Goal: Information Seeking & Learning: Learn about a topic

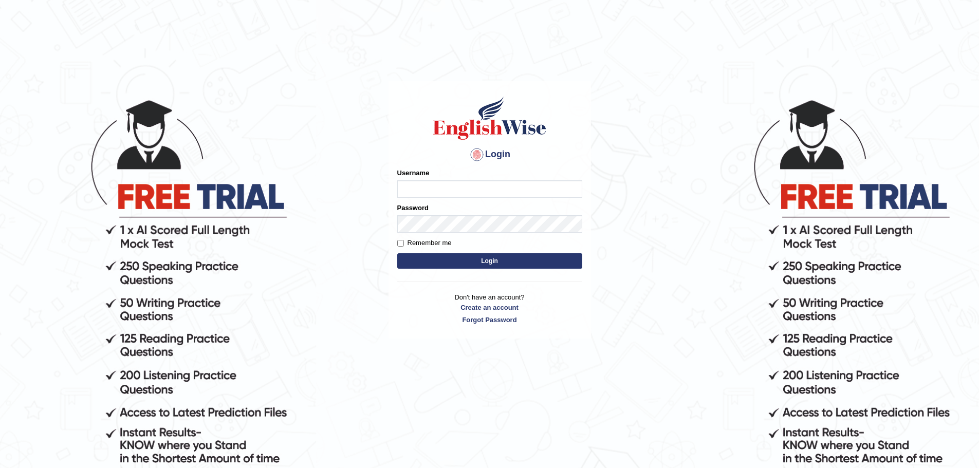
type input "nagindra"
click at [504, 255] on button "Login" at bounding box center [489, 260] width 185 height 15
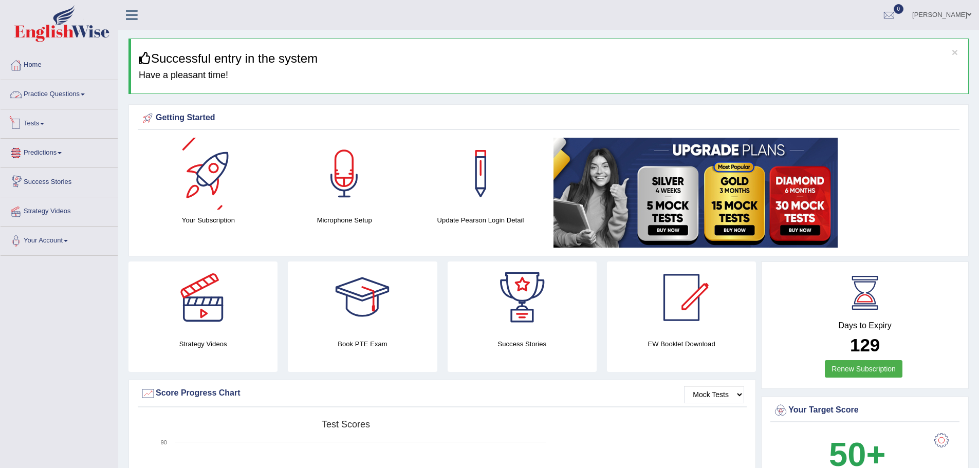
click at [69, 88] on link "Practice Questions" at bounding box center [59, 93] width 117 height 26
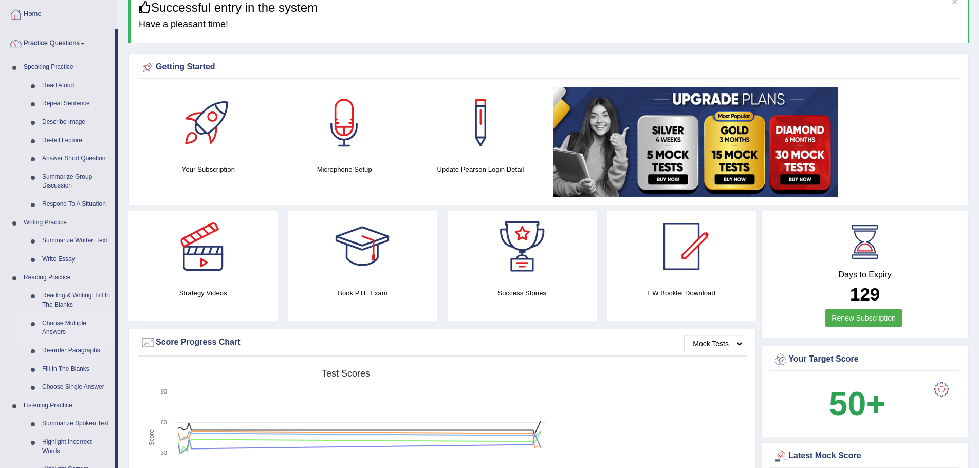
scroll to position [103, 0]
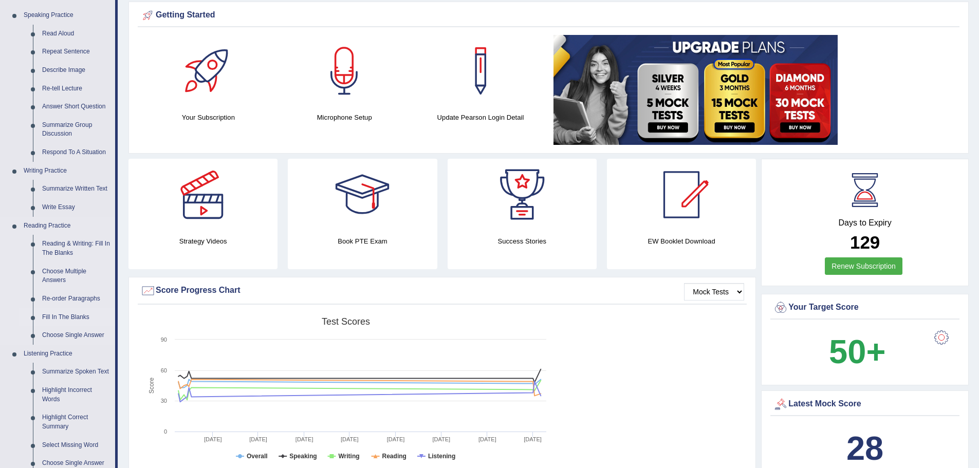
click at [70, 315] on link "Fill In The Blanks" at bounding box center [77, 317] width 78 height 19
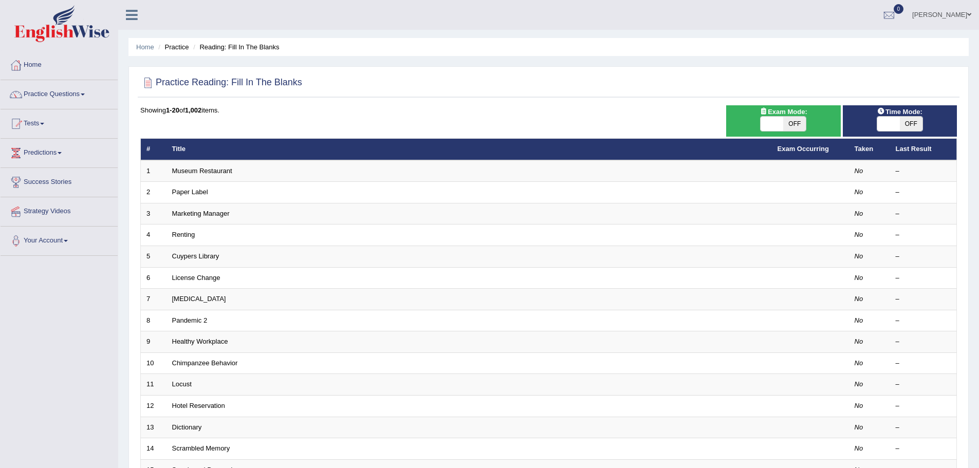
click at [795, 122] on span "OFF" at bounding box center [794, 124] width 23 height 14
checkbox input "true"
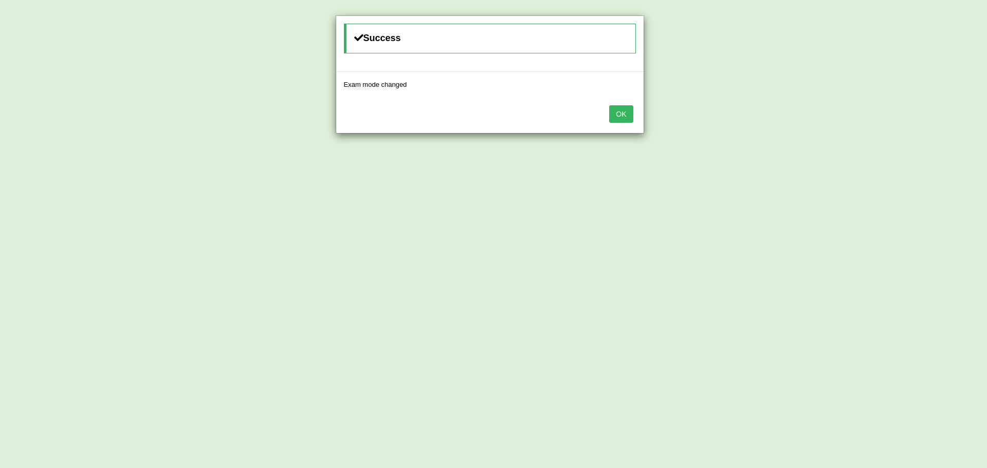
click at [626, 116] on button "OK" at bounding box center [621, 113] width 24 height 17
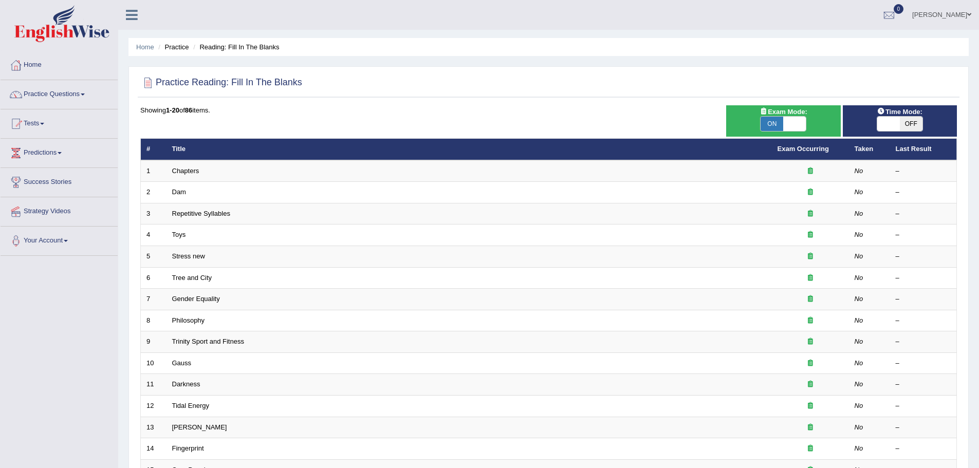
click at [906, 118] on span "OFF" at bounding box center [911, 124] width 23 height 14
checkbox input "true"
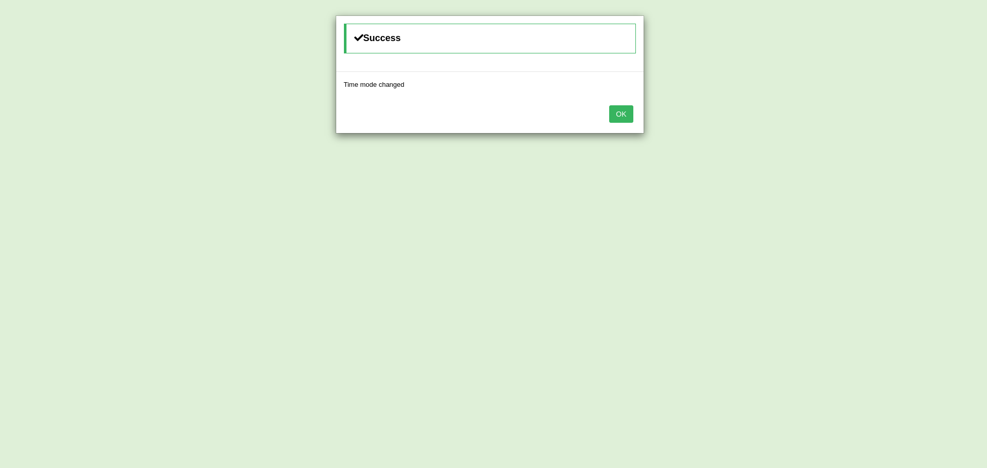
click at [616, 116] on button "OK" at bounding box center [621, 113] width 24 height 17
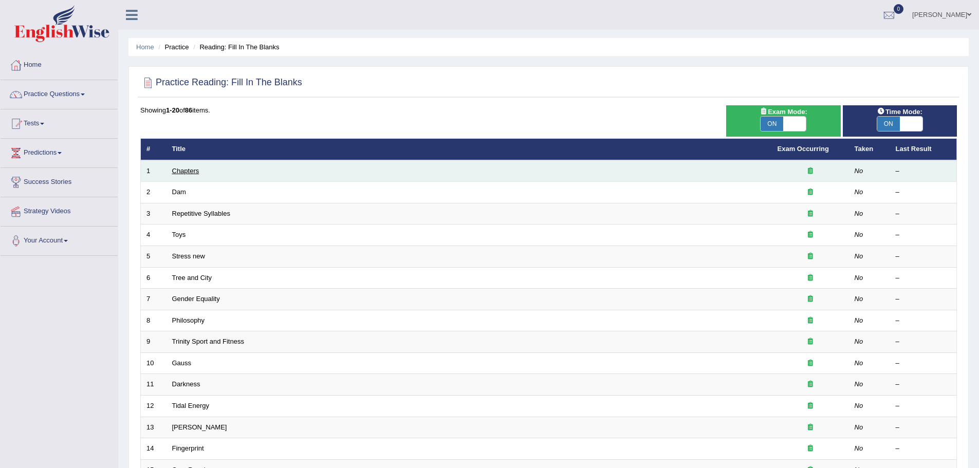
click at [180, 170] on link "Chapters" at bounding box center [185, 171] width 27 height 8
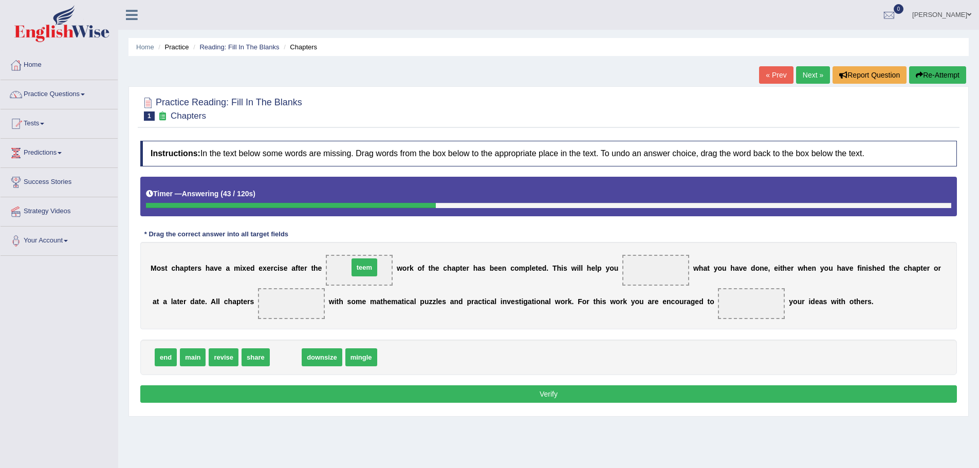
drag, startPoint x: 290, startPoint y: 360, endPoint x: 368, endPoint y: 270, distance: 119.5
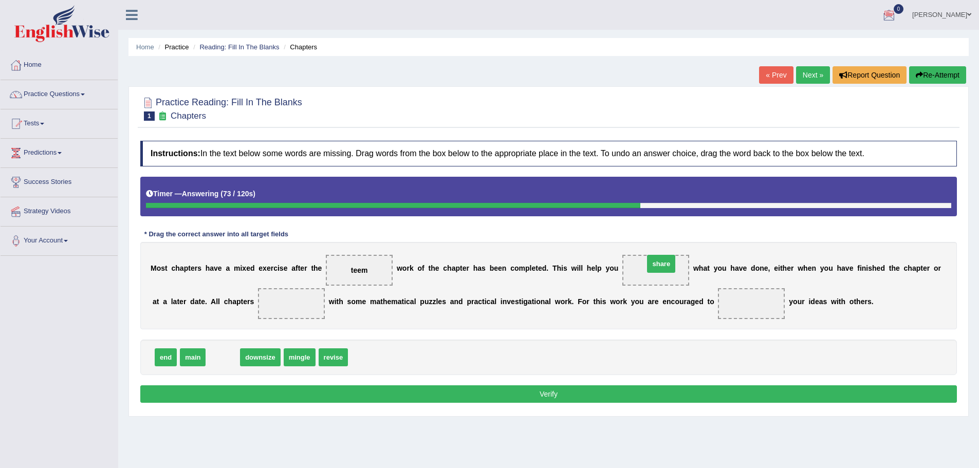
drag, startPoint x: 221, startPoint y: 361, endPoint x: 659, endPoint y: 268, distance: 447.6
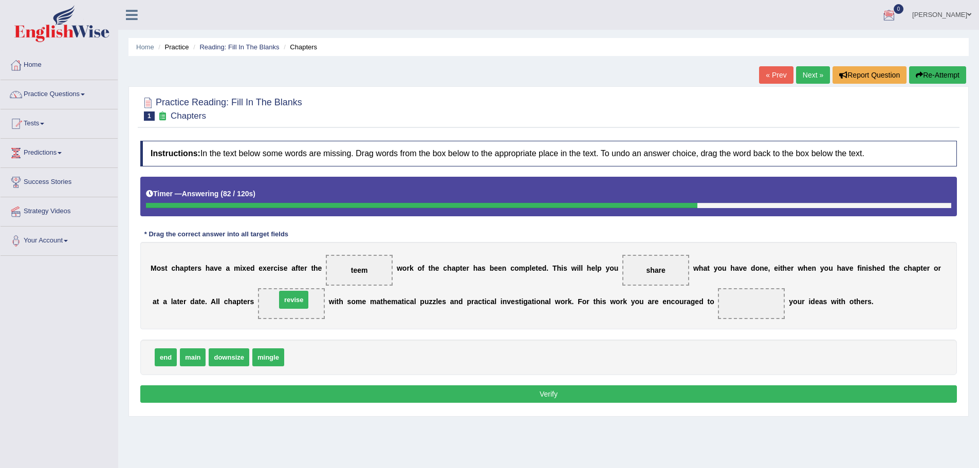
drag, startPoint x: 305, startPoint y: 359, endPoint x: 297, endPoint y: 301, distance: 58.1
drag, startPoint x: 190, startPoint y: 360, endPoint x: 752, endPoint y: 304, distance: 564.5
click at [688, 387] on button "Verify" at bounding box center [548, 393] width 817 height 17
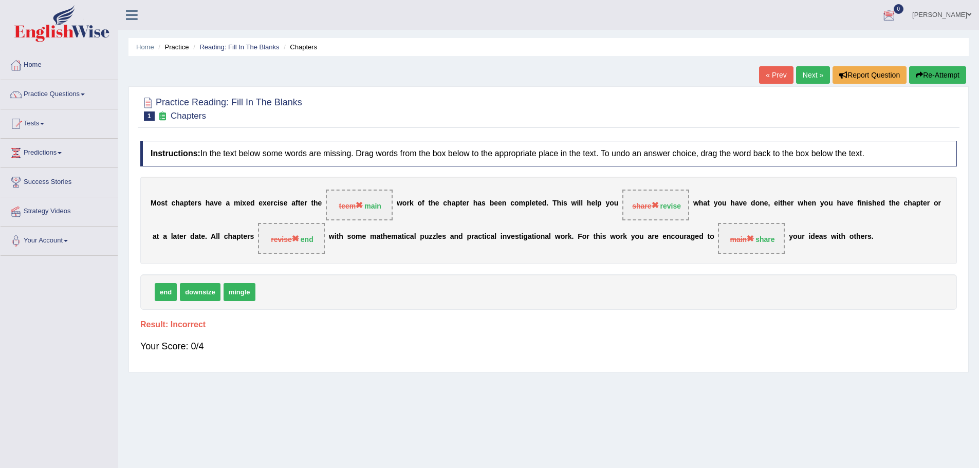
click at [944, 75] on button "Re-Attempt" at bounding box center [937, 74] width 57 height 17
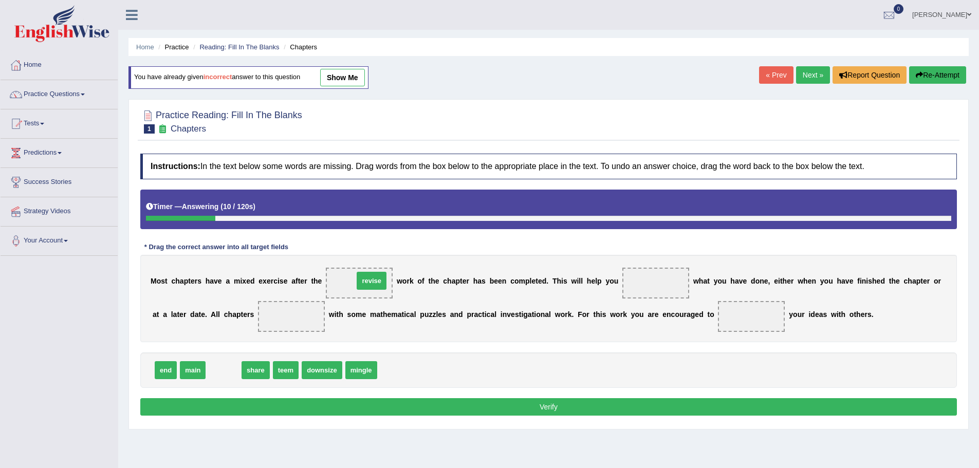
drag, startPoint x: 228, startPoint y: 372, endPoint x: 376, endPoint y: 282, distance: 172.9
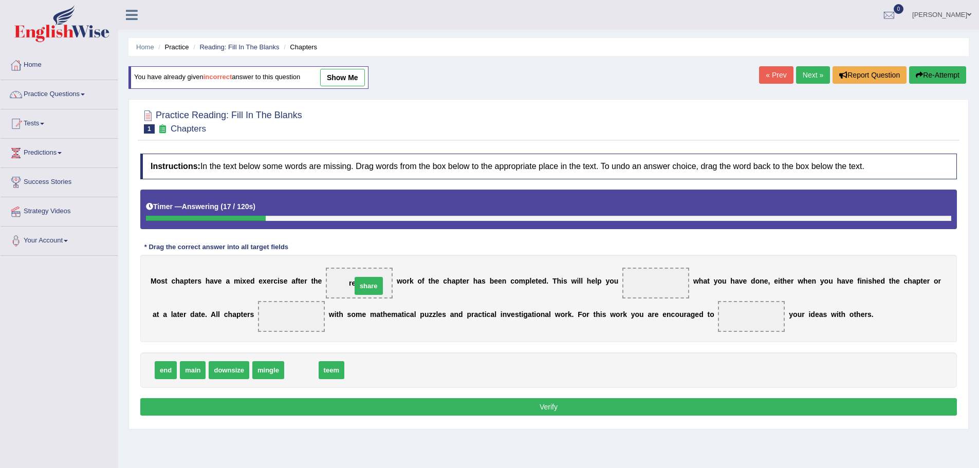
drag, startPoint x: 304, startPoint y: 372, endPoint x: 371, endPoint y: 287, distance: 108.0
drag, startPoint x: 336, startPoint y: 374, endPoint x: 760, endPoint y: 320, distance: 426.9
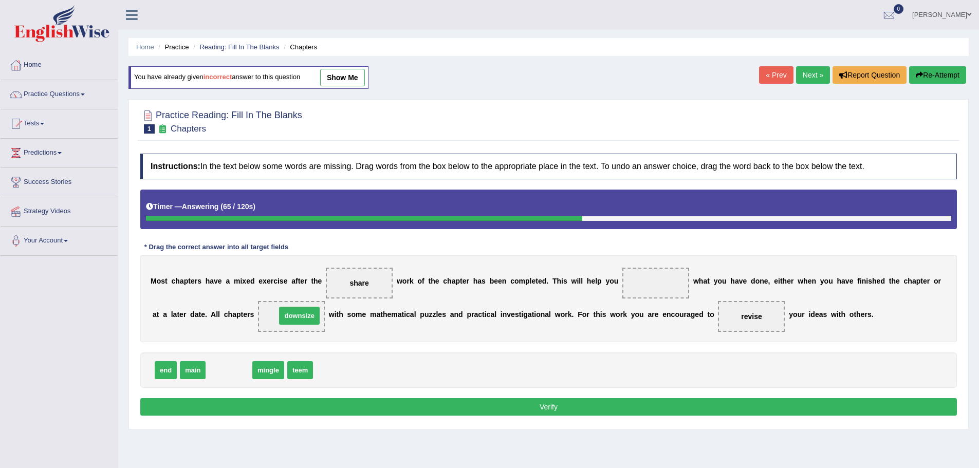
drag, startPoint x: 229, startPoint y: 371, endPoint x: 300, endPoint y: 316, distance: 89.0
drag, startPoint x: 252, startPoint y: 369, endPoint x: 660, endPoint y: 285, distance: 416.7
click at [596, 403] on button "Verify" at bounding box center [548, 406] width 817 height 17
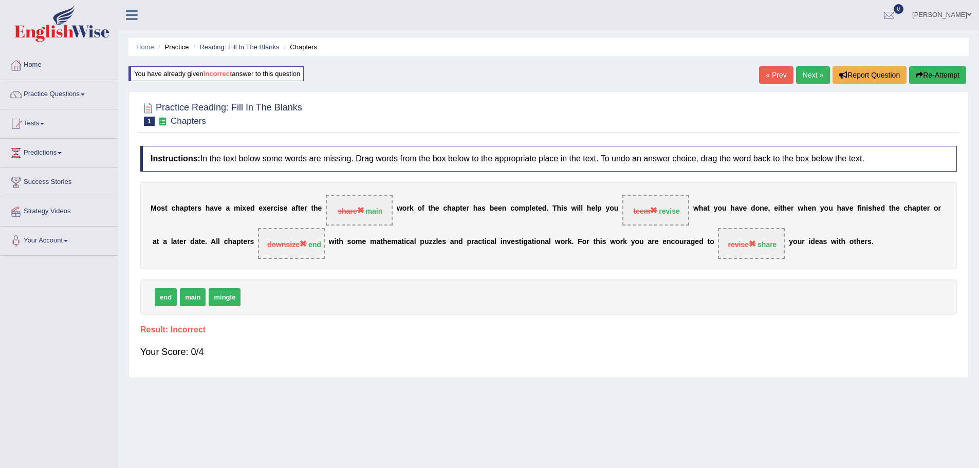
click at [945, 71] on button "Re-Attempt" at bounding box center [937, 74] width 57 height 17
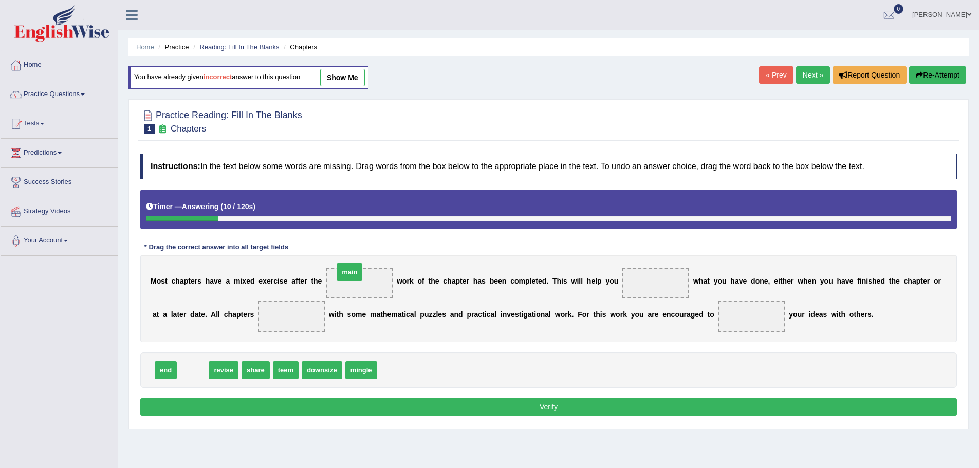
drag, startPoint x: 195, startPoint y: 372, endPoint x: 352, endPoint y: 275, distance: 184.1
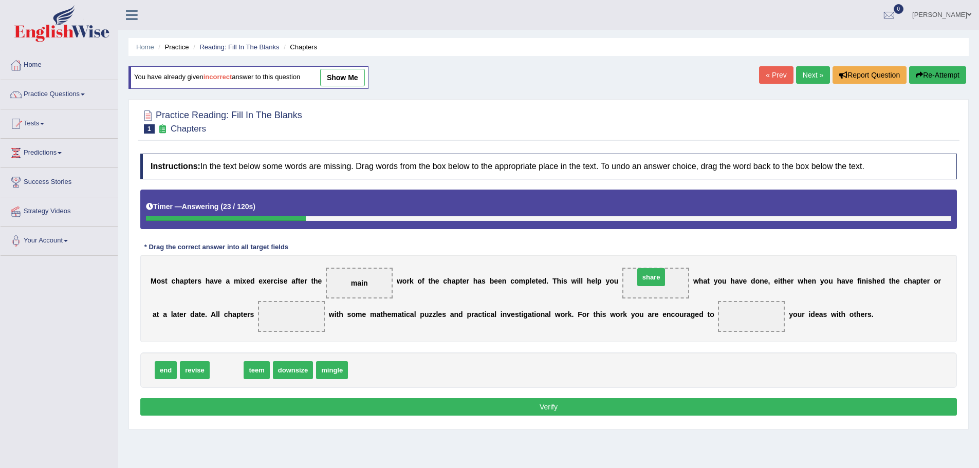
drag, startPoint x: 229, startPoint y: 374, endPoint x: 653, endPoint y: 281, distance: 434.6
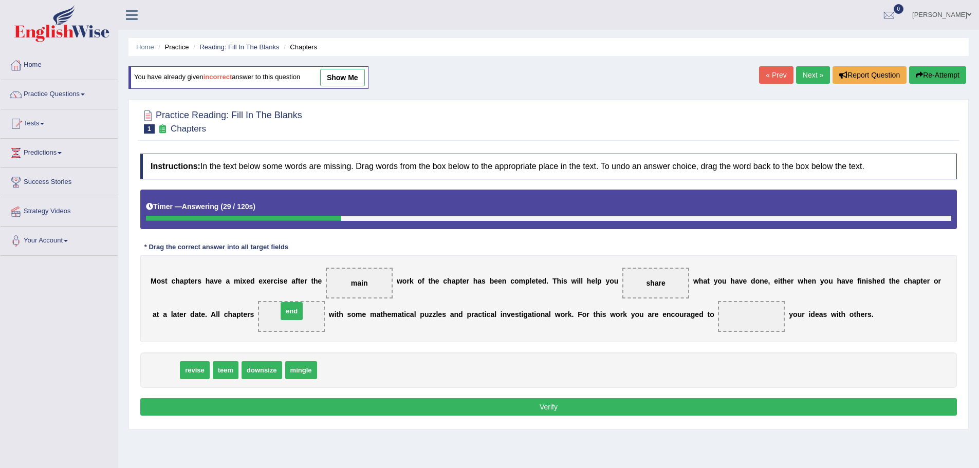
drag, startPoint x: 164, startPoint y: 374, endPoint x: 290, endPoint y: 315, distance: 139.1
drag, startPoint x: 660, startPoint y: 276, endPoint x: 821, endPoint y: 319, distance: 167.0
click at [821, 319] on div "M o s t c h a p t e r s h a v e a m i x e d e x e r c i s e a f t e r t h e mai…" at bounding box center [548, 298] width 817 height 87
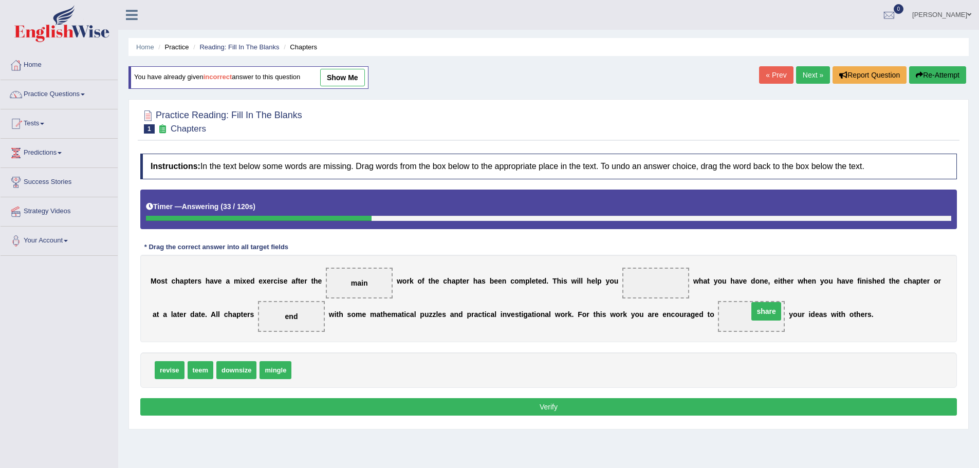
drag, startPoint x: 649, startPoint y: 283, endPoint x: 757, endPoint y: 311, distance: 112.2
drag, startPoint x: 176, startPoint y: 371, endPoint x: 656, endPoint y: 280, distance: 488.4
click at [336, 402] on button "Verify" at bounding box center [548, 406] width 817 height 17
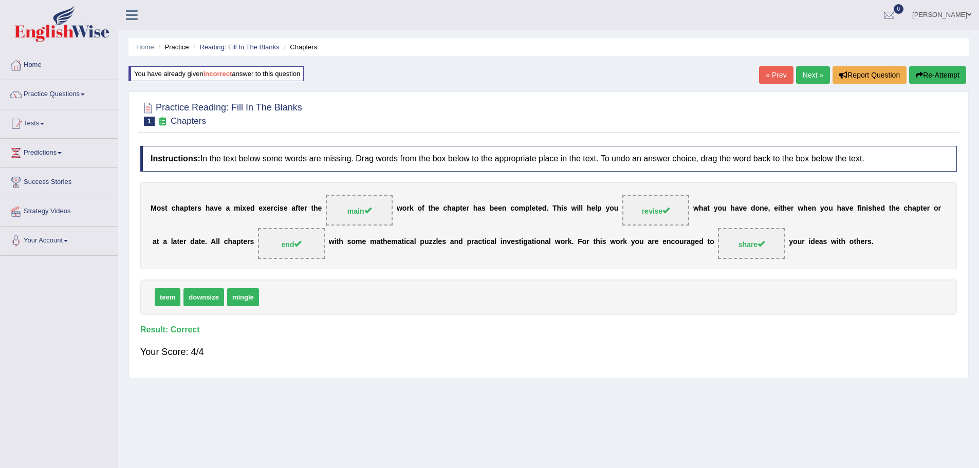
click at [804, 75] on link "Next »" at bounding box center [813, 74] width 34 height 17
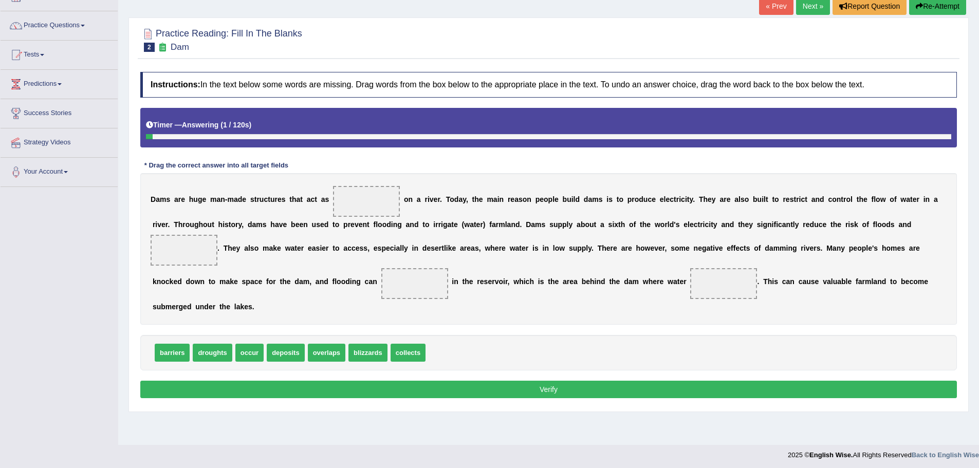
scroll to position [71, 0]
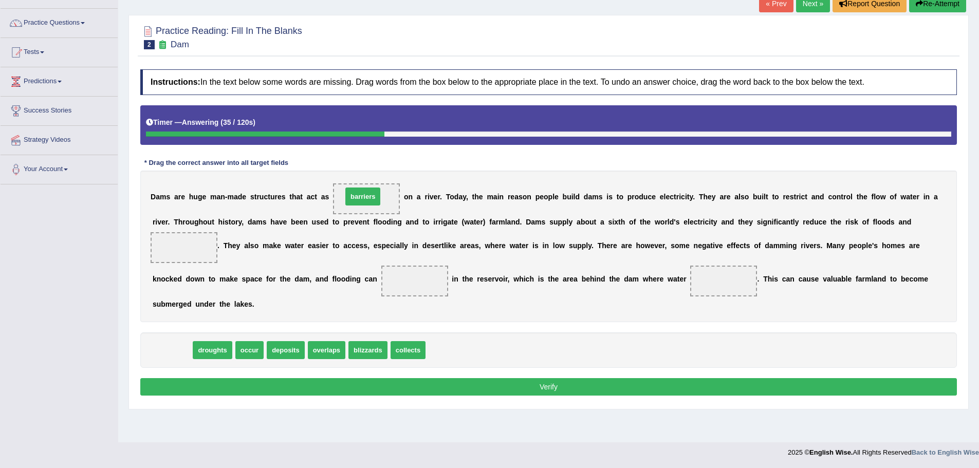
drag, startPoint x: 162, startPoint y: 351, endPoint x: 353, endPoint y: 197, distance: 244.9
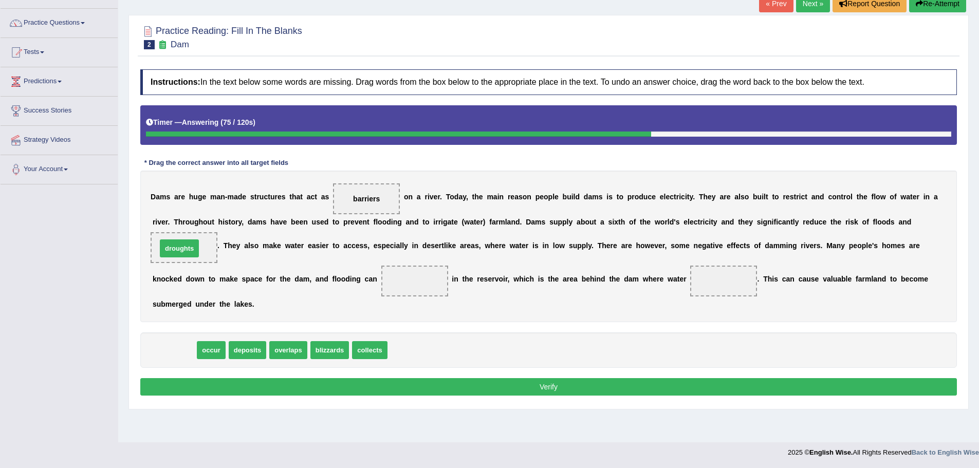
drag, startPoint x: 177, startPoint y: 352, endPoint x: 182, endPoint y: 250, distance: 101.9
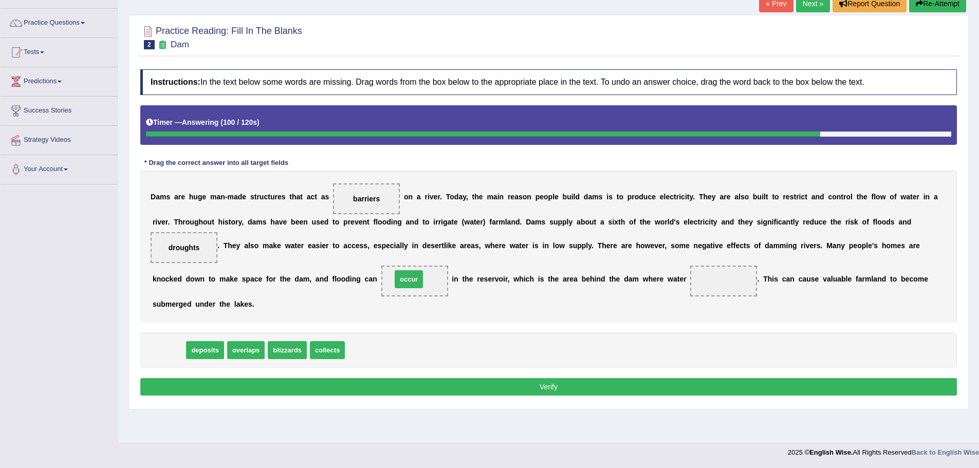
drag, startPoint x: 164, startPoint y: 352, endPoint x: 405, endPoint y: 281, distance: 250.7
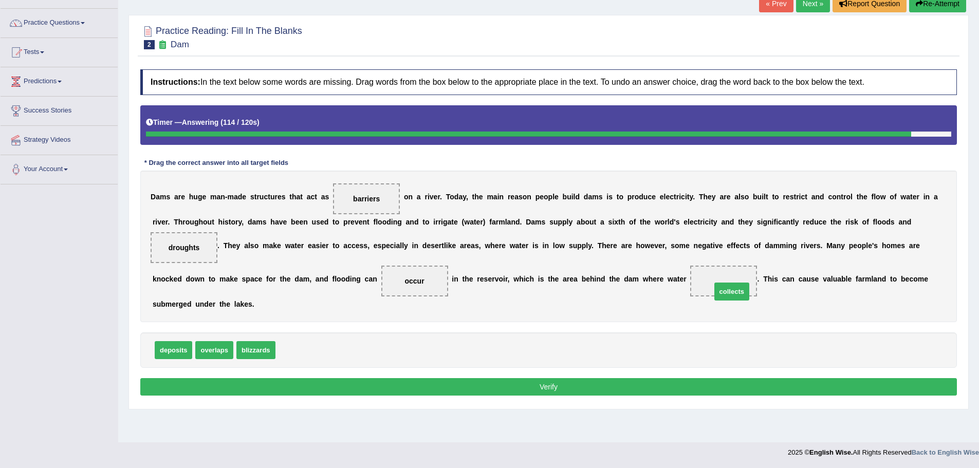
drag, startPoint x: 293, startPoint y: 350, endPoint x: 729, endPoint y: 291, distance: 439.7
click at [622, 381] on button "Verify" at bounding box center [548, 386] width 817 height 17
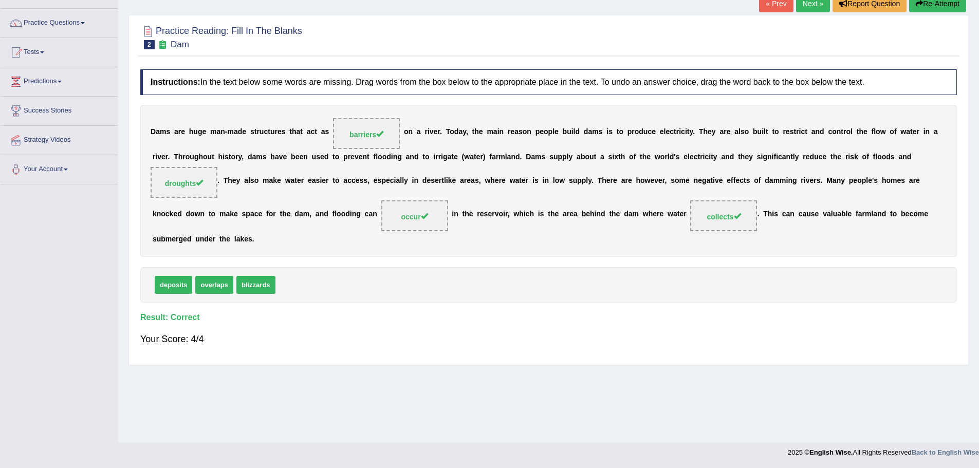
scroll to position [20, 0]
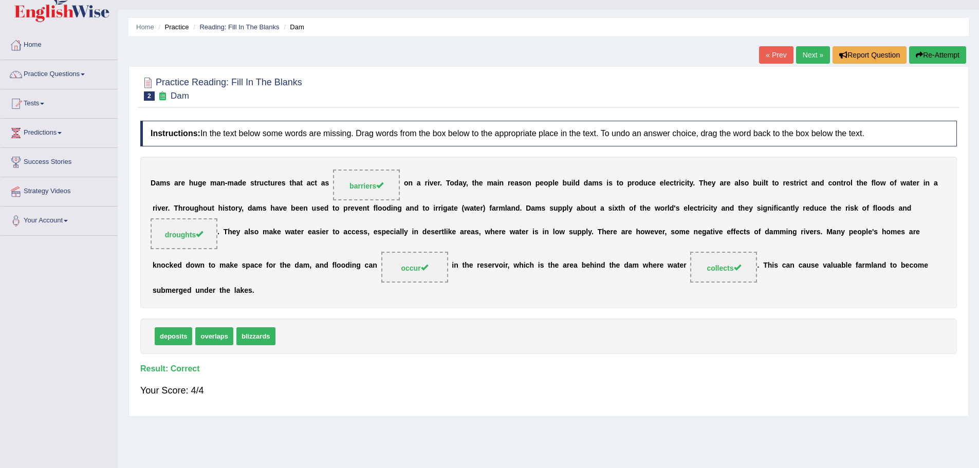
click at [805, 52] on link "Next »" at bounding box center [813, 54] width 34 height 17
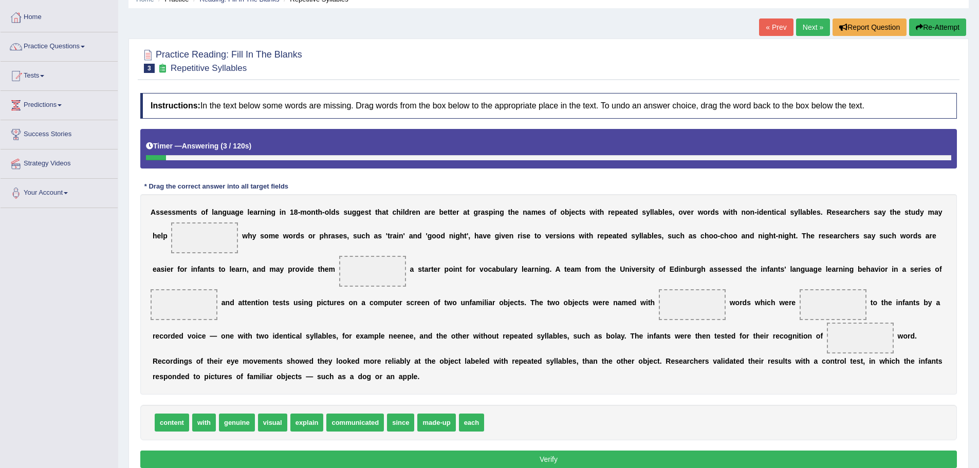
scroll to position [95, 0]
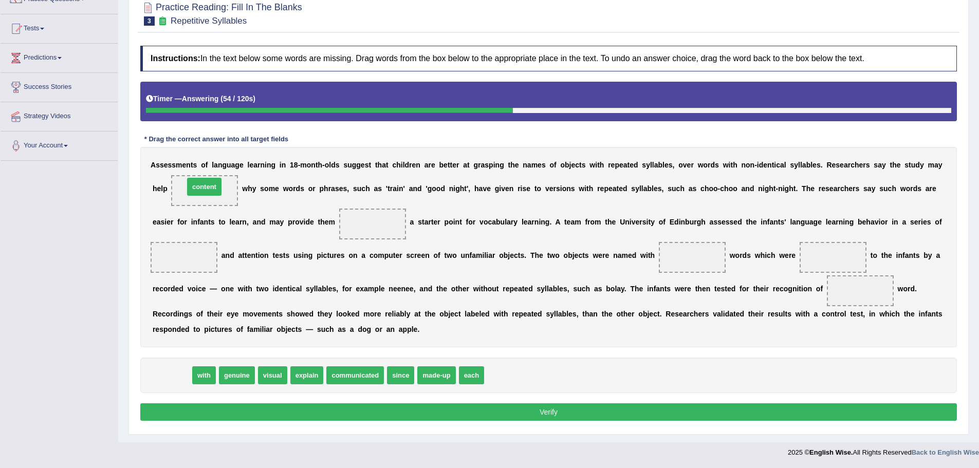
drag, startPoint x: 162, startPoint y: 378, endPoint x: 194, endPoint y: 189, distance: 191.3
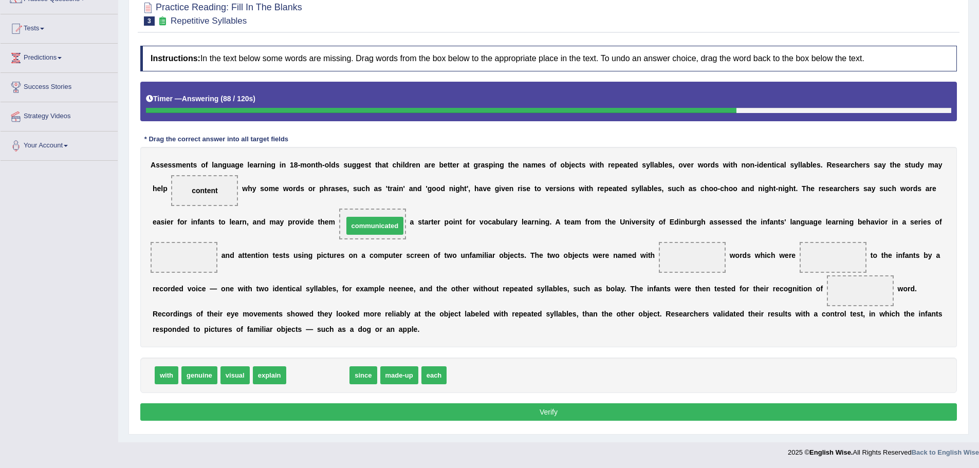
drag, startPoint x: 306, startPoint y: 375, endPoint x: 363, endPoint y: 225, distance: 160.1
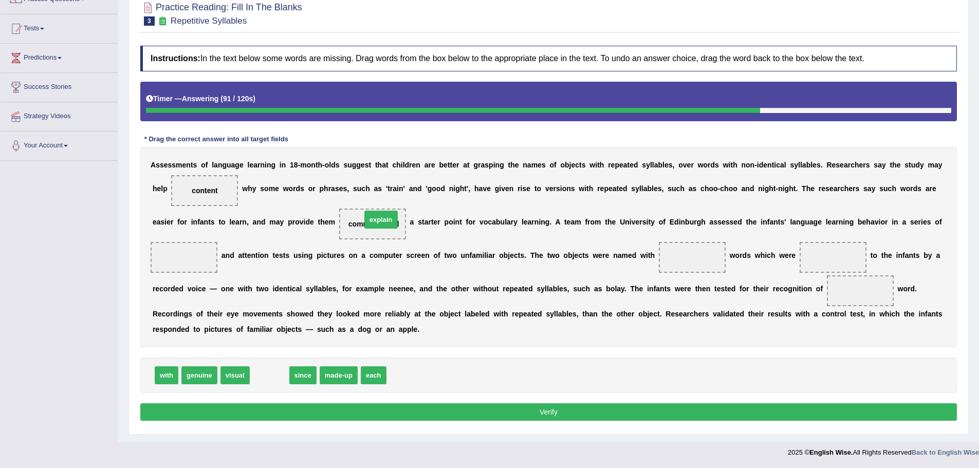
drag, startPoint x: 270, startPoint y: 374, endPoint x: 381, endPoint y: 218, distance: 191.5
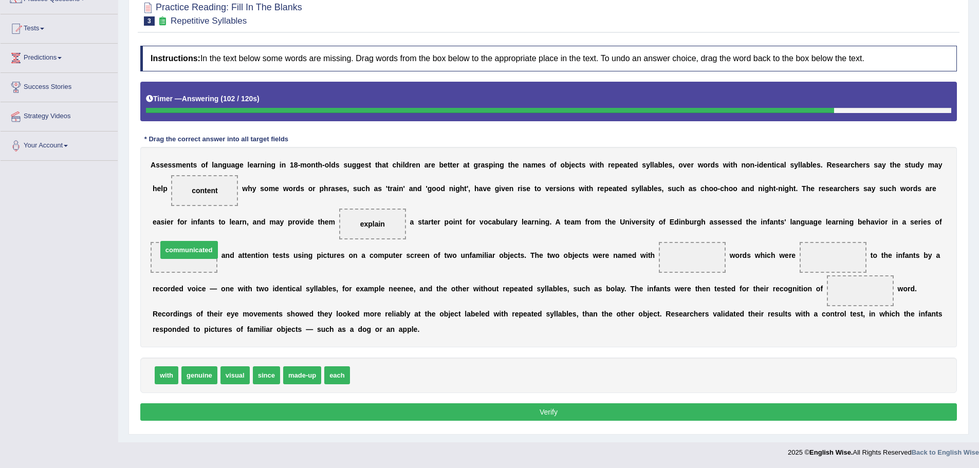
drag, startPoint x: 372, startPoint y: 377, endPoint x: 179, endPoint y: 252, distance: 229.9
drag, startPoint x: 292, startPoint y: 376, endPoint x: 658, endPoint y: 256, distance: 385.5
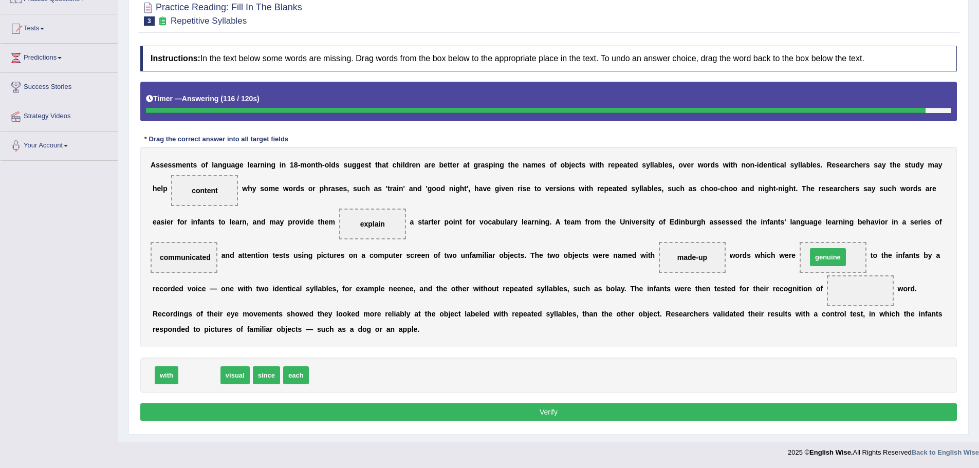
drag, startPoint x: 188, startPoint y: 374, endPoint x: 816, endPoint y: 256, distance: 639.5
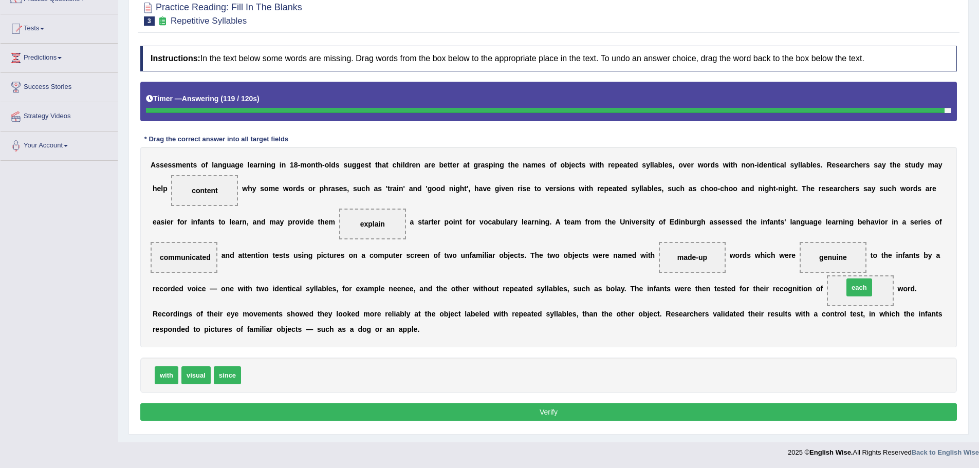
drag, startPoint x: 258, startPoint y: 372, endPoint x: 854, endPoint y: 281, distance: 602.5
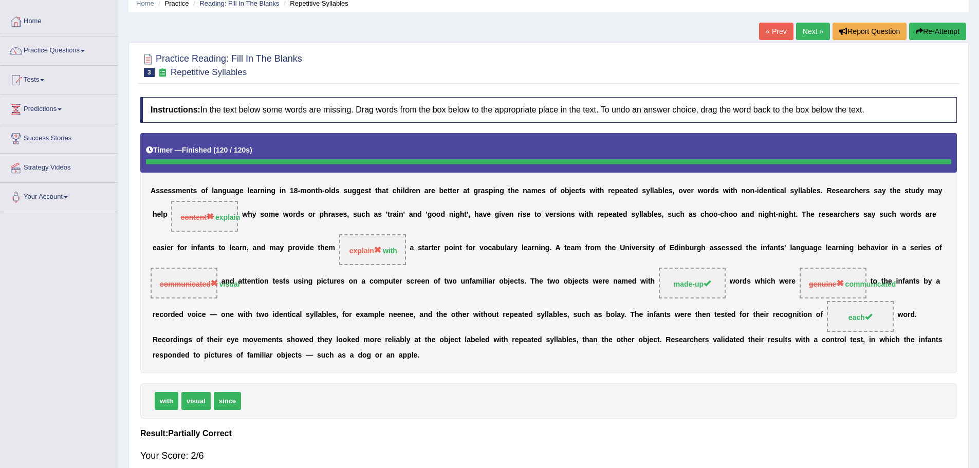
scroll to position [0, 0]
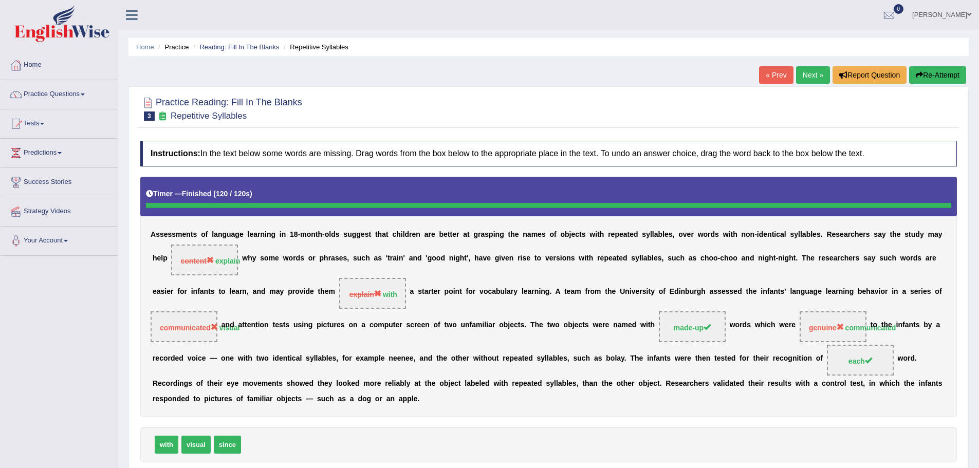
click at [950, 70] on button "Re-Attempt" at bounding box center [937, 74] width 57 height 17
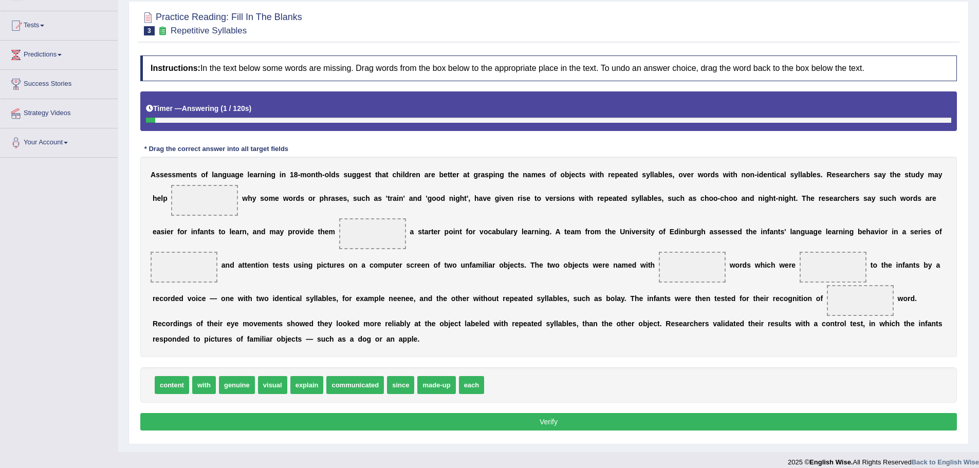
scroll to position [108, 0]
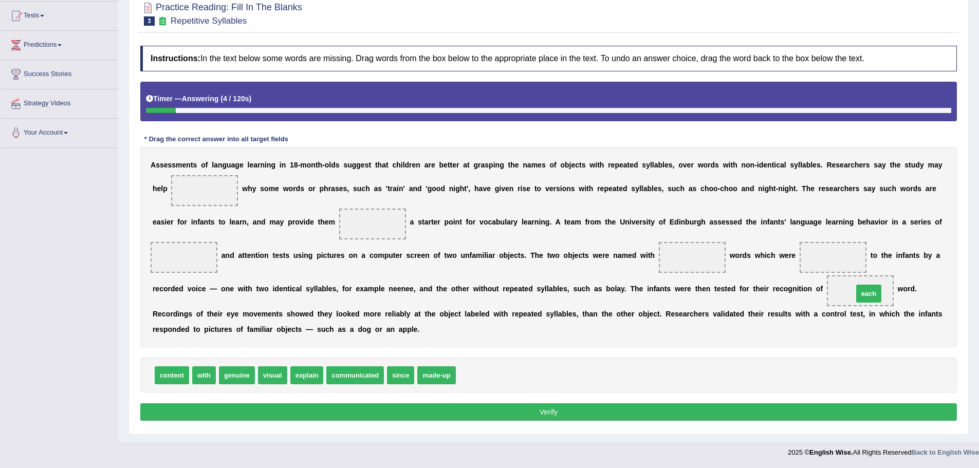
drag, startPoint x: 470, startPoint y: 371, endPoint x: 867, endPoint y: 292, distance: 404.9
drag, startPoint x: 438, startPoint y: 375, endPoint x: 687, endPoint y: 256, distance: 275.1
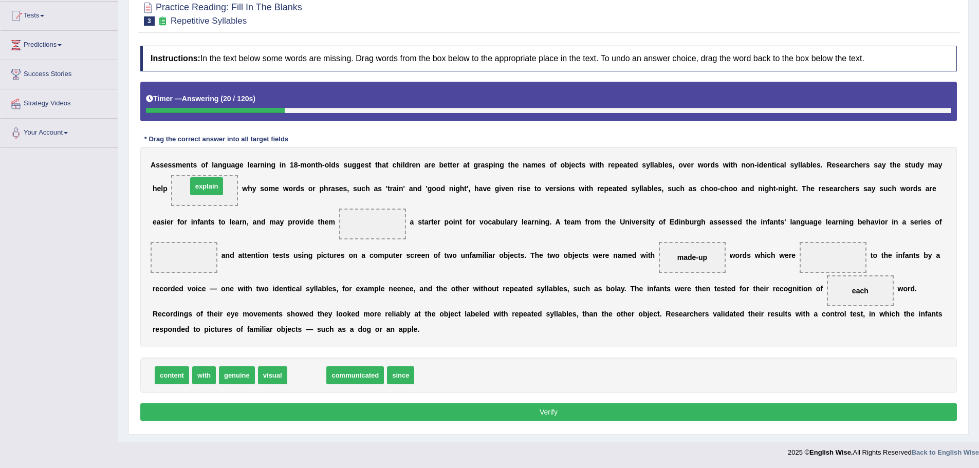
drag, startPoint x: 311, startPoint y: 381, endPoint x: 211, endPoint y: 192, distance: 214.0
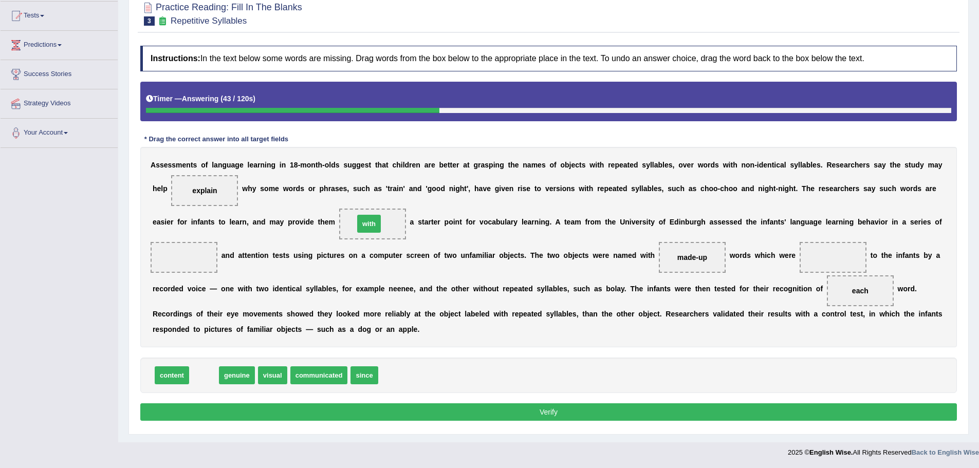
drag, startPoint x: 202, startPoint y: 379, endPoint x: 367, endPoint y: 228, distance: 223.7
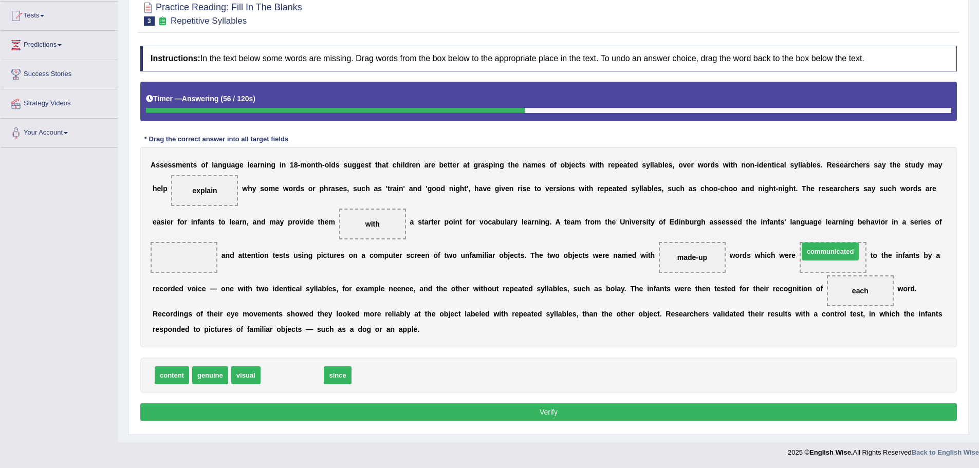
drag, startPoint x: 303, startPoint y: 373, endPoint x: 841, endPoint y: 249, distance: 552.1
click at [670, 409] on button "Verify" at bounding box center [548, 411] width 817 height 17
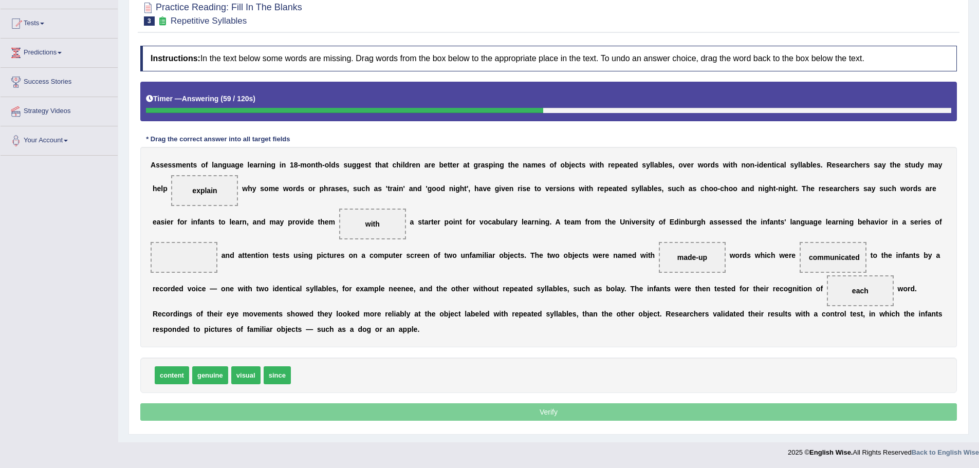
scroll to position [100, 0]
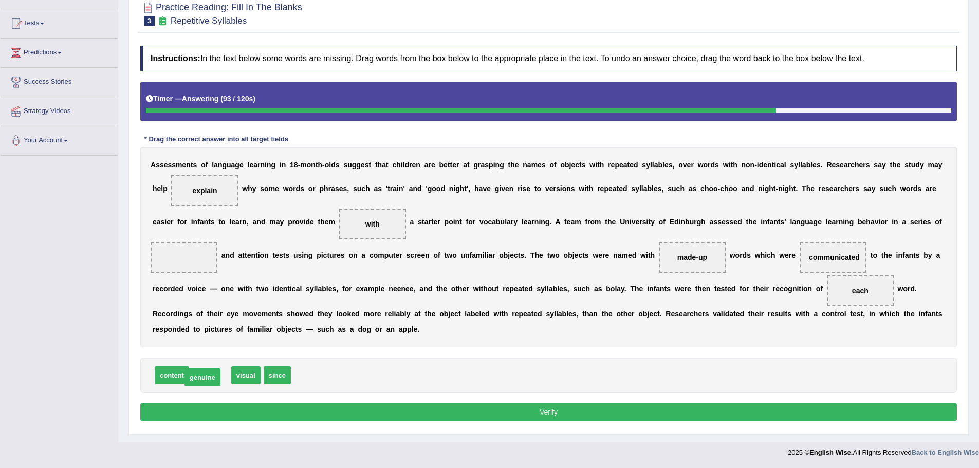
drag, startPoint x: 218, startPoint y: 376, endPoint x: 224, endPoint y: 370, distance: 8.7
drag, startPoint x: 244, startPoint y: 377, endPoint x: 194, endPoint y: 252, distance: 134.5
click at [350, 409] on button "Verify" at bounding box center [548, 411] width 817 height 17
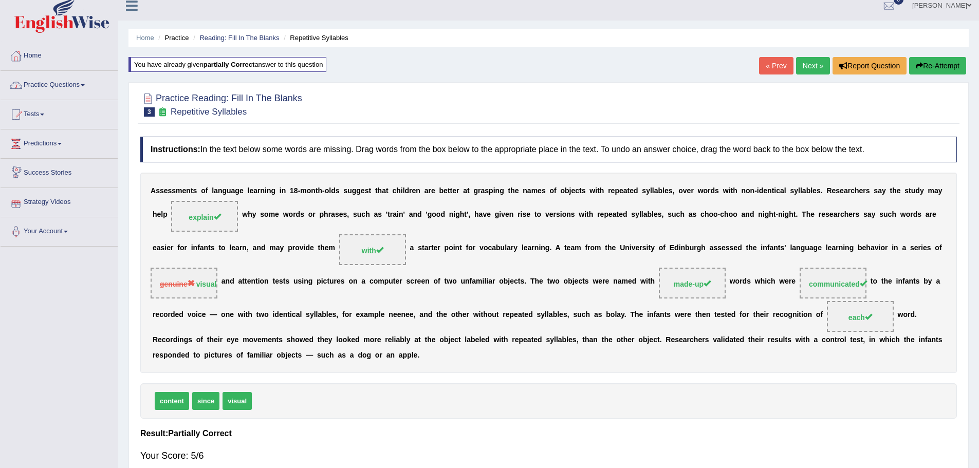
scroll to position [0, 0]
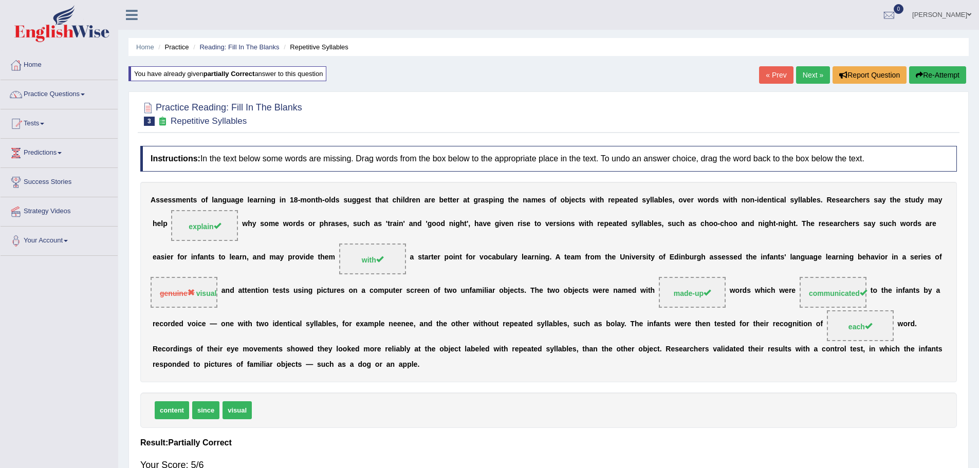
click at [948, 78] on button "Re-Attempt" at bounding box center [937, 74] width 57 height 17
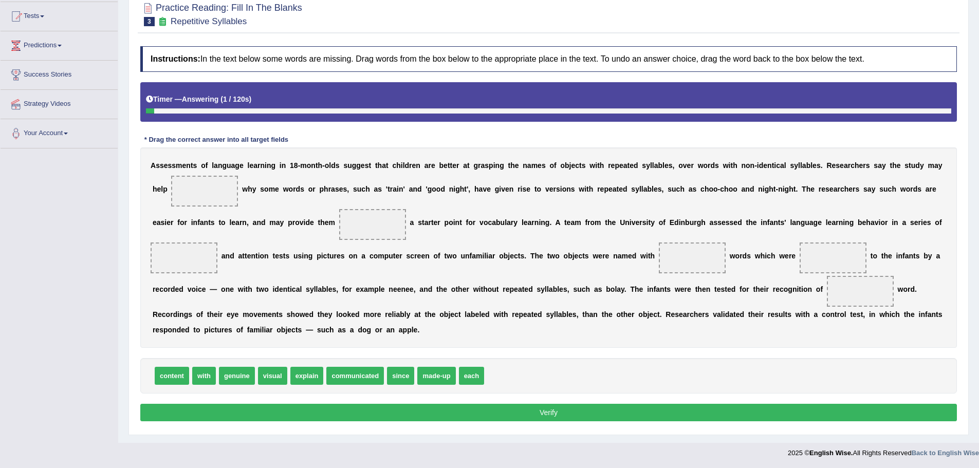
scroll to position [108, 0]
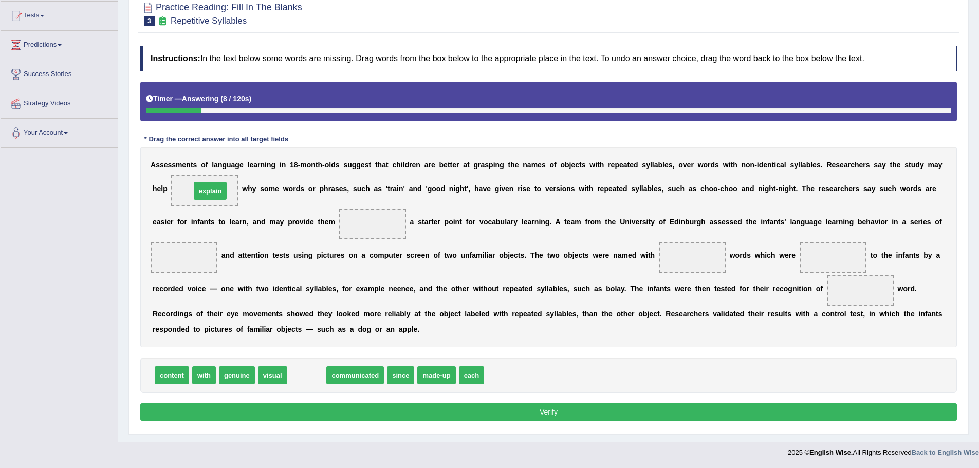
drag, startPoint x: 302, startPoint y: 374, endPoint x: 225, endPoint y: 198, distance: 191.9
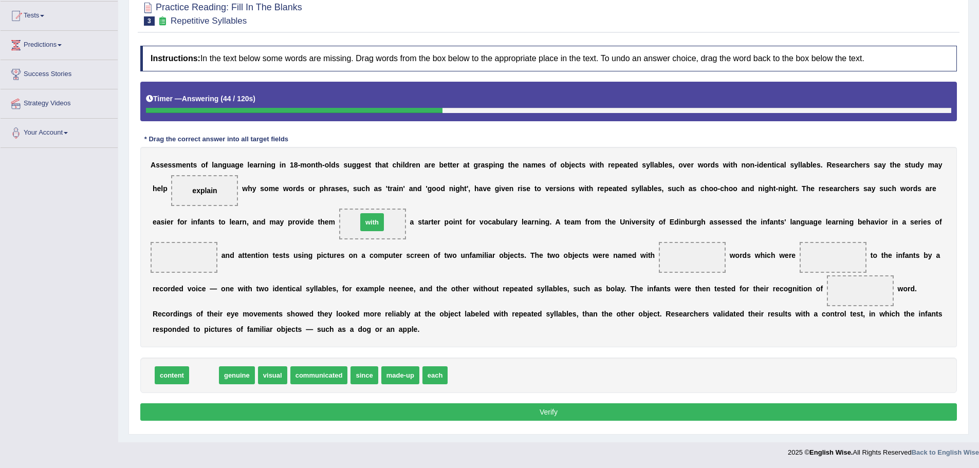
drag, startPoint x: 202, startPoint y: 380, endPoint x: 372, endPoint y: 231, distance: 225.8
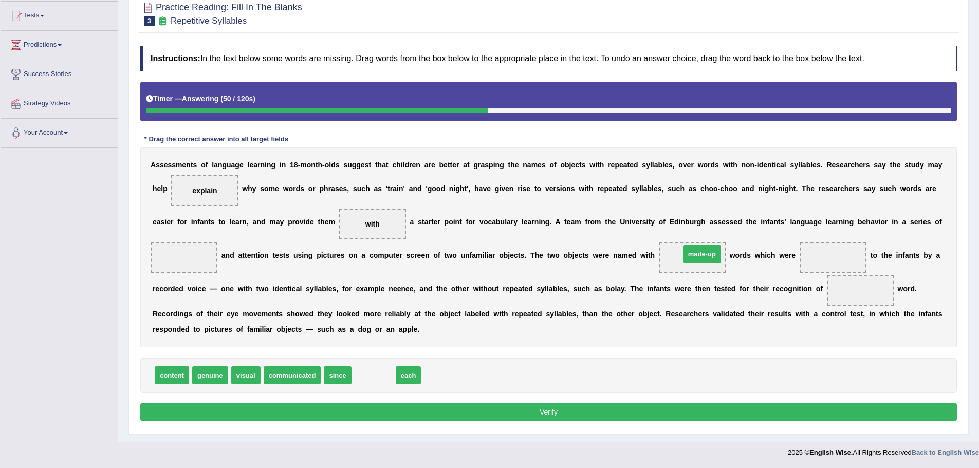
drag, startPoint x: 366, startPoint y: 379, endPoint x: 694, endPoint y: 257, distance: 350.1
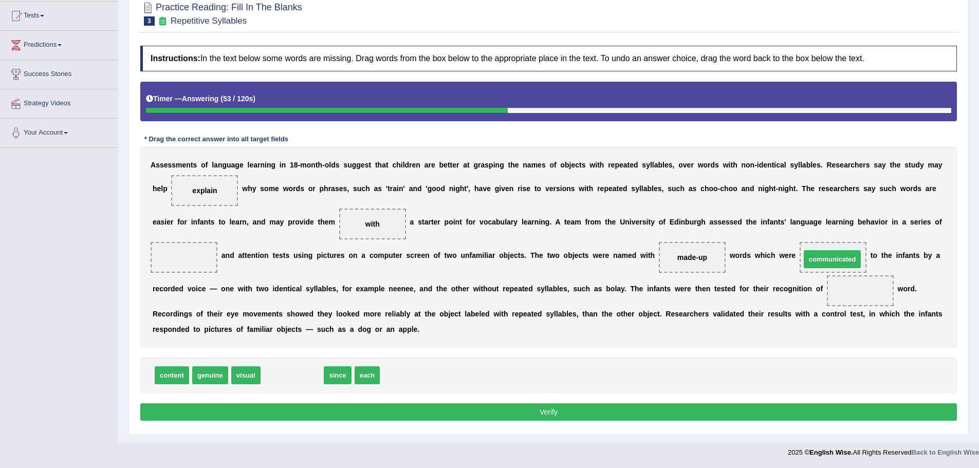
drag, startPoint x: 286, startPoint y: 380, endPoint x: 826, endPoint y: 264, distance: 552.5
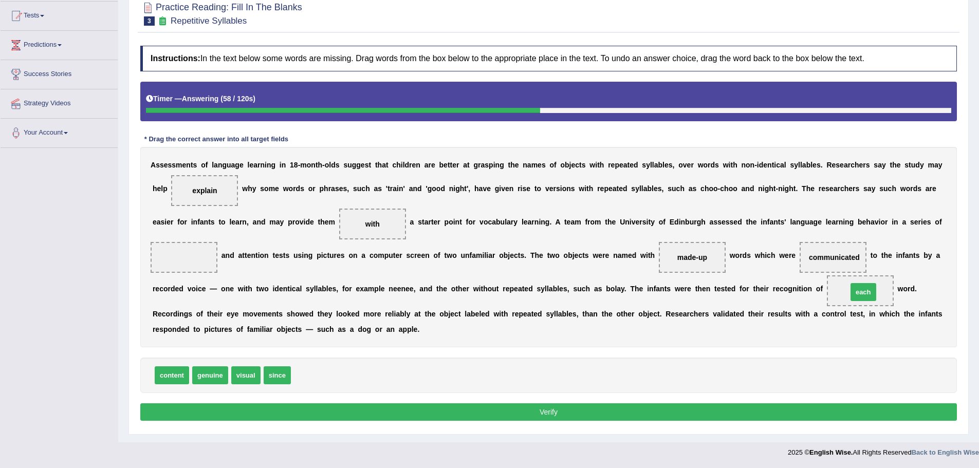
drag, startPoint x: 308, startPoint y: 377, endPoint x: 867, endPoint y: 292, distance: 565.0
drag, startPoint x: 242, startPoint y: 376, endPoint x: 173, endPoint y: 251, distance: 142.6
click at [590, 412] on button "Verify" at bounding box center [548, 411] width 817 height 17
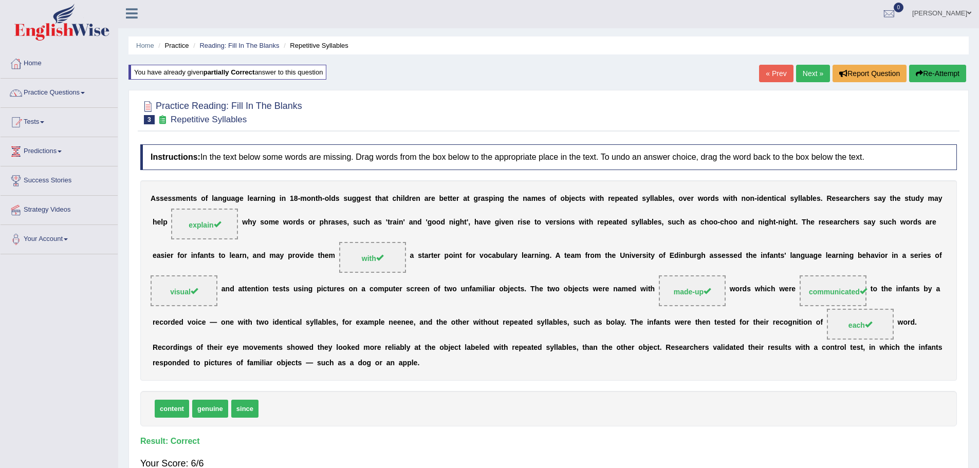
scroll to position [0, 0]
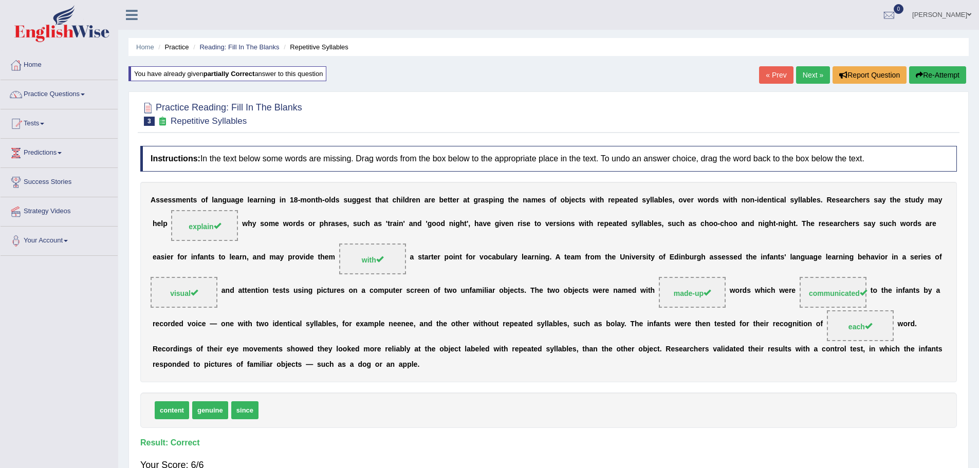
click at [814, 73] on link "Next »" at bounding box center [813, 74] width 34 height 17
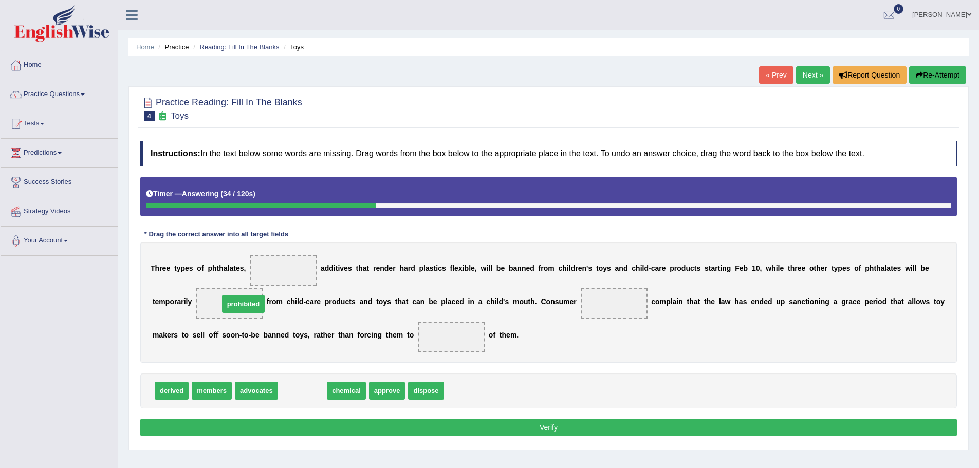
drag, startPoint x: 310, startPoint y: 395, endPoint x: 251, endPoint y: 308, distance: 105.1
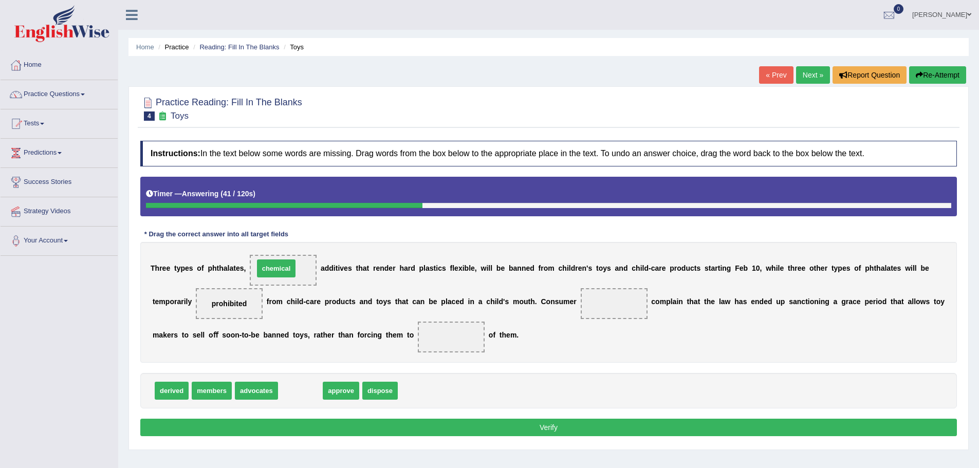
drag, startPoint x: 304, startPoint y: 393, endPoint x: 283, endPoint y: 271, distance: 124.2
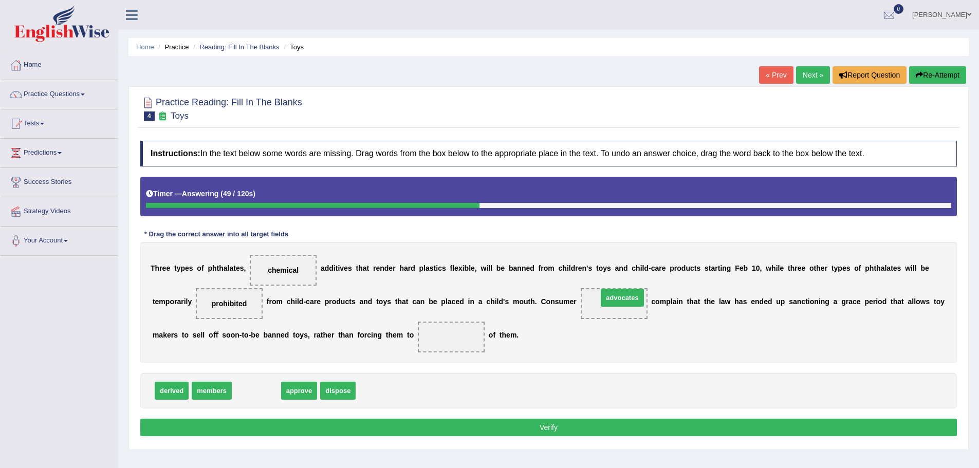
drag, startPoint x: 247, startPoint y: 391, endPoint x: 612, endPoint y: 301, distance: 375.7
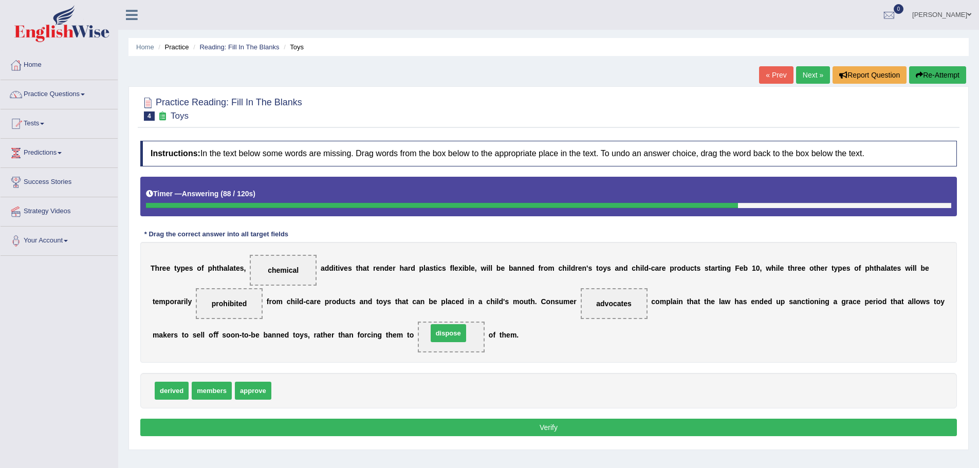
drag, startPoint x: 294, startPoint y: 387, endPoint x: 450, endPoint y: 329, distance: 166.5
click at [520, 427] on button "Verify" at bounding box center [548, 427] width 817 height 17
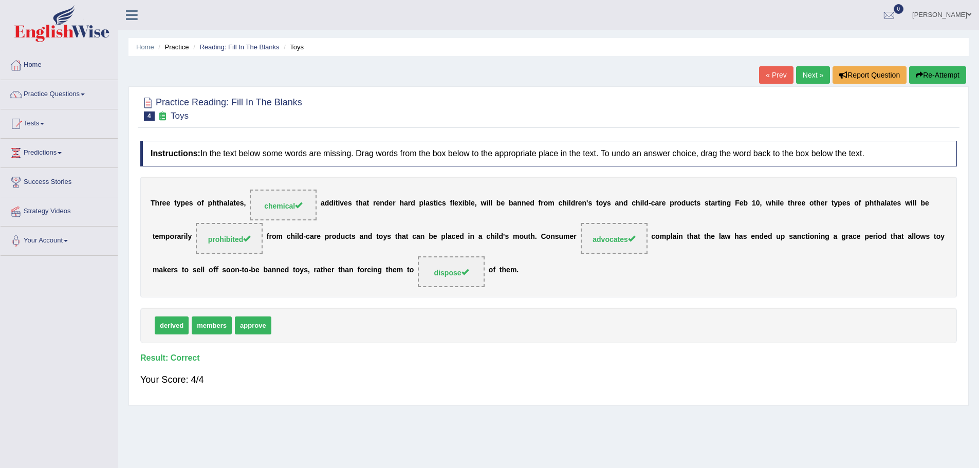
click at [808, 68] on link "Next »" at bounding box center [813, 74] width 34 height 17
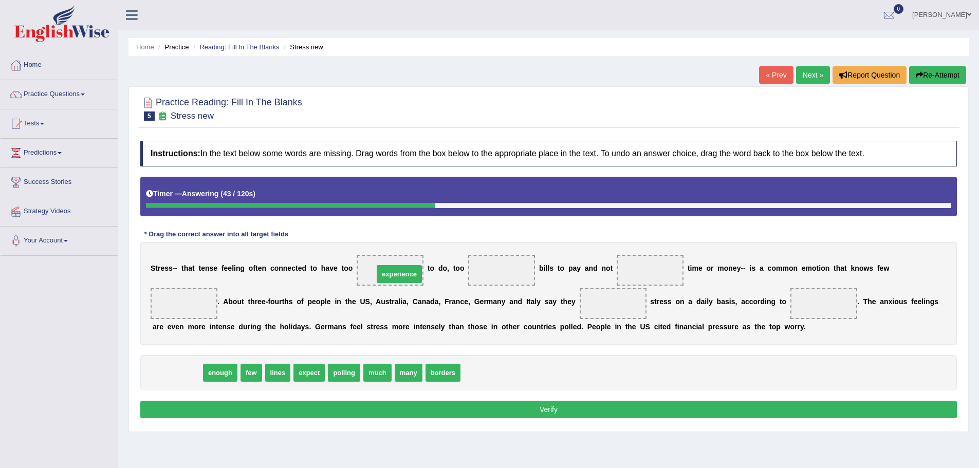
drag, startPoint x: 174, startPoint y: 370, endPoint x: 396, endPoint y: 271, distance: 242.5
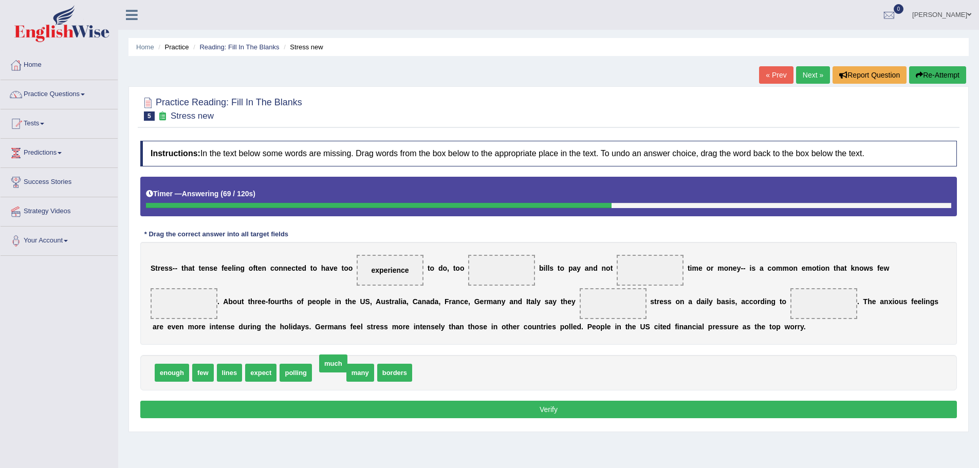
drag, startPoint x: 335, startPoint y: 376, endPoint x: 339, endPoint y: 367, distance: 10.1
drag, startPoint x: 202, startPoint y: 374, endPoint x: 488, endPoint y: 274, distance: 302.8
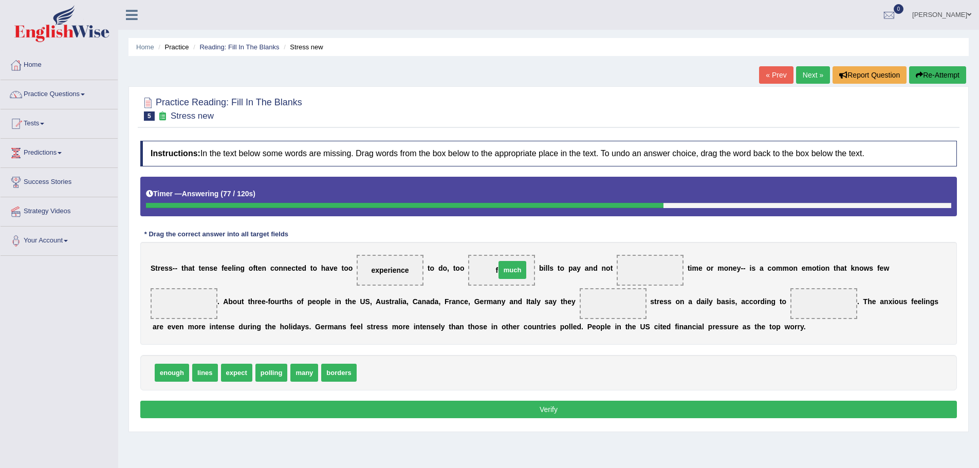
drag, startPoint x: 383, startPoint y: 375, endPoint x: 522, endPoint y: 272, distance: 172.7
drag, startPoint x: 203, startPoint y: 372, endPoint x: 214, endPoint y: 365, distance: 12.7
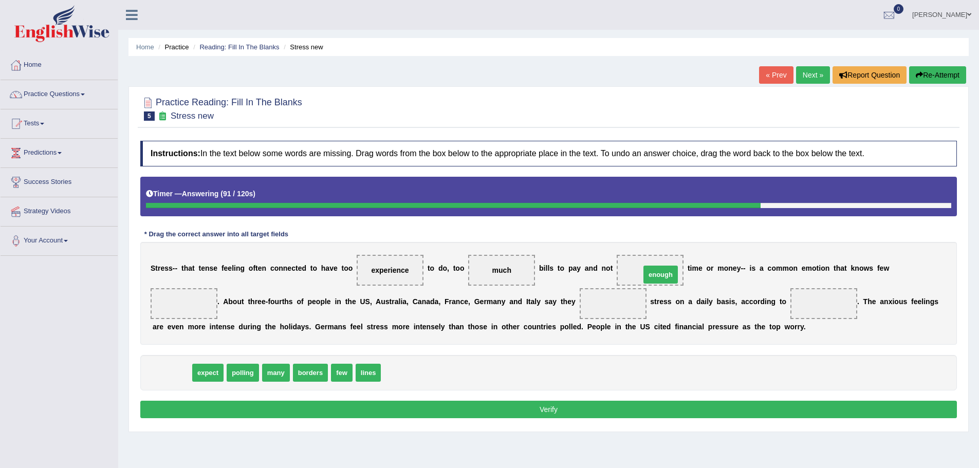
drag, startPoint x: 167, startPoint y: 373, endPoint x: 655, endPoint y: 274, distance: 498.0
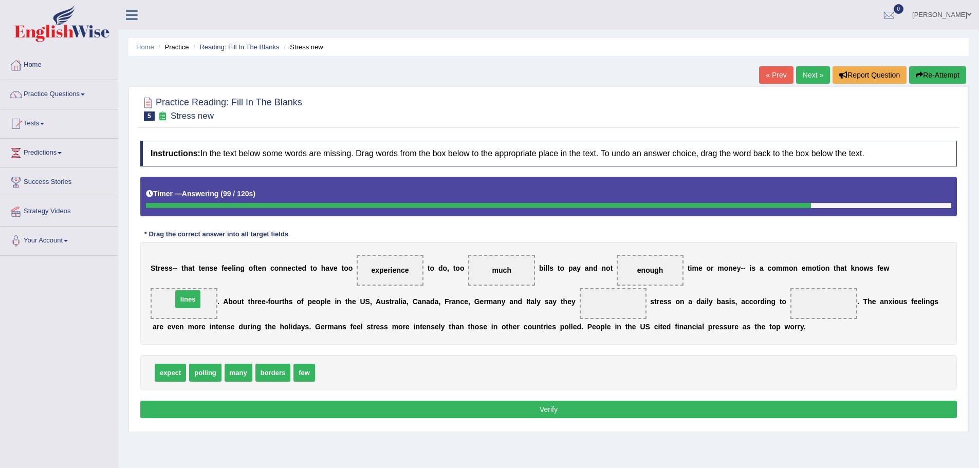
drag, startPoint x: 329, startPoint y: 373, endPoint x: 187, endPoint y: 299, distance: 160.7
drag, startPoint x: 202, startPoint y: 376, endPoint x: 609, endPoint y: 307, distance: 412.3
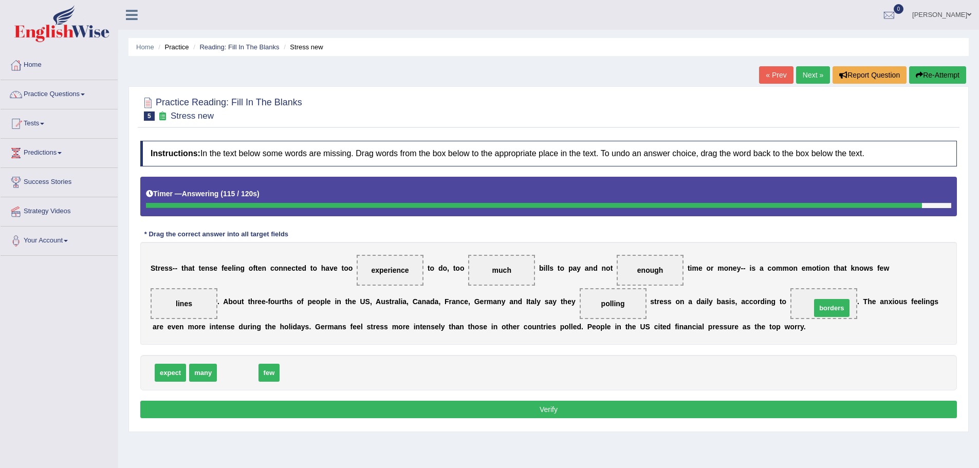
drag, startPoint x: 230, startPoint y: 372, endPoint x: 824, endPoint y: 307, distance: 597.6
click at [780, 400] on div "Instructions: In the text below some words are missing. Drag words from the box…" at bounding box center [549, 281] width 822 height 291
click at [782, 406] on button "Verify" at bounding box center [548, 409] width 817 height 17
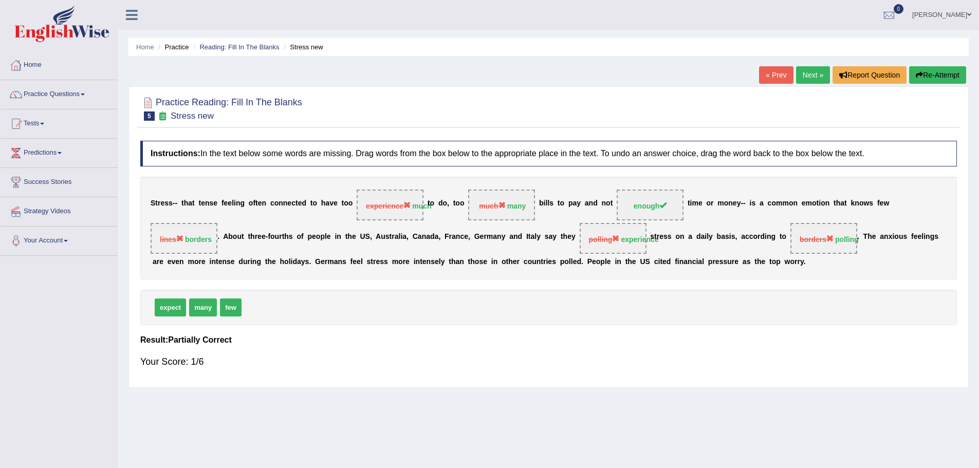
click at [943, 75] on button "Re-Attempt" at bounding box center [937, 74] width 57 height 17
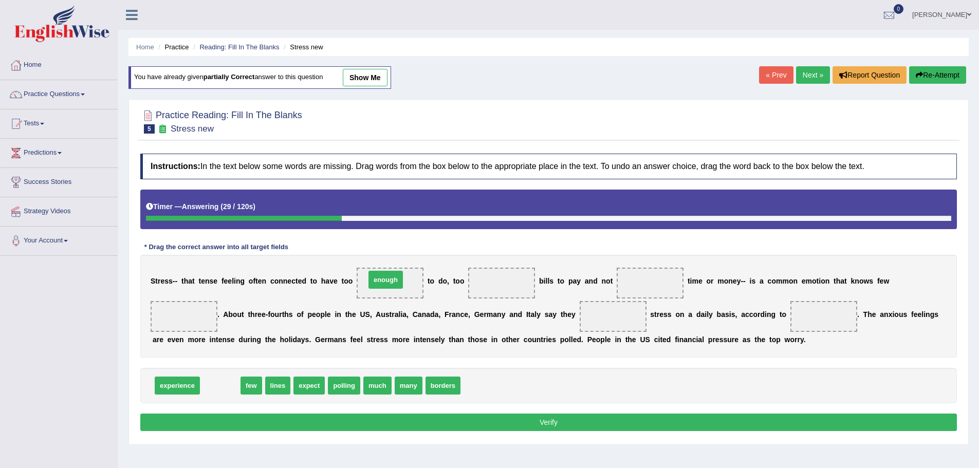
drag, startPoint x: 218, startPoint y: 385, endPoint x: 384, endPoint y: 280, distance: 196.4
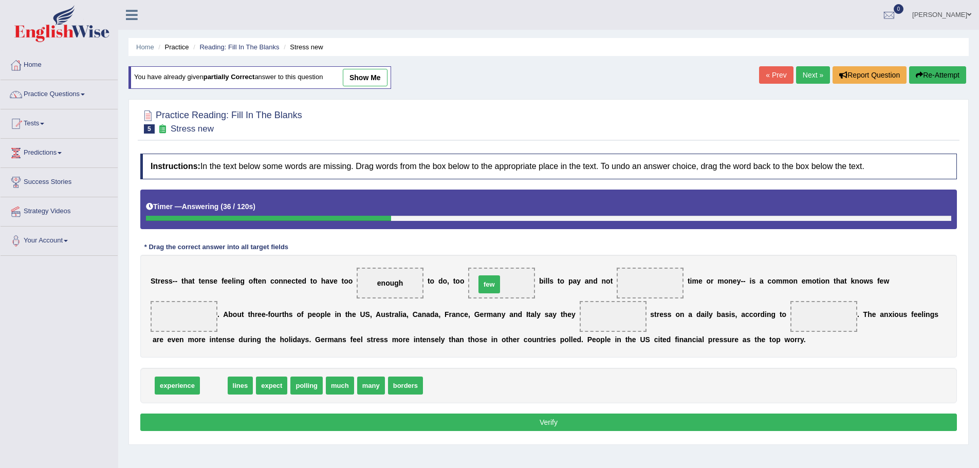
drag, startPoint x: 206, startPoint y: 391, endPoint x: 484, endPoint y: 293, distance: 294.2
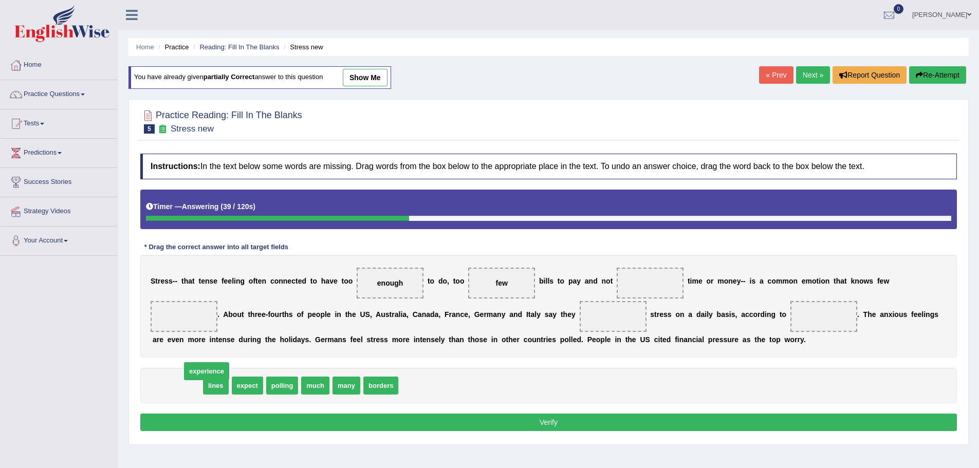
drag, startPoint x: 167, startPoint y: 385, endPoint x: 194, endPoint y: 373, distance: 29.4
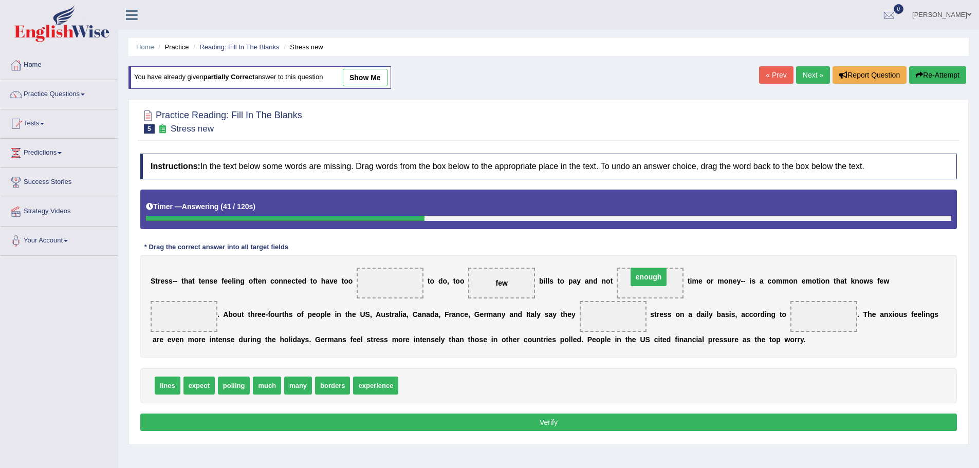
drag, startPoint x: 382, startPoint y: 282, endPoint x: 641, endPoint y: 276, distance: 258.6
click at [385, 387] on span "experience" at bounding box center [375, 386] width 45 height 18
drag, startPoint x: 164, startPoint y: 391, endPoint x: 386, endPoint y: 285, distance: 246.0
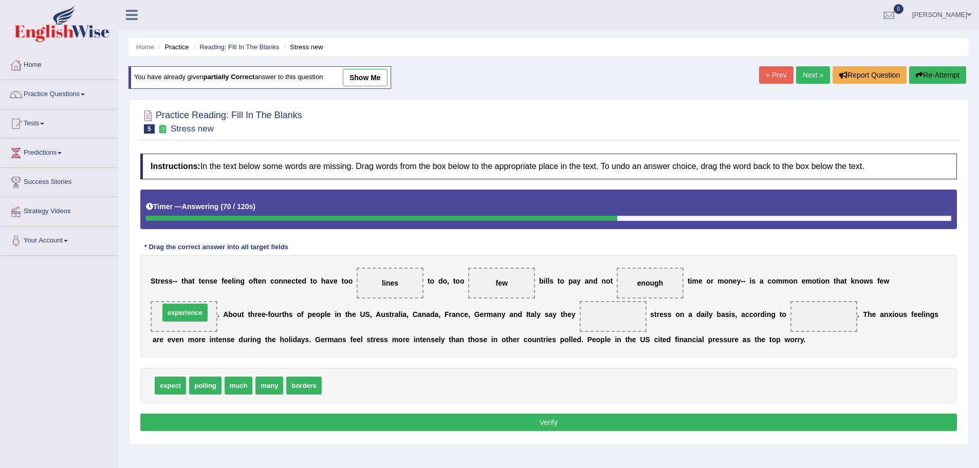
drag, startPoint x: 345, startPoint y: 387, endPoint x: 183, endPoint y: 315, distance: 178.0
drag, startPoint x: 307, startPoint y: 387, endPoint x: 621, endPoint y: 320, distance: 320.5
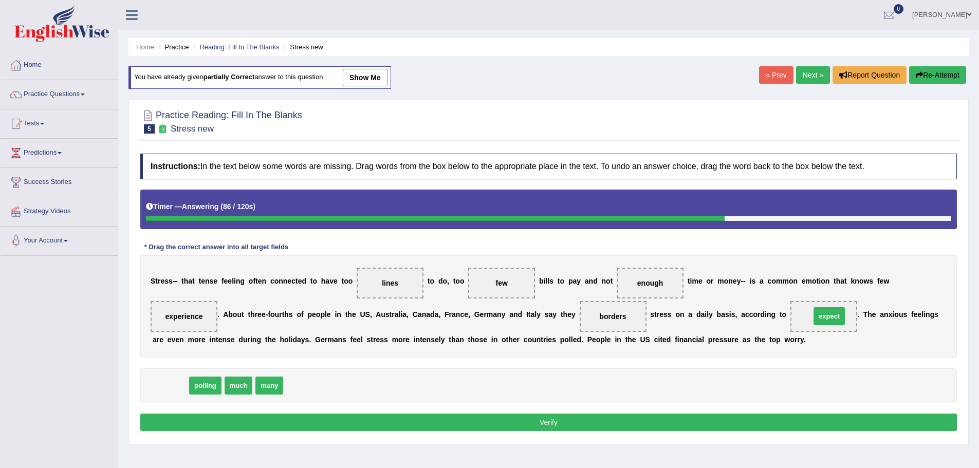
drag, startPoint x: 198, startPoint y: 383, endPoint x: 826, endPoint y: 315, distance: 631.1
drag, startPoint x: 200, startPoint y: 386, endPoint x: 812, endPoint y: 320, distance: 616.1
click at [599, 416] on button "Verify" at bounding box center [548, 422] width 817 height 17
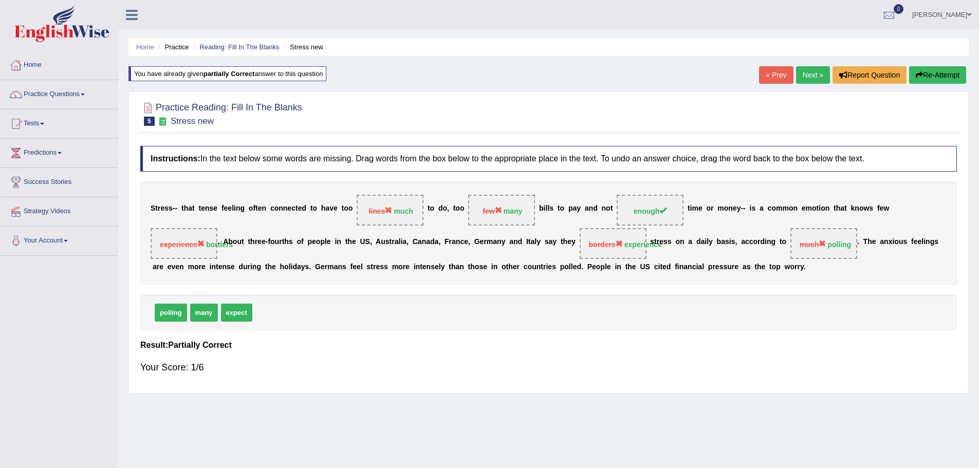
click at [816, 70] on link "Next »" at bounding box center [813, 74] width 34 height 17
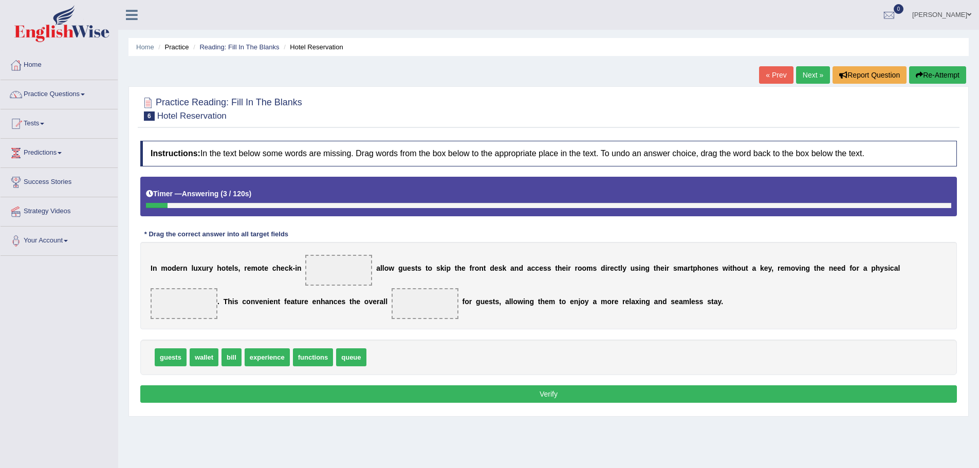
click at [774, 72] on link "« Prev" at bounding box center [776, 74] width 34 height 17
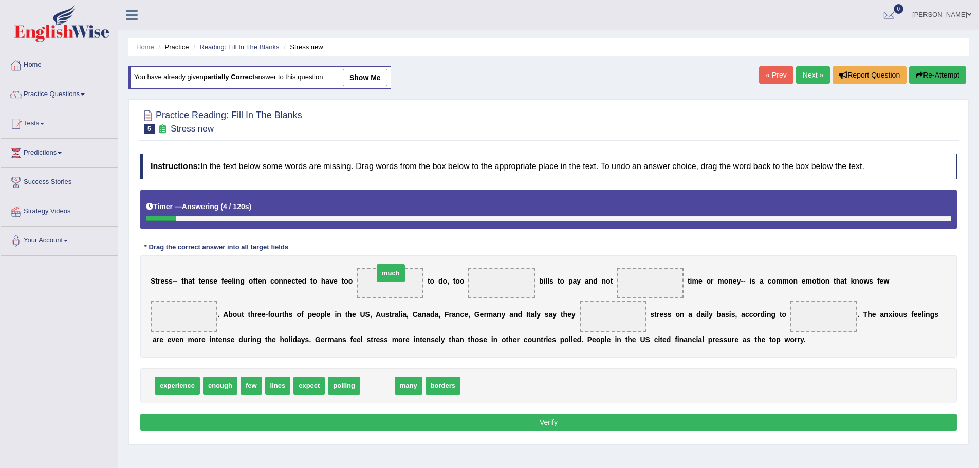
drag, startPoint x: 376, startPoint y: 386, endPoint x: 389, endPoint y: 274, distance: 113.3
drag, startPoint x: 373, startPoint y: 387, endPoint x: 505, endPoint y: 284, distance: 167.3
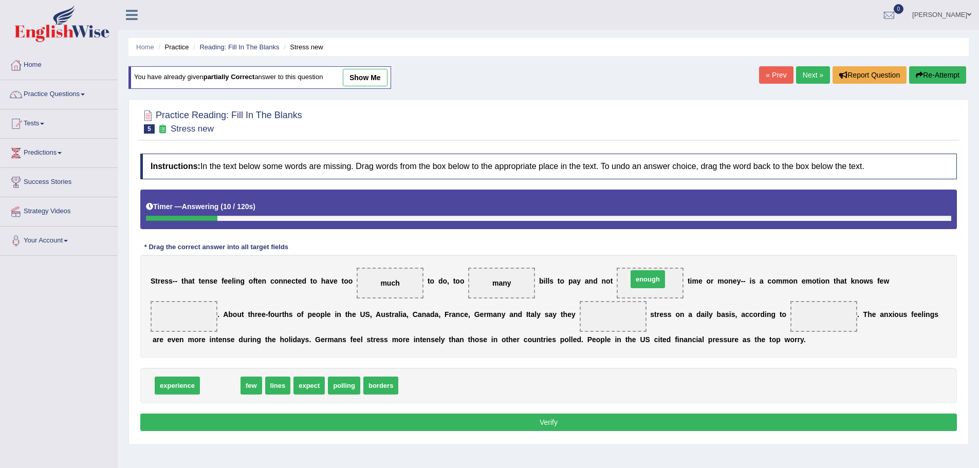
drag, startPoint x: 223, startPoint y: 389, endPoint x: 650, endPoint y: 283, distance: 440.6
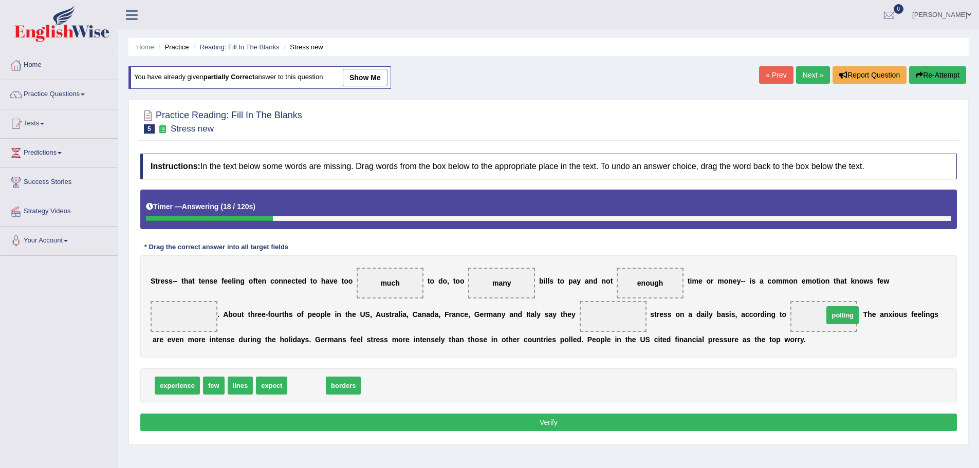
drag, startPoint x: 309, startPoint y: 389, endPoint x: 826, endPoint y: 324, distance: 521.0
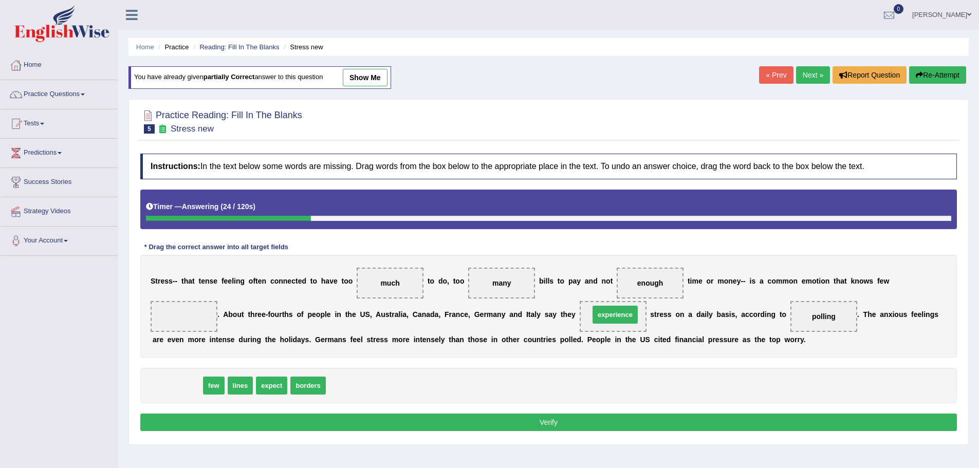
drag, startPoint x: 170, startPoint y: 385, endPoint x: 608, endPoint y: 317, distance: 443.2
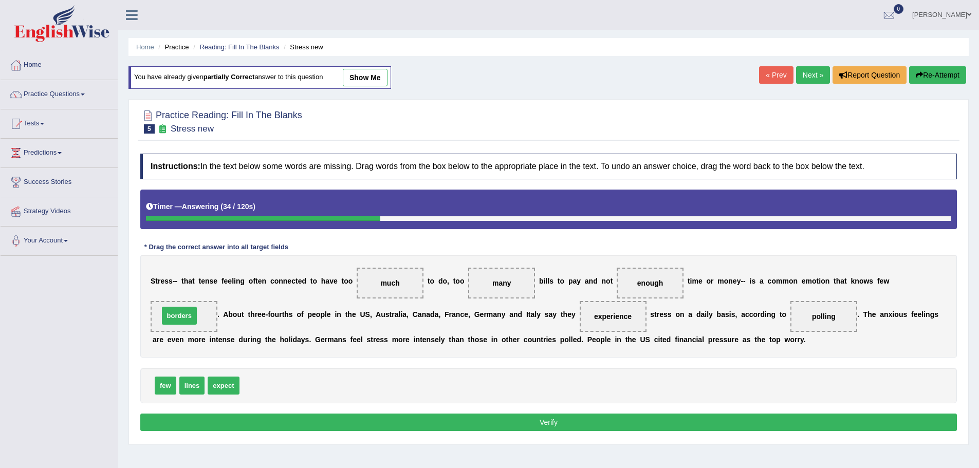
drag, startPoint x: 264, startPoint y: 389, endPoint x: 183, endPoint y: 319, distance: 106.7
click at [293, 415] on button "Verify" at bounding box center [548, 422] width 817 height 17
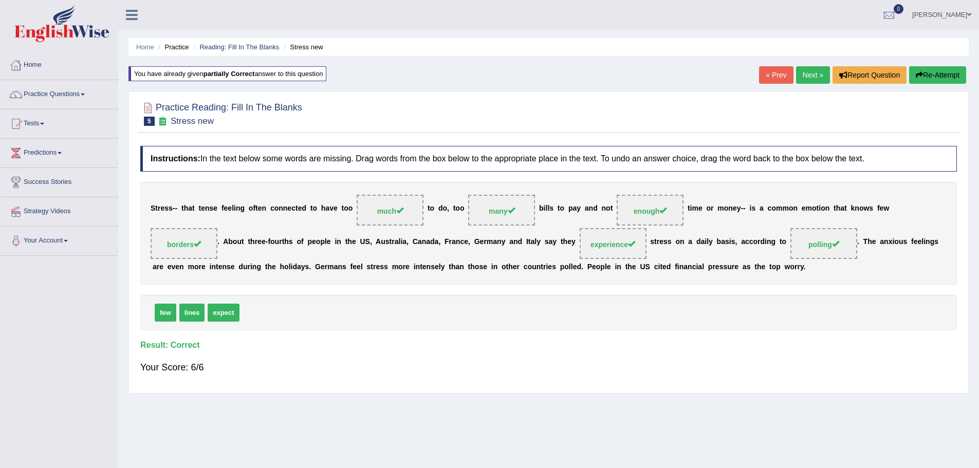
click at [814, 73] on link "Next »" at bounding box center [813, 74] width 34 height 17
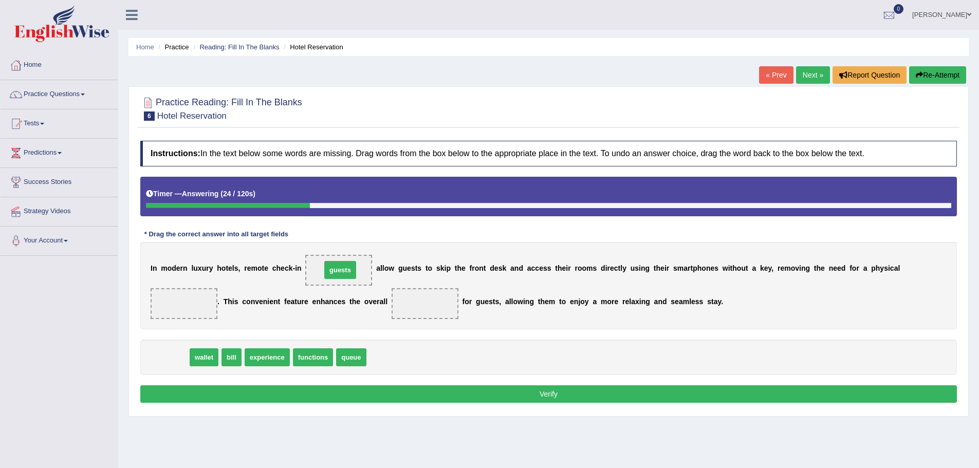
drag, startPoint x: 174, startPoint y: 353, endPoint x: 354, endPoint y: 268, distance: 198.4
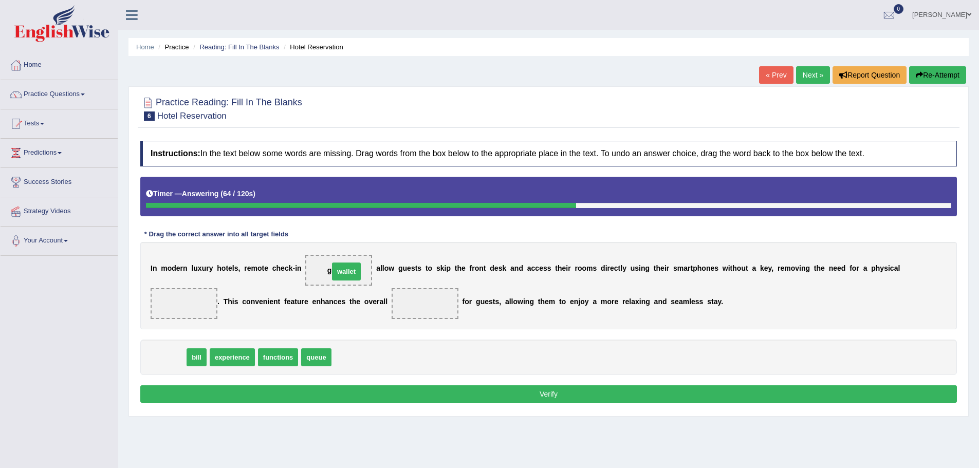
drag, startPoint x: 167, startPoint y: 357, endPoint x: 344, endPoint y: 271, distance: 197.0
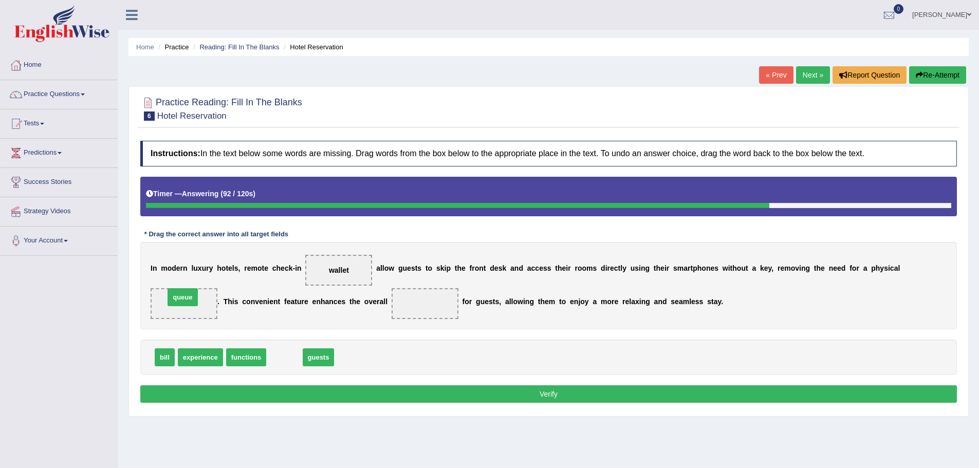
drag, startPoint x: 286, startPoint y: 359, endPoint x: 184, endPoint y: 299, distance: 118.2
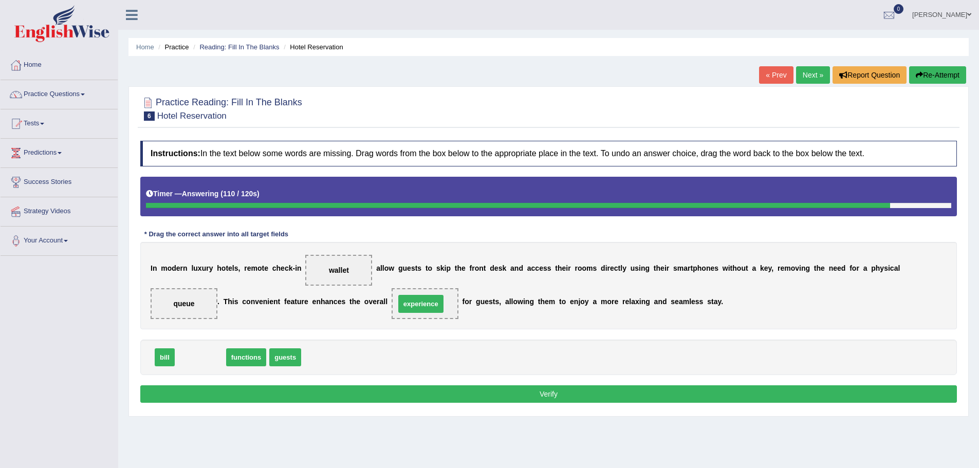
drag, startPoint x: 200, startPoint y: 358, endPoint x: 421, endPoint y: 304, distance: 226.9
click at [447, 393] on button "Verify" at bounding box center [548, 393] width 817 height 17
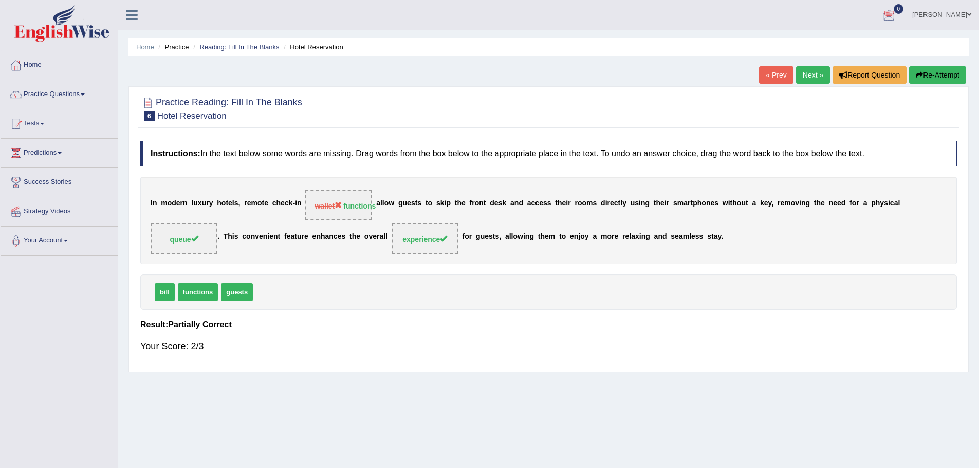
click at [931, 71] on button "Re-Attempt" at bounding box center [937, 74] width 57 height 17
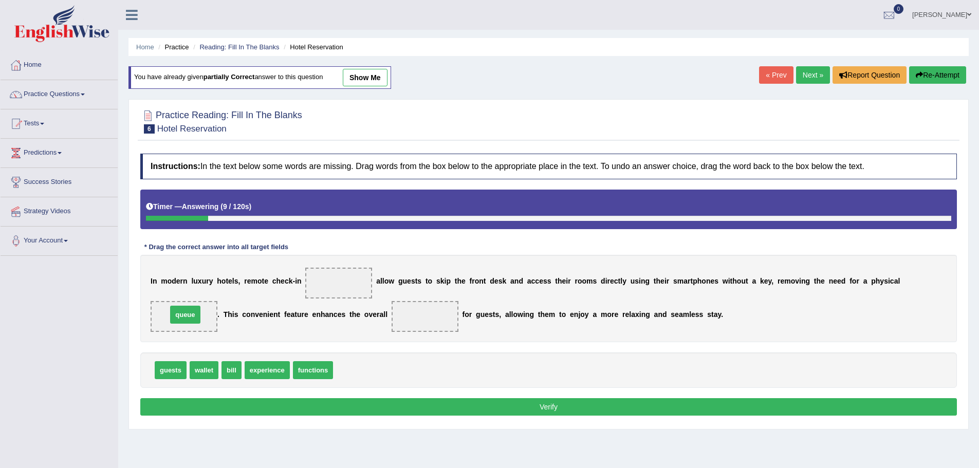
drag, startPoint x: 349, startPoint y: 374, endPoint x: 182, endPoint y: 319, distance: 175.7
drag, startPoint x: 271, startPoint y: 374, endPoint x: 430, endPoint y: 322, distance: 167.1
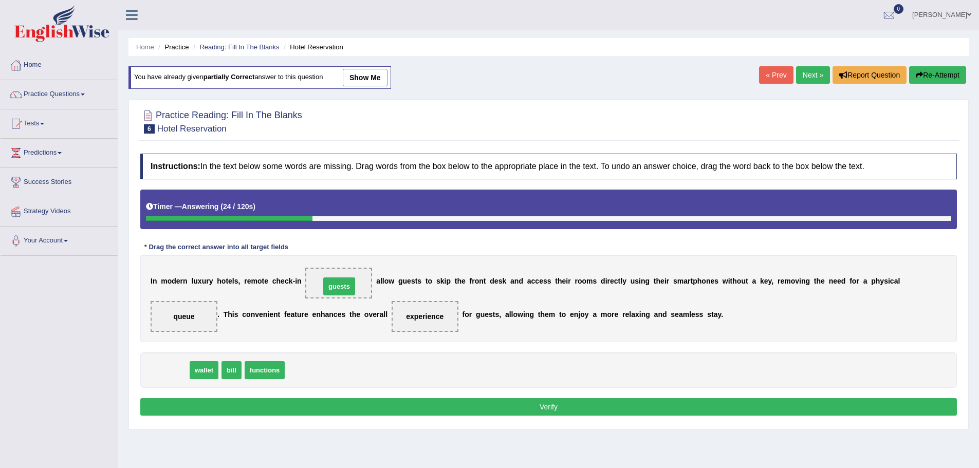
drag, startPoint x: 169, startPoint y: 373, endPoint x: 338, endPoint y: 289, distance: 188.2
click at [324, 408] on button "Verify" at bounding box center [548, 406] width 817 height 17
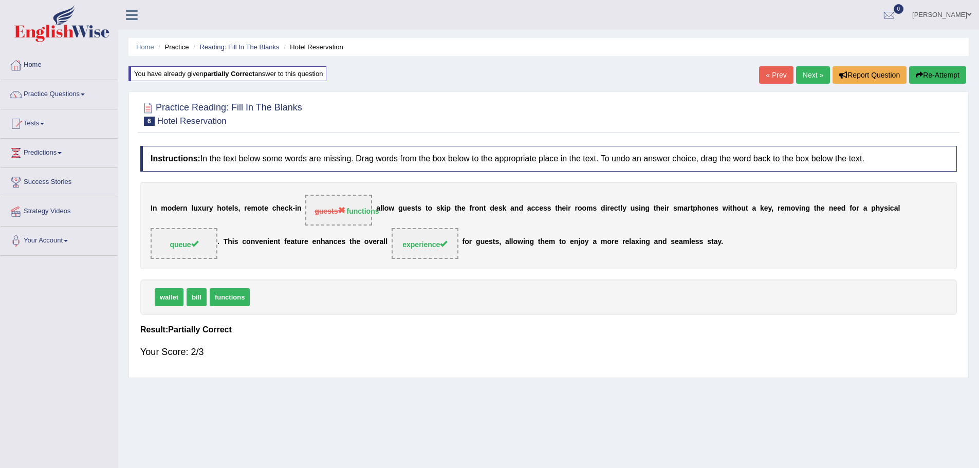
click at [955, 77] on button "Re-Attempt" at bounding box center [937, 74] width 57 height 17
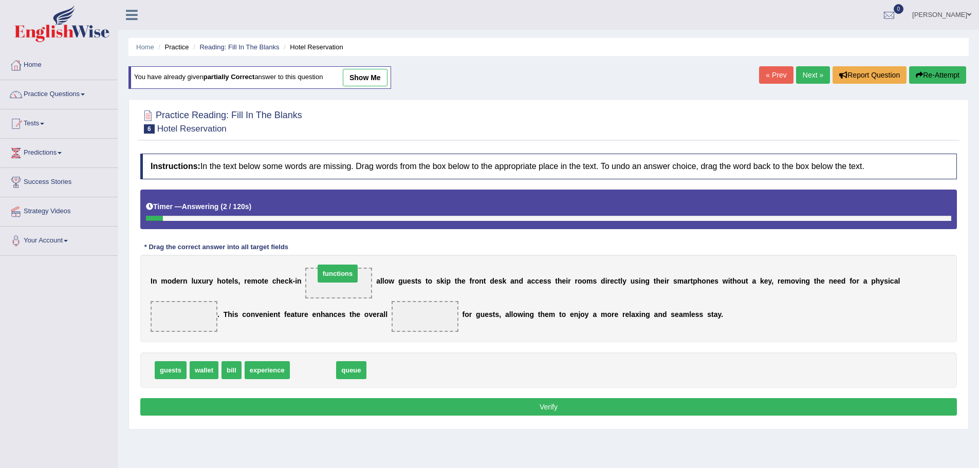
drag, startPoint x: 304, startPoint y: 369, endPoint x: 326, endPoint y: 275, distance: 96.2
drag, startPoint x: 301, startPoint y: 370, endPoint x: 179, endPoint y: 315, distance: 133.8
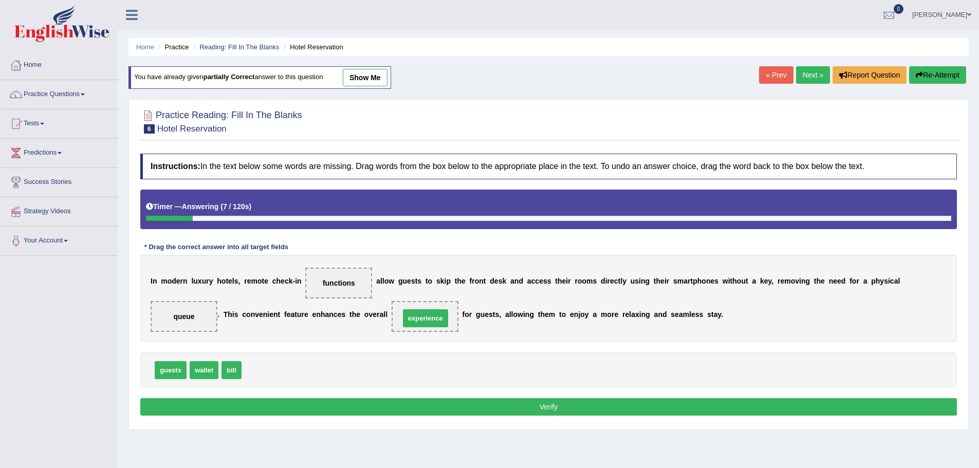
drag, startPoint x: 258, startPoint y: 365, endPoint x: 417, endPoint y: 312, distance: 167.4
click at [436, 405] on button "Verify" at bounding box center [548, 406] width 817 height 17
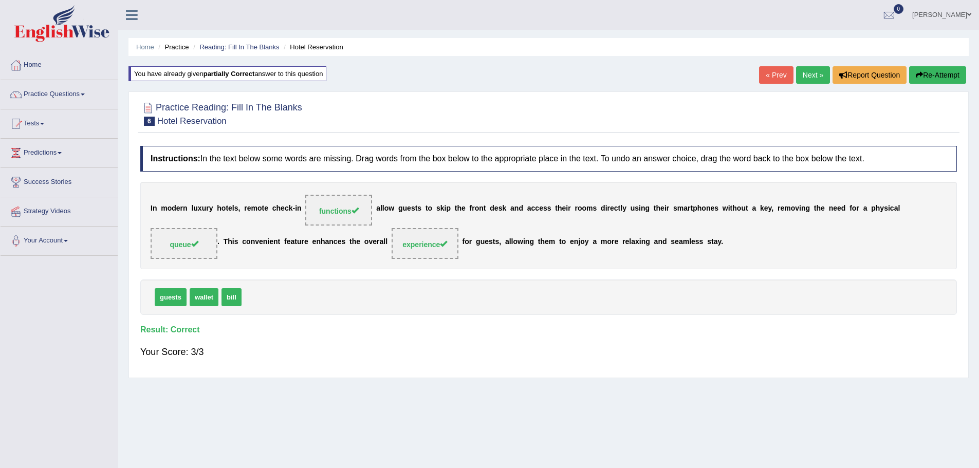
click at [807, 70] on link "Next »" at bounding box center [813, 74] width 34 height 17
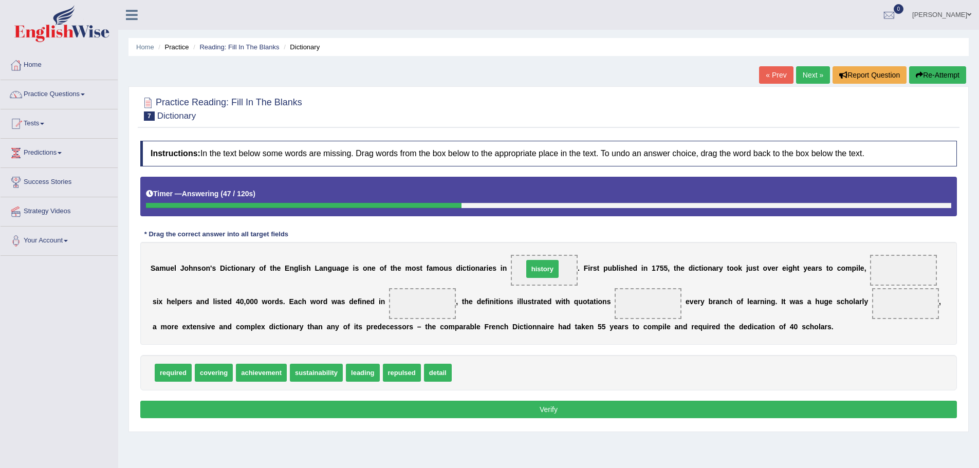
drag, startPoint x: 473, startPoint y: 370, endPoint x: 545, endPoint y: 266, distance: 125.6
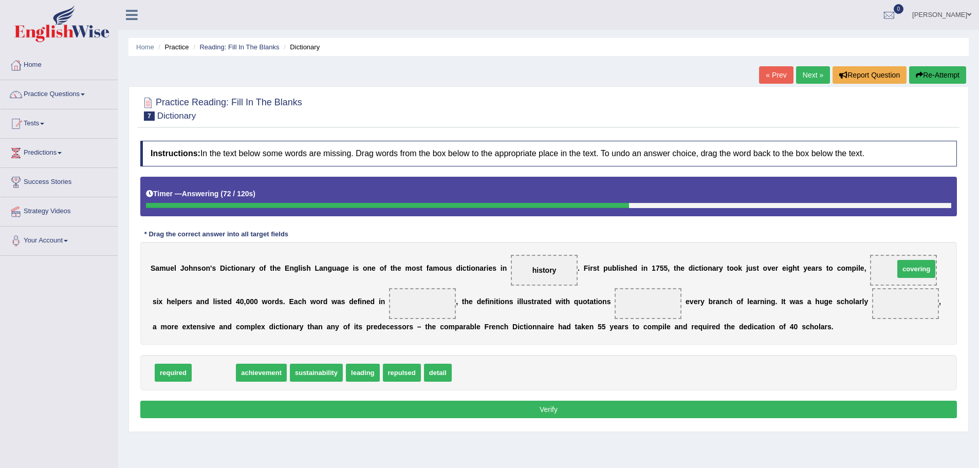
drag, startPoint x: 218, startPoint y: 375, endPoint x: 920, endPoint y: 271, distance: 710.1
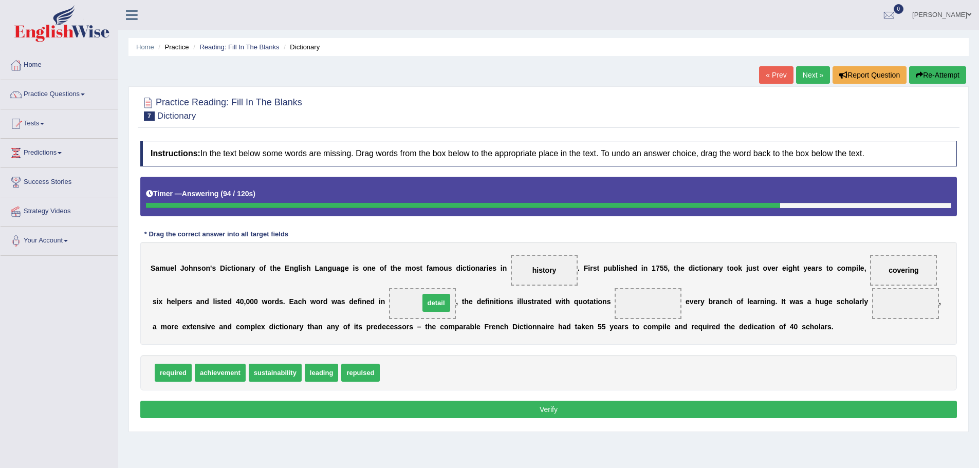
drag, startPoint x: 401, startPoint y: 375, endPoint x: 440, endPoint y: 305, distance: 80.3
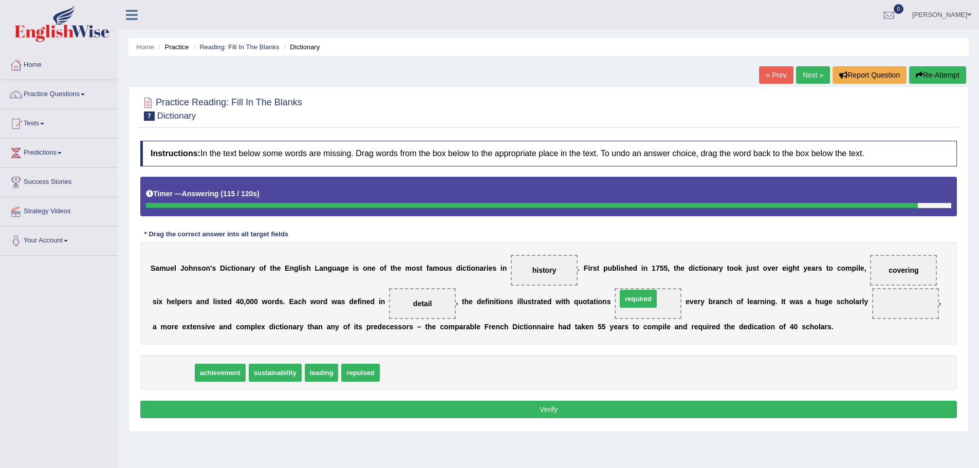
drag, startPoint x: 174, startPoint y: 368, endPoint x: 637, endPoint y: 296, distance: 469.2
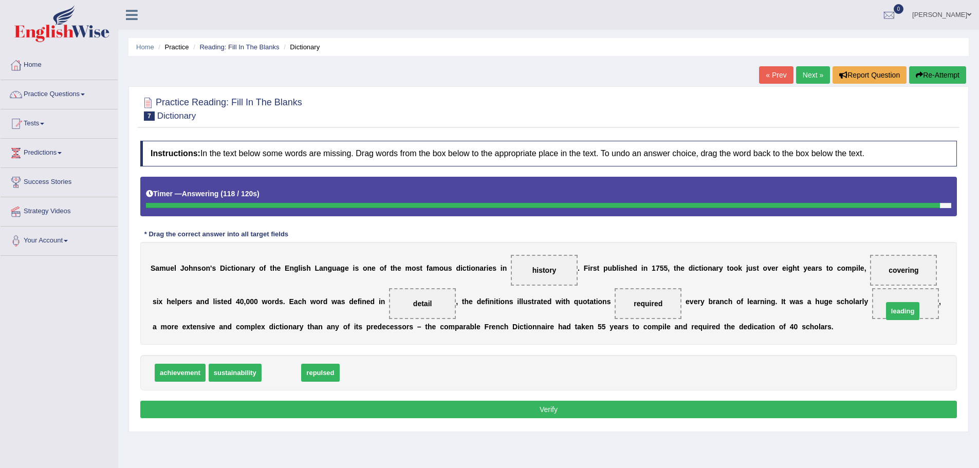
drag, startPoint x: 292, startPoint y: 373, endPoint x: 913, endPoint y: 311, distance: 624.4
click at [611, 407] on button "Verify" at bounding box center [548, 409] width 817 height 17
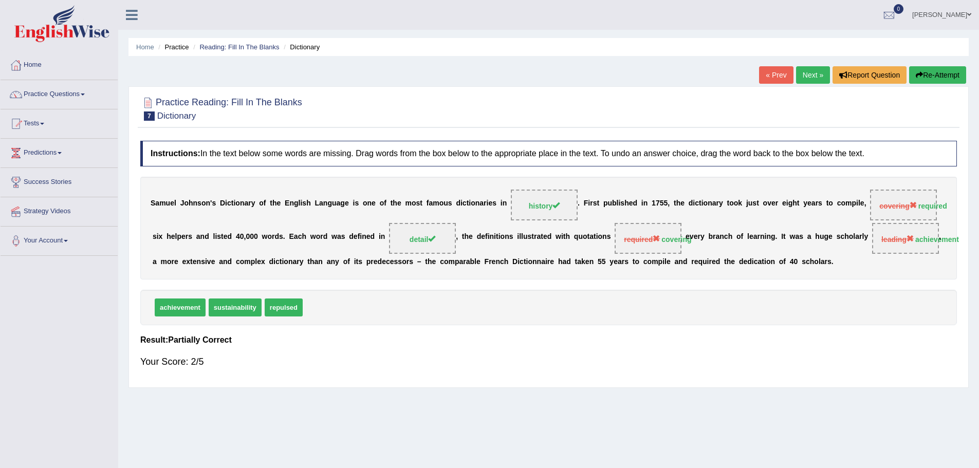
click at [944, 74] on button "Re-Attempt" at bounding box center [937, 74] width 57 height 17
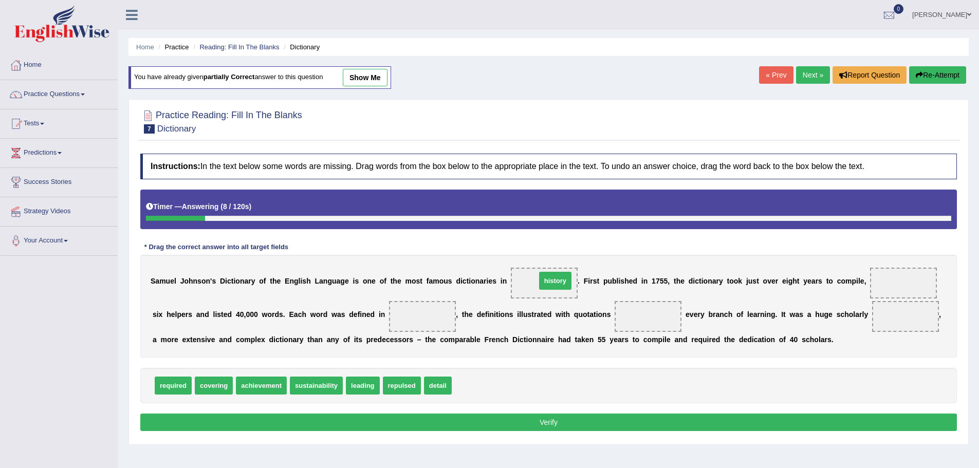
drag, startPoint x: 476, startPoint y: 387, endPoint x: 561, endPoint y: 281, distance: 136.8
drag, startPoint x: 172, startPoint y: 384, endPoint x: 902, endPoint y: 280, distance: 738.2
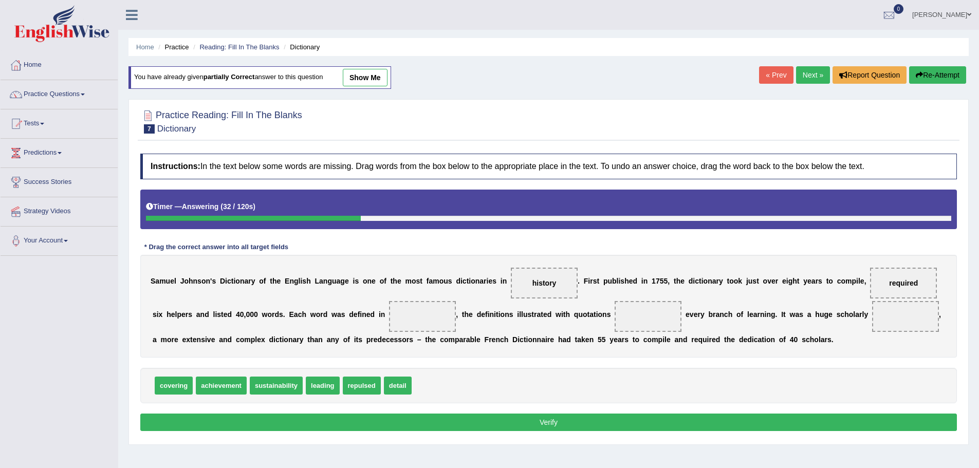
drag, startPoint x: 392, startPoint y: 395, endPoint x: 409, endPoint y: 339, distance: 58.0
click at [417, 308] on div "Instructions: In the text below some words are missing. Drag words from the box…" at bounding box center [549, 294] width 822 height 291
drag, startPoint x: 402, startPoint y: 386, endPoint x: 420, endPoint y: 316, distance: 72.8
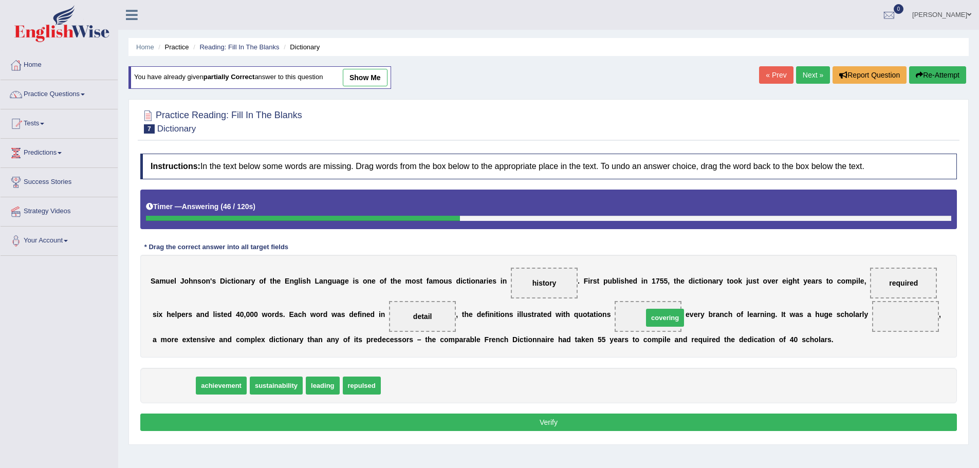
drag, startPoint x: 172, startPoint y: 387, endPoint x: 671, endPoint y: 321, distance: 503.4
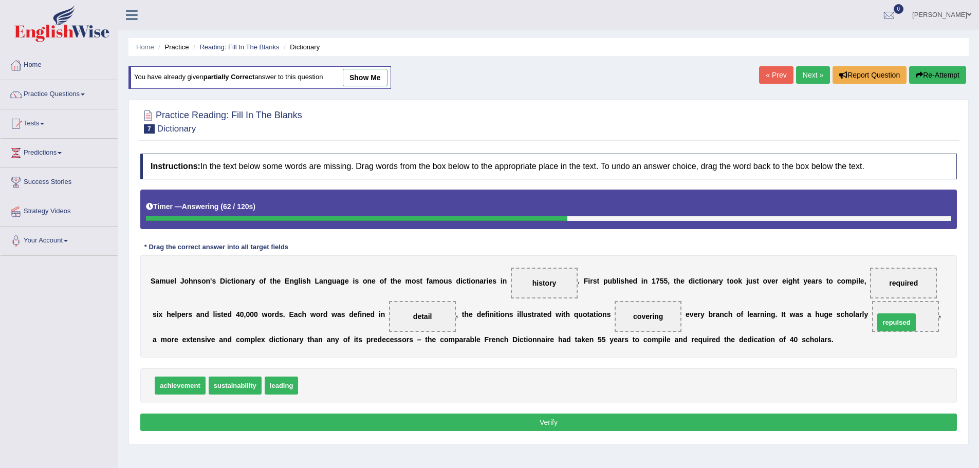
drag, startPoint x: 325, startPoint y: 387, endPoint x: 901, endPoint y: 324, distance: 579.6
click at [624, 422] on button "Verify" at bounding box center [548, 422] width 817 height 17
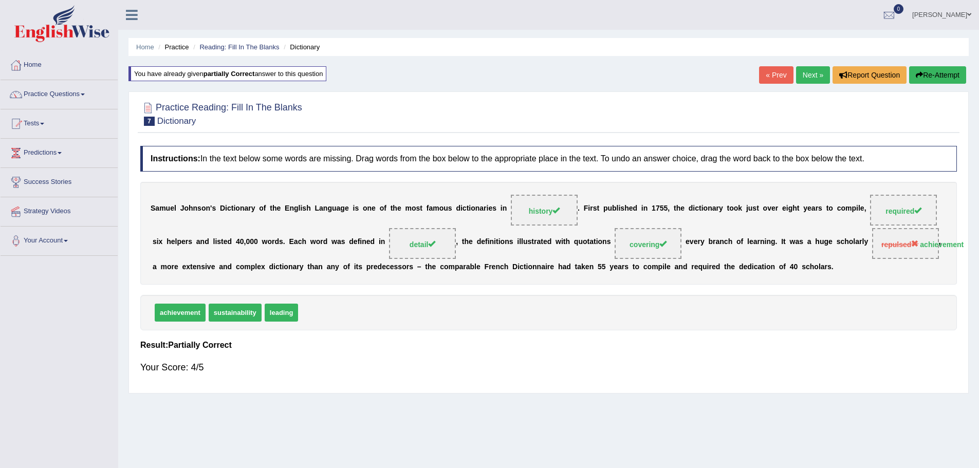
click at [937, 72] on button "Re-Attempt" at bounding box center [937, 74] width 57 height 17
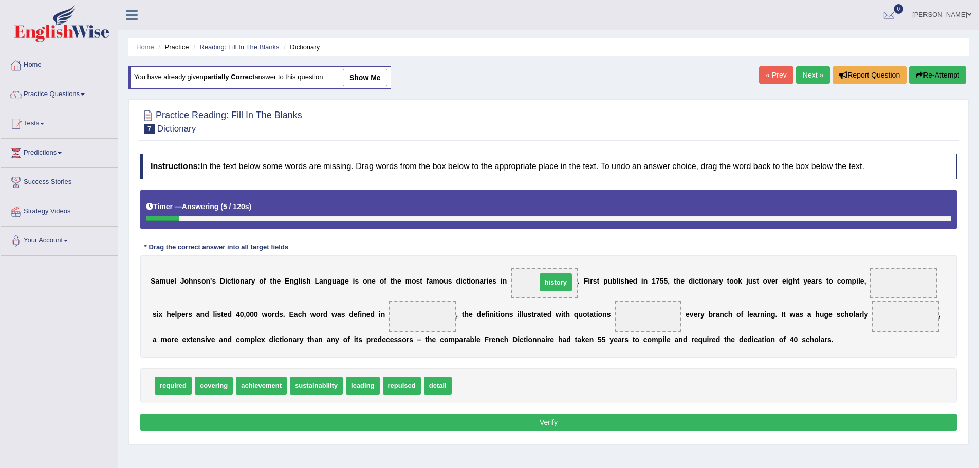
drag, startPoint x: 470, startPoint y: 383, endPoint x: 555, endPoint y: 281, distance: 132.5
drag, startPoint x: 442, startPoint y: 383, endPoint x: 415, endPoint y: 318, distance: 70.2
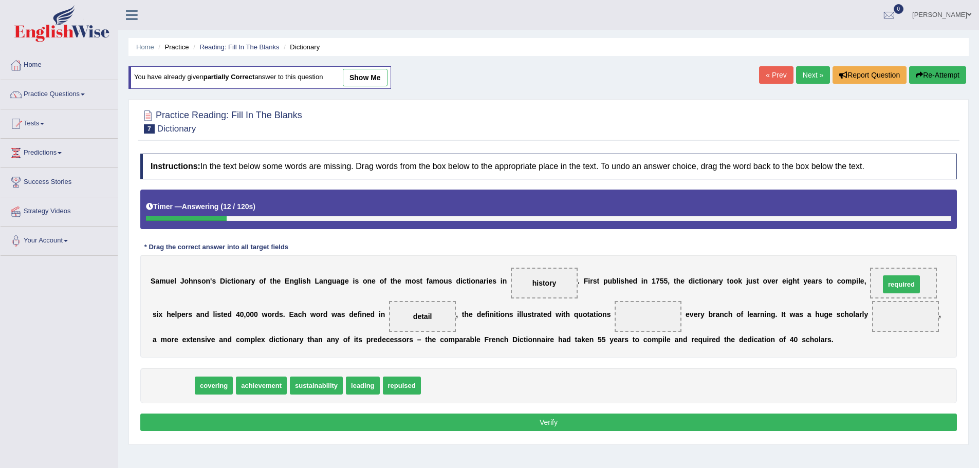
drag, startPoint x: 165, startPoint y: 382, endPoint x: 893, endPoint y: 281, distance: 735.2
drag, startPoint x: 175, startPoint y: 383, endPoint x: 660, endPoint y: 309, distance: 490.7
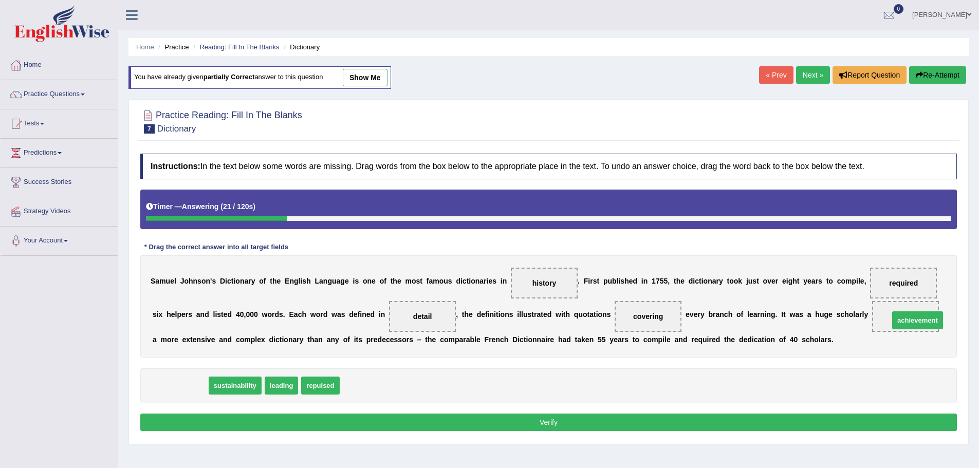
drag, startPoint x: 179, startPoint y: 383, endPoint x: 916, endPoint y: 318, distance: 740.3
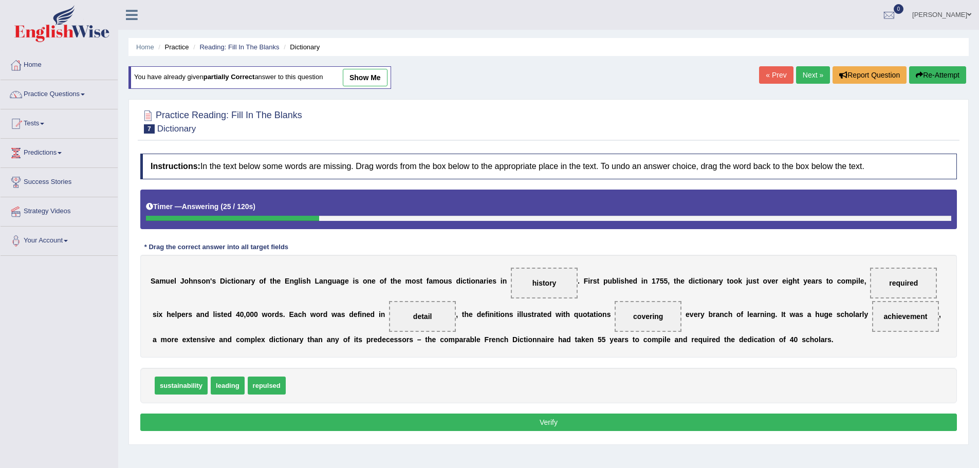
click at [587, 416] on button "Verify" at bounding box center [548, 422] width 817 height 17
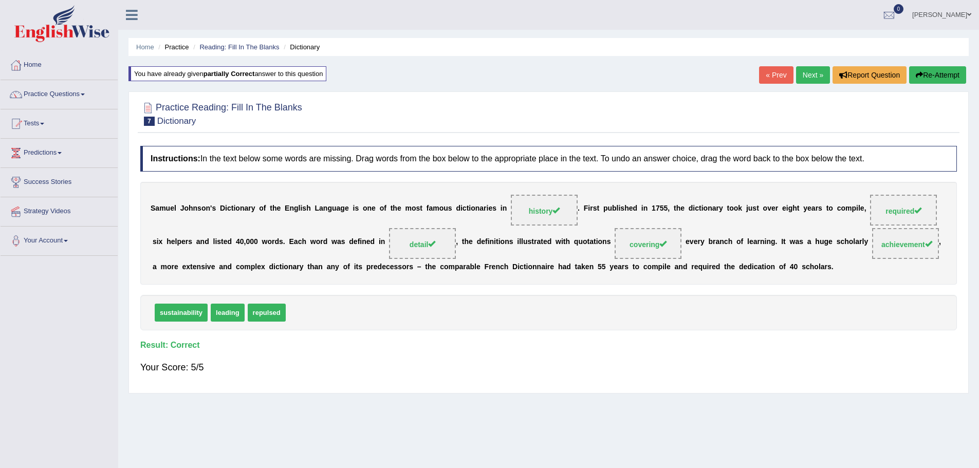
click at [805, 78] on link "Next »" at bounding box center [813, 74] width 34 height 17
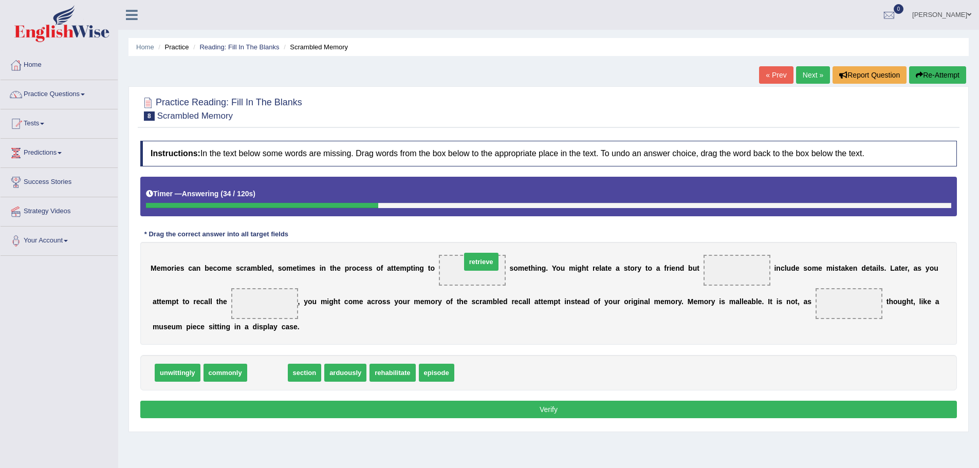
drag, startPoint x: 268, startPoint y: 372, endPoint x: 485, endPoint y: 262, distance: 243.6
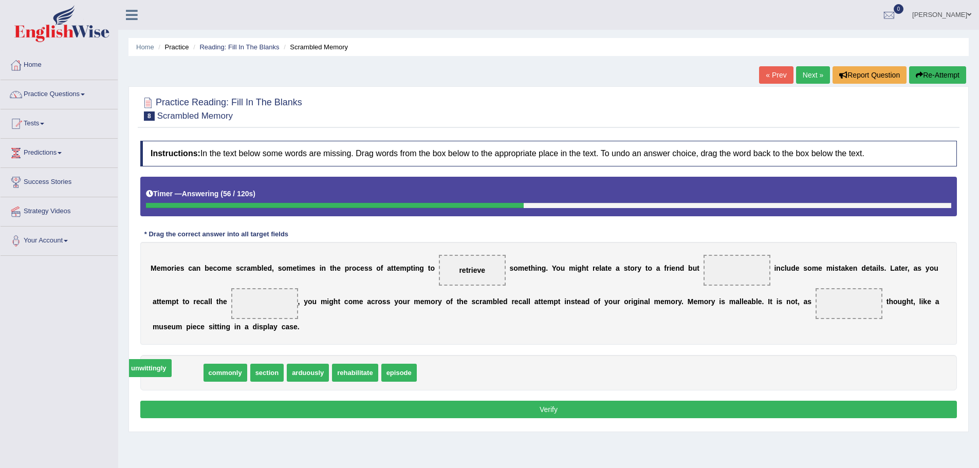
drag, startPoint x: 173, startPoint y: 372, endPoint x: 162, endPoint y: 376, distance: 12.0
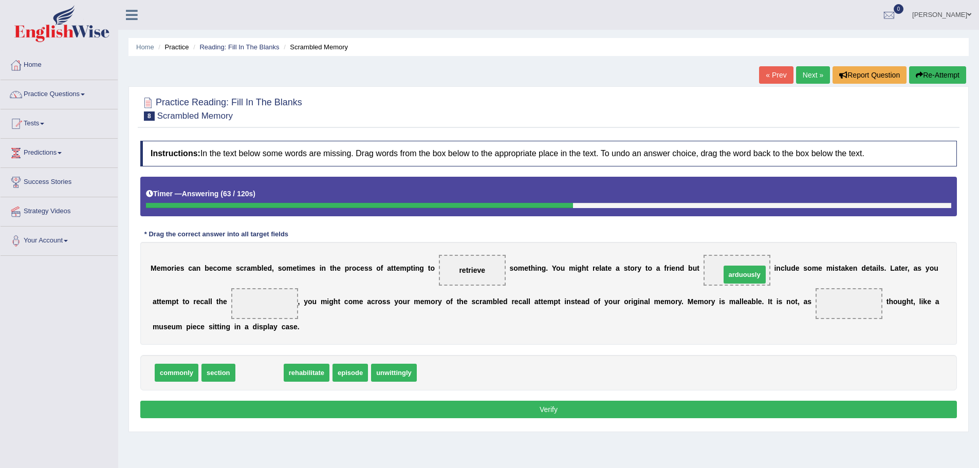
drag, startPoint x: 247, startPoint y: 371, endPoint x: 732, endPoint y: 272, distance: 495.0
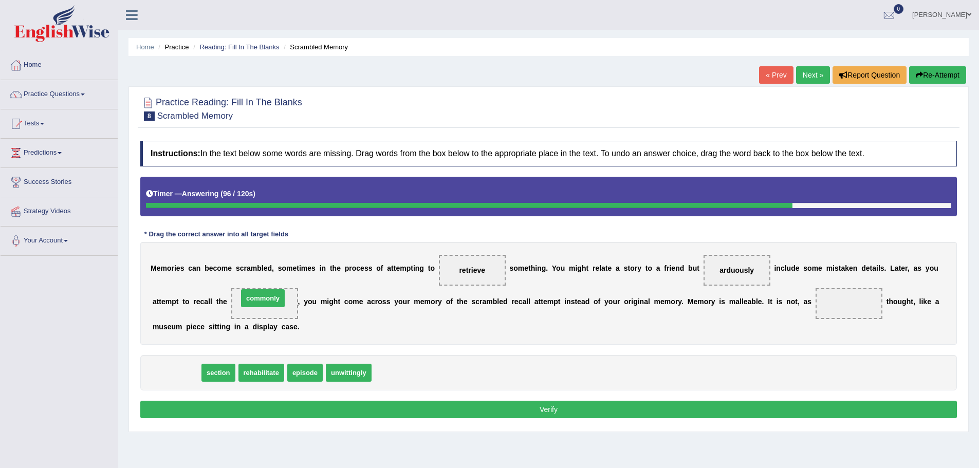
drag, startPoint x: 185, startPoint y: 377, endPoint x: 285, endPoint y: 305, distance: 123.2
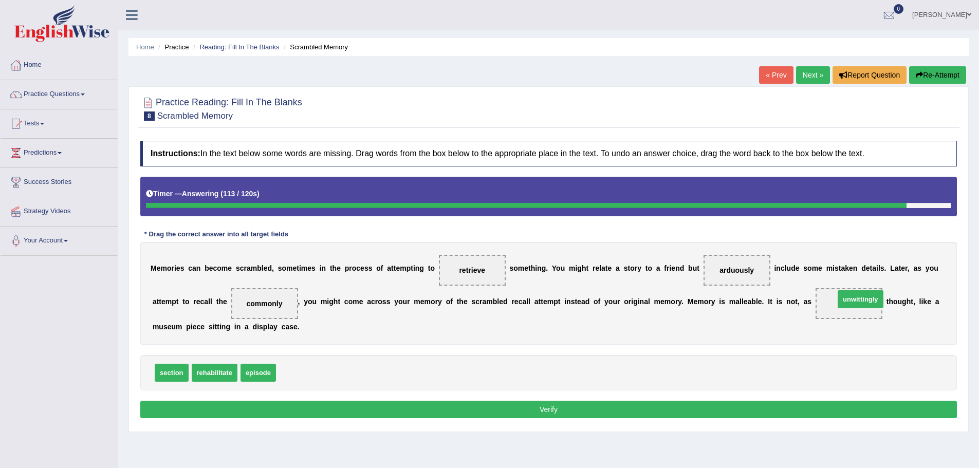
drag, startPoint x: 306, startPoint y: 371, endPoint x: 865, endPoint y: 298, distance: 563.4
click at [523, 410] on button "Verify" at bounding box center [548, 409] width 817 height 17
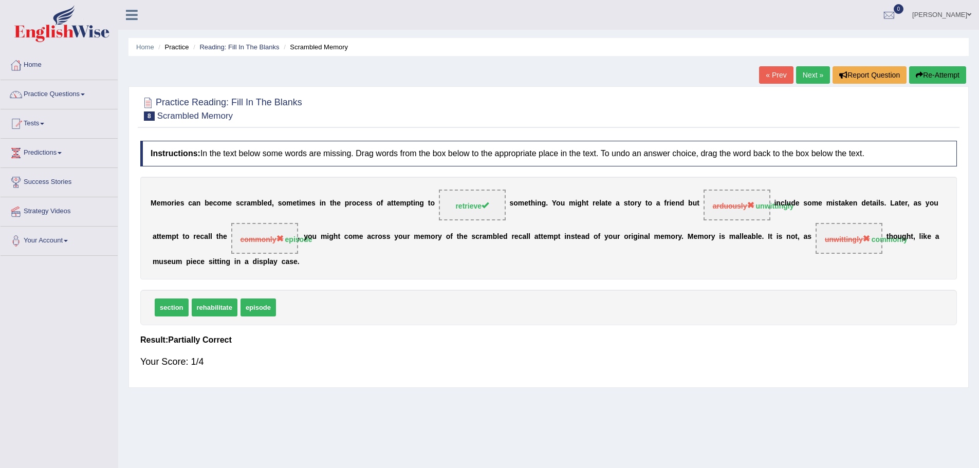
click at [948, 73] on button "Re-Attempt" at bounding box center [937, 74] width 57 height 17
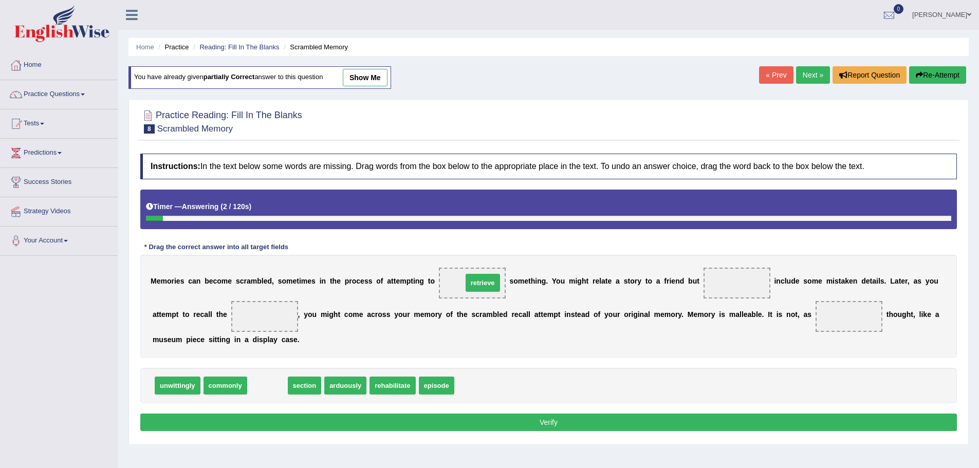
drag, startPoint x: 265, startPoint y: 385, endPoint x: 480, endPoint y: 283, distance: 238.6
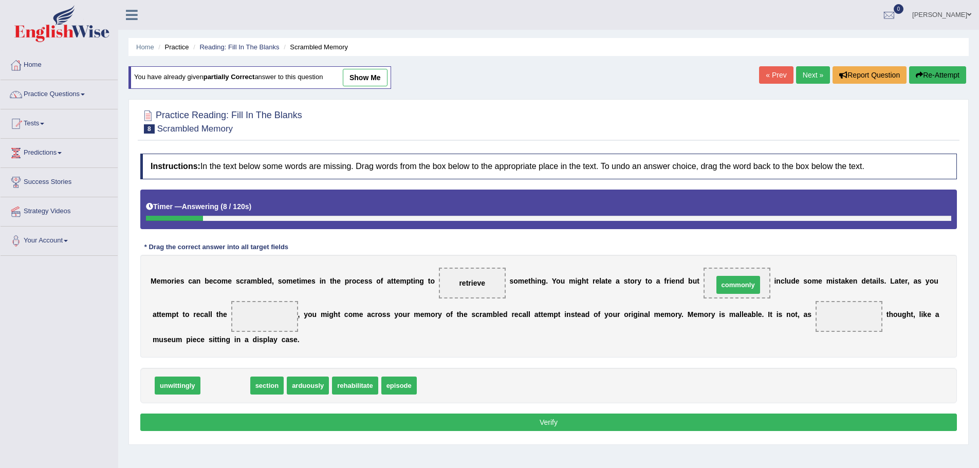
drag, startPoint x: 231, startPoint y: 386, endPoint x: 744, endPoint y: 286, distance: 522.7
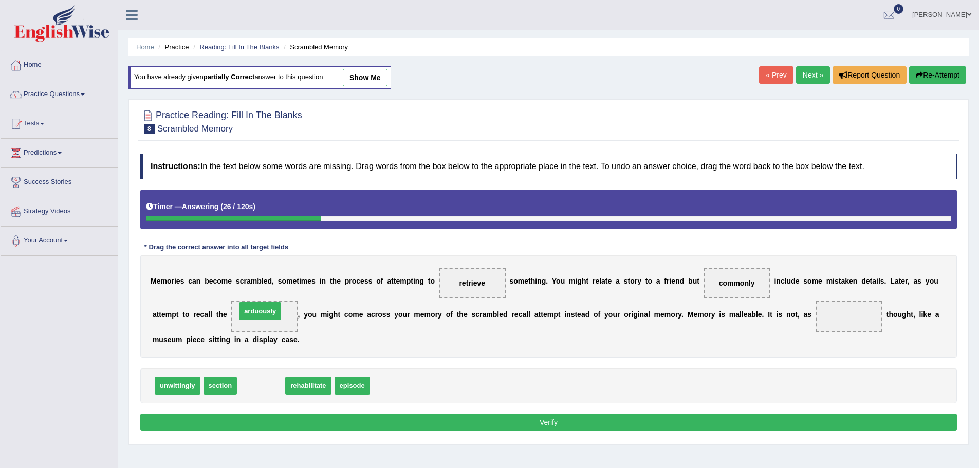
drag, startPoint x: 252, startPoint y: 387, endPoint x: 255, endPoint y: 313, distance: 74.6
click at [176, 384] on span "unwittingly" at bounding box center [178, 386] width 46 height 18
drag, startPoint x: 278, startPoint y: 395, endPoint x: 863, endPoint y: 310, distance: 591.5
click at [860, 307] on div "Instructions: In the text below some words are missing. Drag words from the box…" at bounding box center [549, 294] width 822 height 291
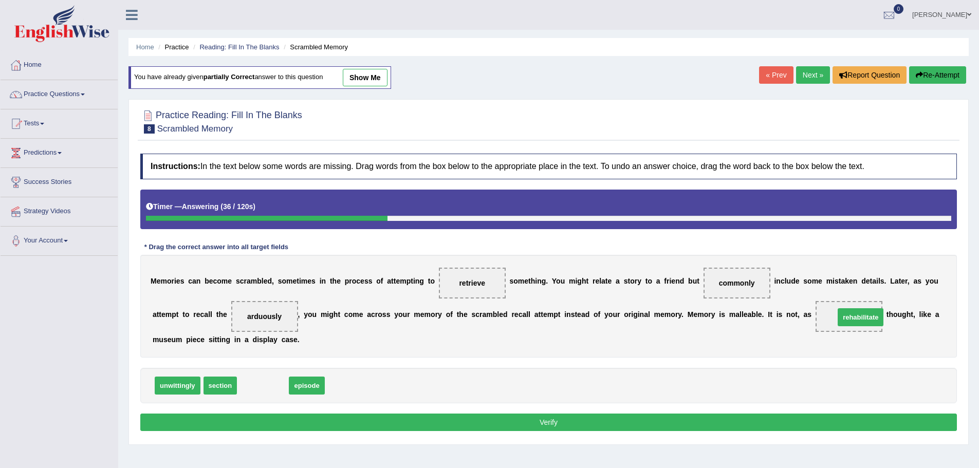
drag, startPoint x: 262, startPoint y: 386, endPoint x: 859, endPoint y: 318, distance: 601.6
click at [674, 427] on button "Verify" at bounding box center [548, 422] width 817 height 17
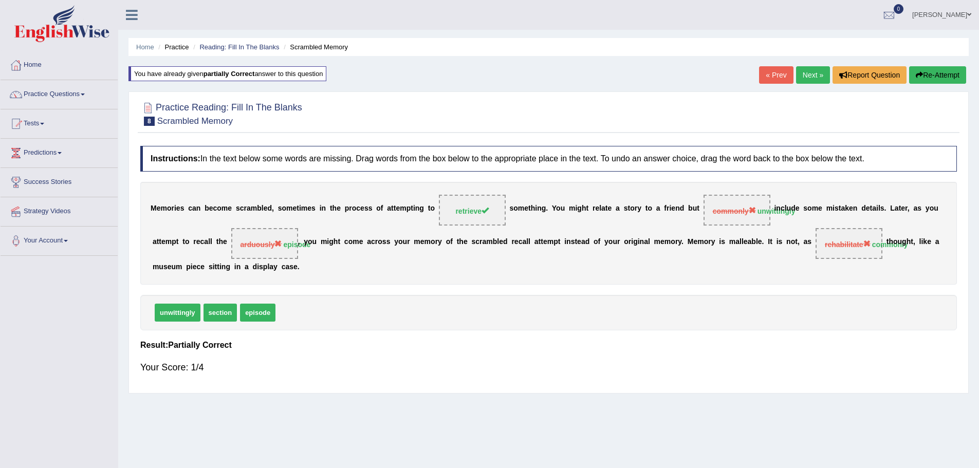
click at [945, 73] on button "Re-Attempt" at bounding box center [937, 74] width 57 height 17
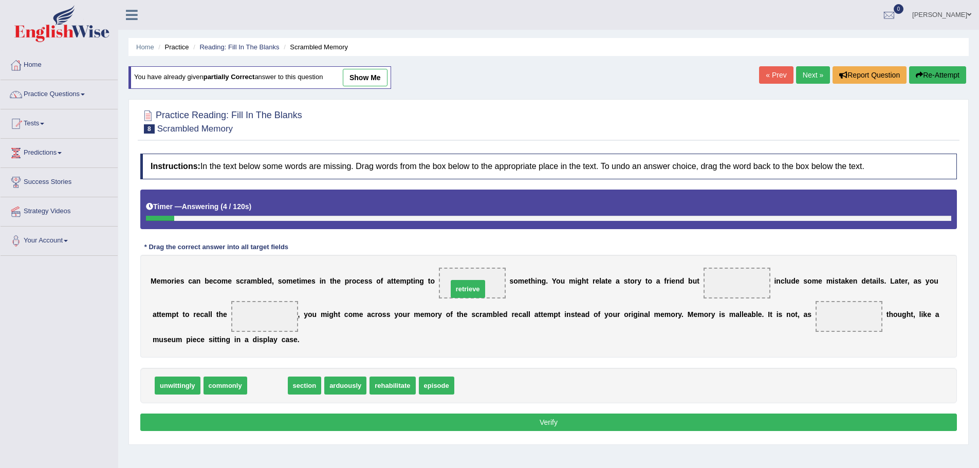
drag, startPoint x: 262, startPoint y: 386, endPoint x: 461, endPoint y: 289, distance: 222.0
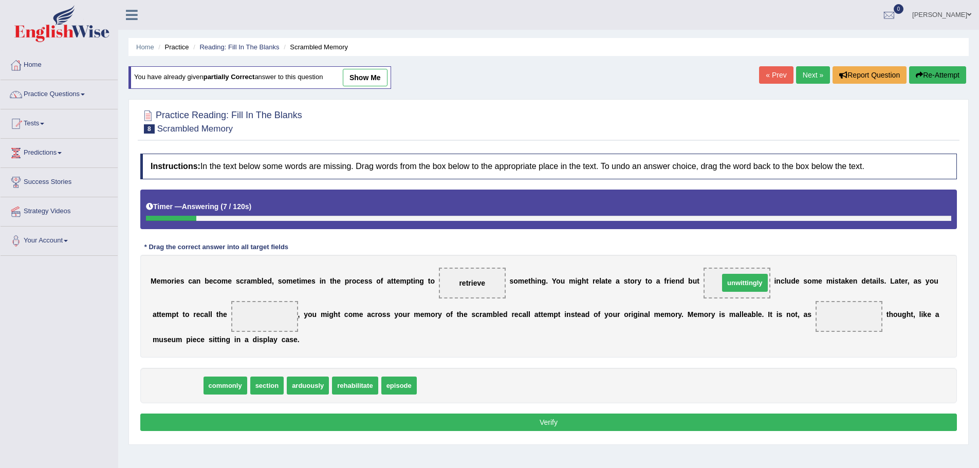
drag, startPoint x: 190, startPoint y: 384, endPoint x: 750, endPoint y: 281, distance: 570.0
drag, startPoint x: 193, startPoint y: 382, endPoint x: 869, endPoint y: 320, distance: 679.2
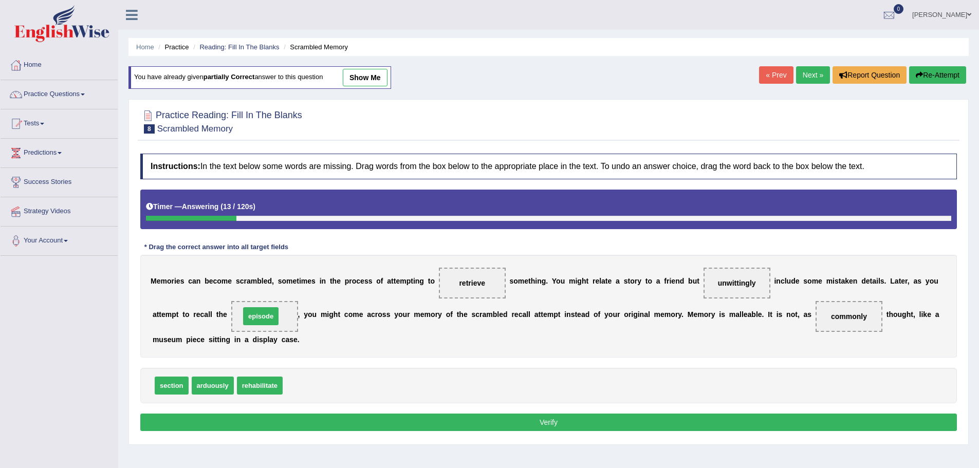
drag, startPoint x: 297, startPoint y: 387, endPoint x: 254, endPoint y: 318, distance: 81.4
drag, startPoint x: 533, startPoint y: 417, endPoint x: 531, endPoint y: 413, distance: 5.3
click at [531, 415] on button "Verify" at bounding box center [548, 422] width 817 height 17
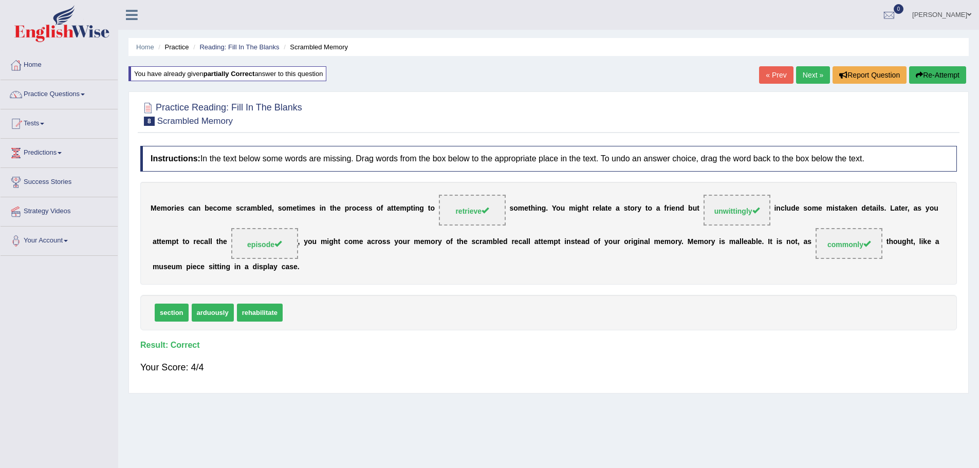
click at [810, 72] on link "Next »" at bounding box center [813, 74] width 34 height 17
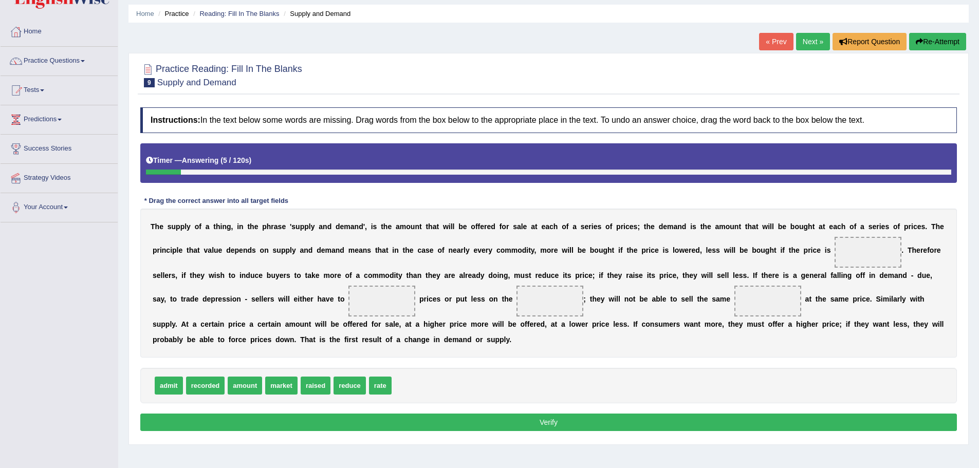
scroll to position [51, 0]
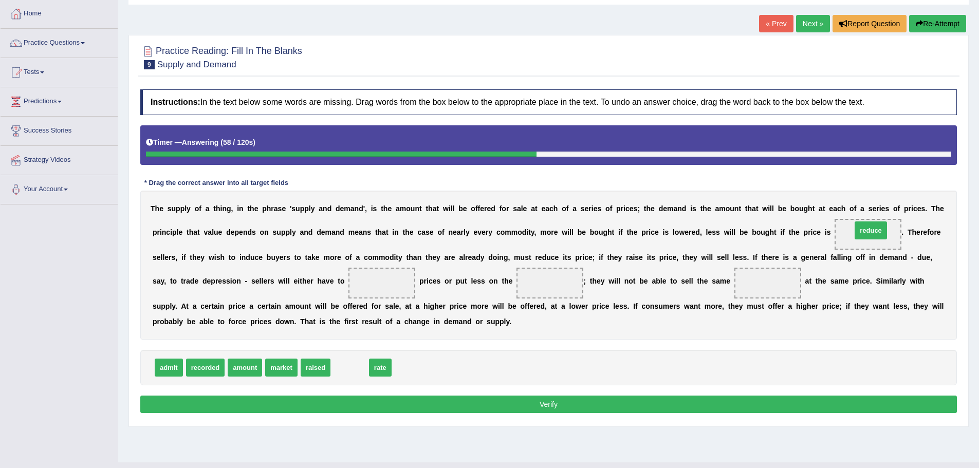
drag, startPoint x: 339, startPoint y: 367, endPoint x: 860, endPoint y: 231, distance: 538.6
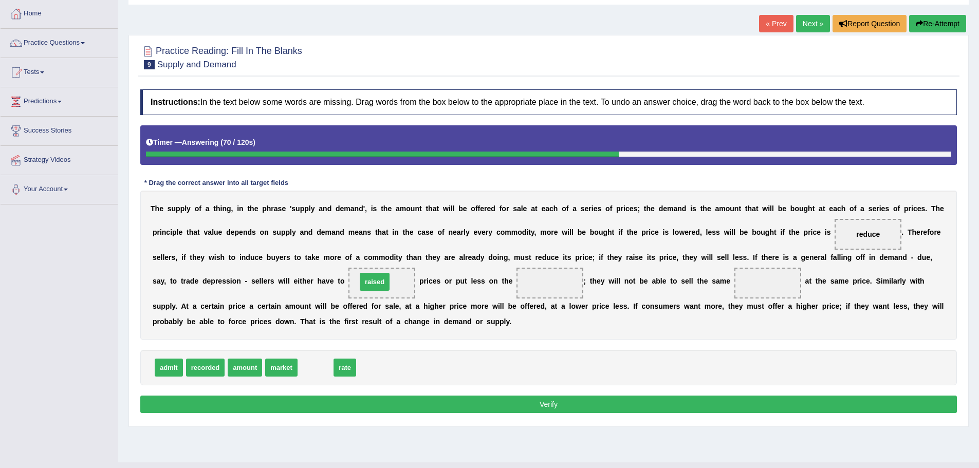
drag, startPoint x: 312, startPoint y: 370, endPoint x: 371, endPoint y: 284, distance: 104.2
drag, startPoint x: 310, startPoint y: 366, endPoint x: 536, endPoint y: 284, distance: 240.6
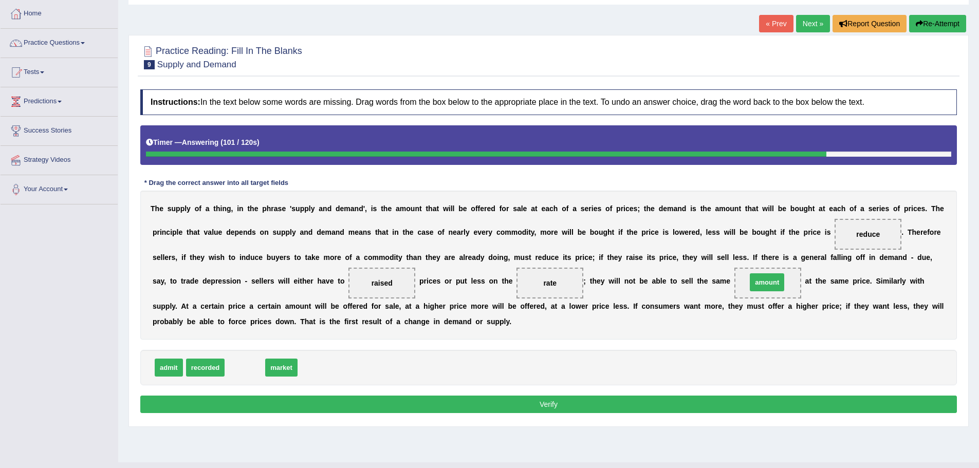
drag, startPoint x: 239, startPoint y: 368, endPoint x: 762, endPoint y: 283, distance: 529.1
click at [556, 402] on button "Verify" at bounding box center [548, 404] width 817 height 17
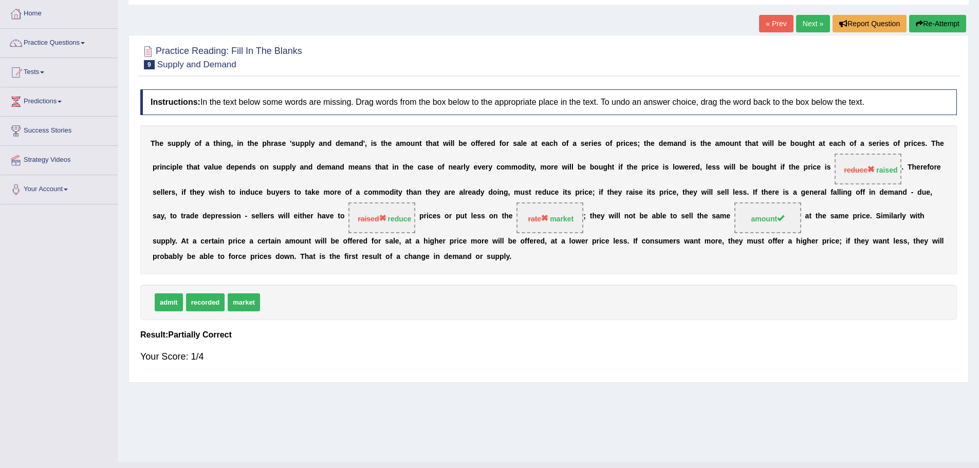
click at [935, 17] on button "Re-Attempt" at bounding box center [937, 23] width 57 height 17
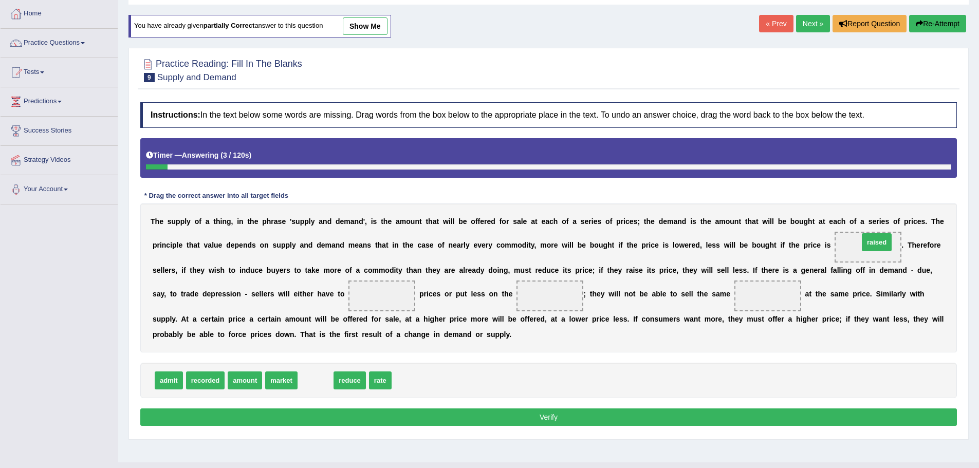
drag, startPoint x: 315, startPoint y: 379, endPoint x: 874, endPoint y: 242, distance: 576.3
drag, startPoint x: 317, startPoint y: 382, endPoint x: 383, endPoint y: 298, distance: 107.2
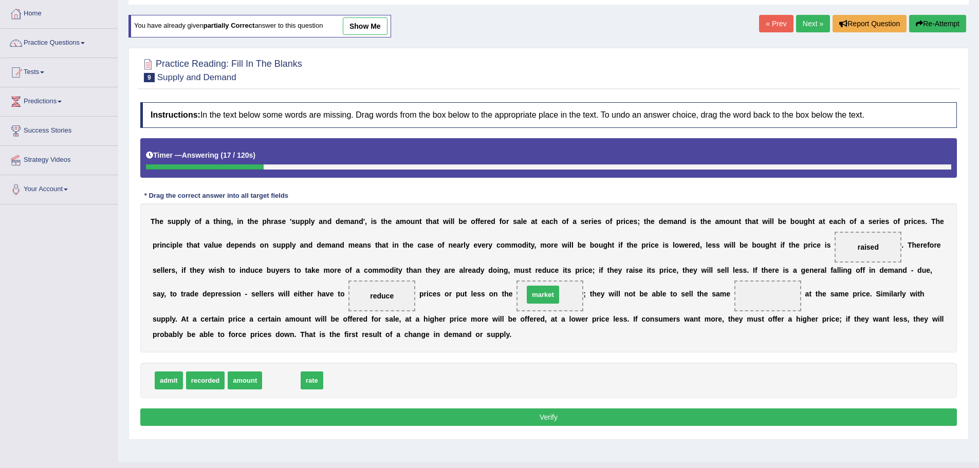
drag, startPoint x: 277, startPoint y: 383, endPoint x: 539, endPoint y: 297, distance: 275.3
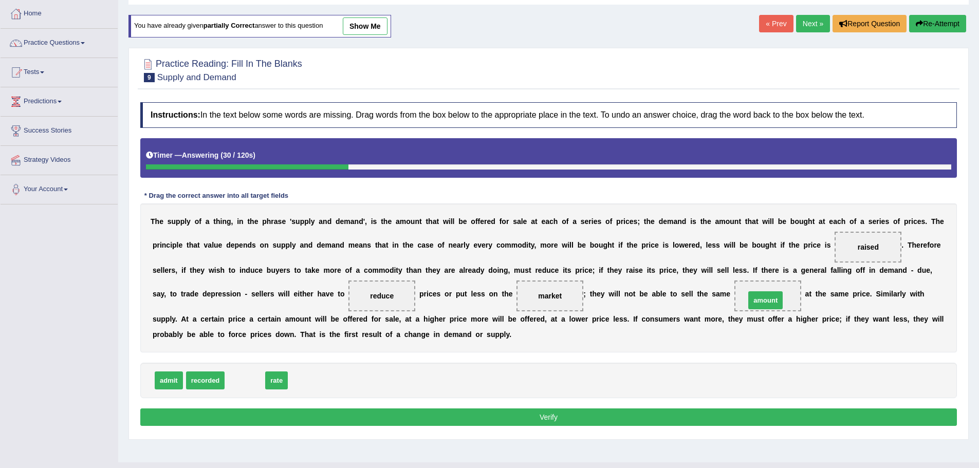
drag, startPoint x: 245, startPoint y: 383, endPoint x: 766, endPoint y: 304, distance: 526.7
click at [551, 411] on button "Verify" at bounding box center [548, 417] width 817 height 17
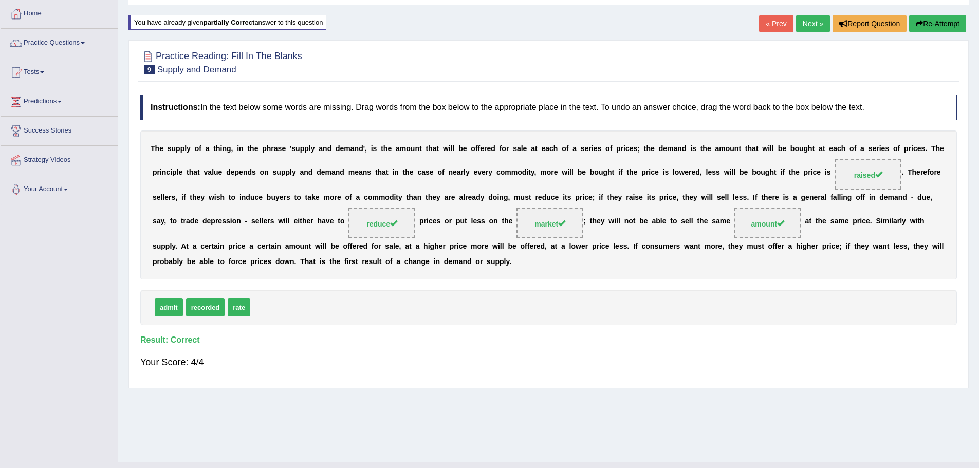
click at [801, 21] on link "Next »" at bounding box center [813, 23] width 34 height 17
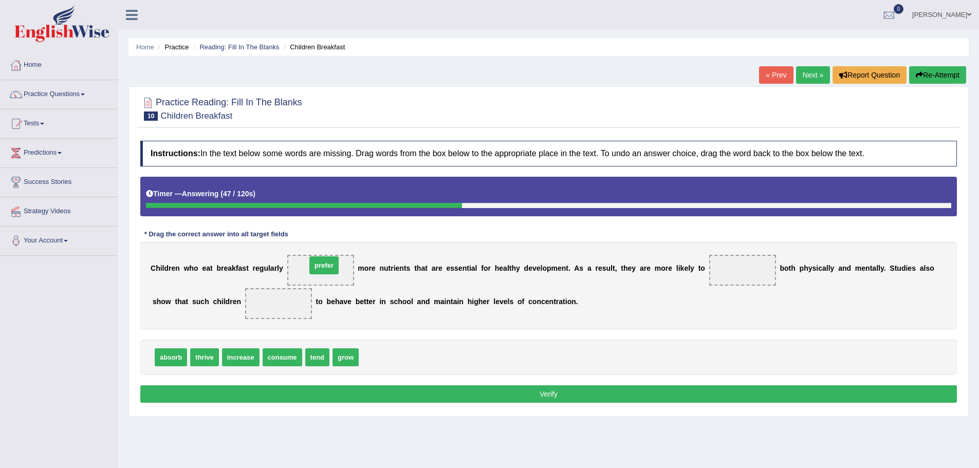
drag, startPoint x: 378, startPoint y: 359, endPoint x: 325, endPoint y: 267, distance: 105.9
drag, startPoint x: 280, startPoint y: 357, endPoint x: 322, endPoint y: 270, distance: 96.8
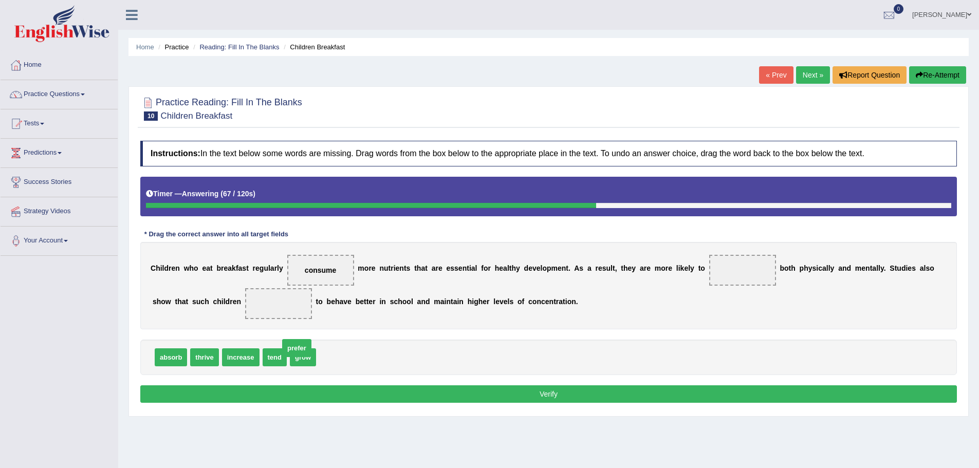
drag, startPoint x: 331, startPoint y: 357, endPoint x: 294, endPoint y: 348, distance: 37.5
drag, startPoint x: 300, startPoint y: 359, endPoint x: 752, endPoint y: 276, distance: 459.7
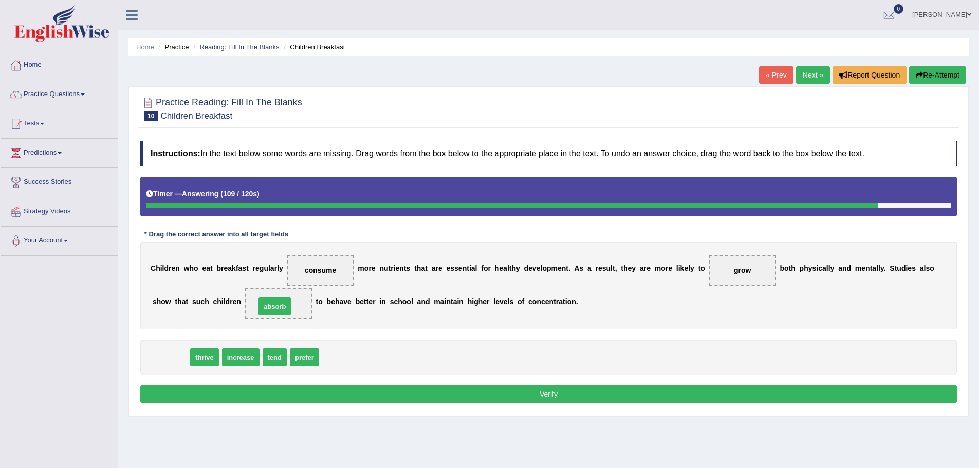
drag, startPoint x: 172, startPoint y: 357, endPoint x: 276, endPoint y: 306, distance: 115.6
click at [325, 390] on button "Verify" at bounding box center [548, 393] width 817 height 17
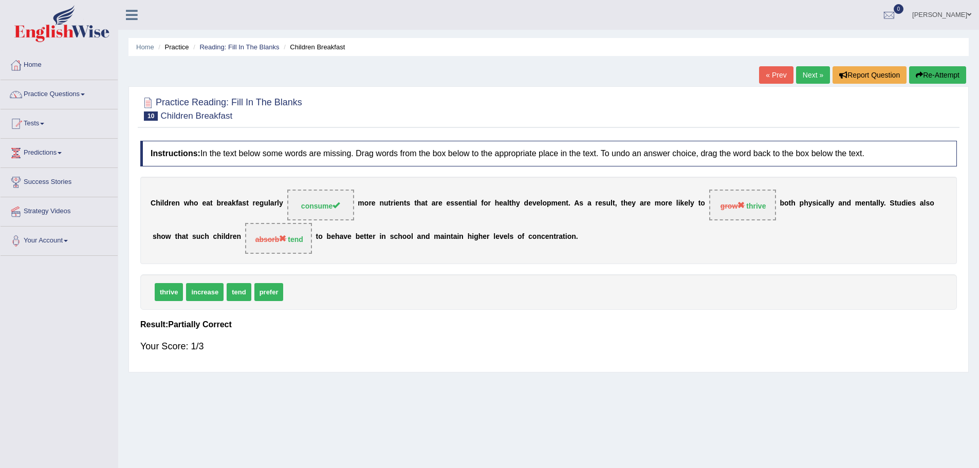
click at [950, 77] on button "Re-Attempt" at bounding box center [937, 74] width 57 height 17
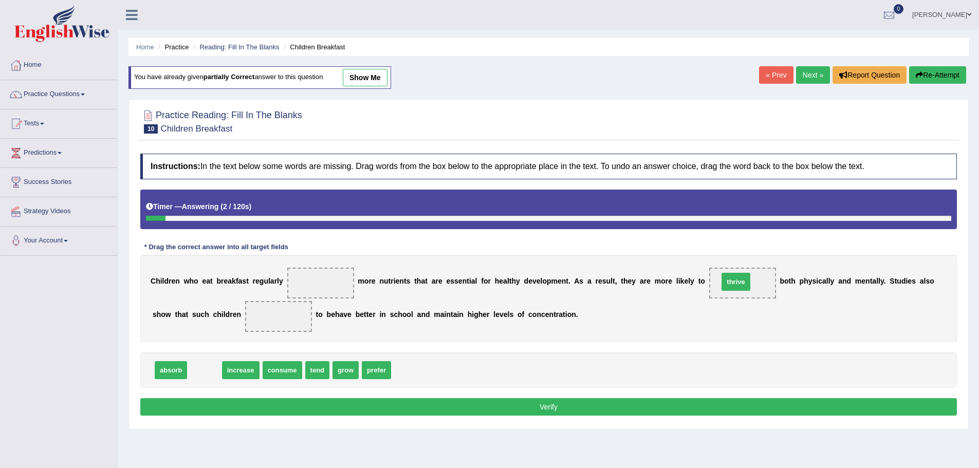
drag, startPoint x: 201, startPoint y: 373, endPoint x: 733, endPoint y: 285, distance: 538.7
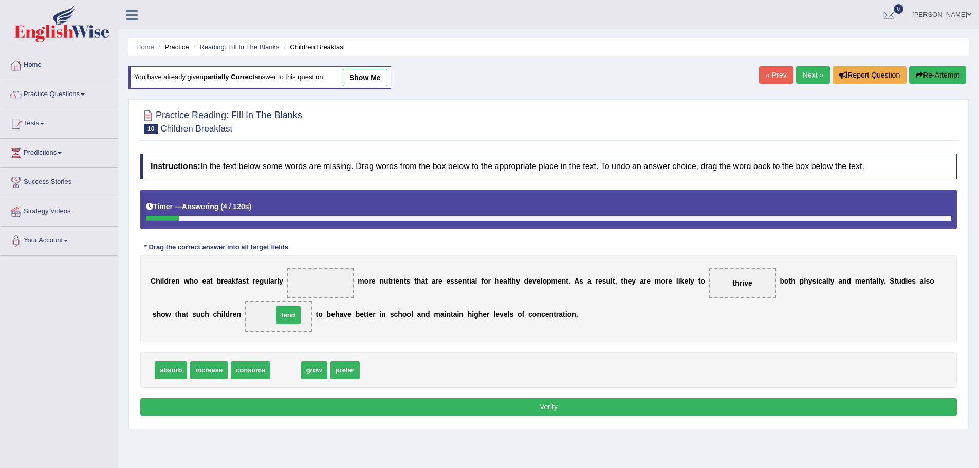
drag, startPoint x: 295, startPoint y: 374, endPoint x: 298, endPoint y: 319, distance: 55.0
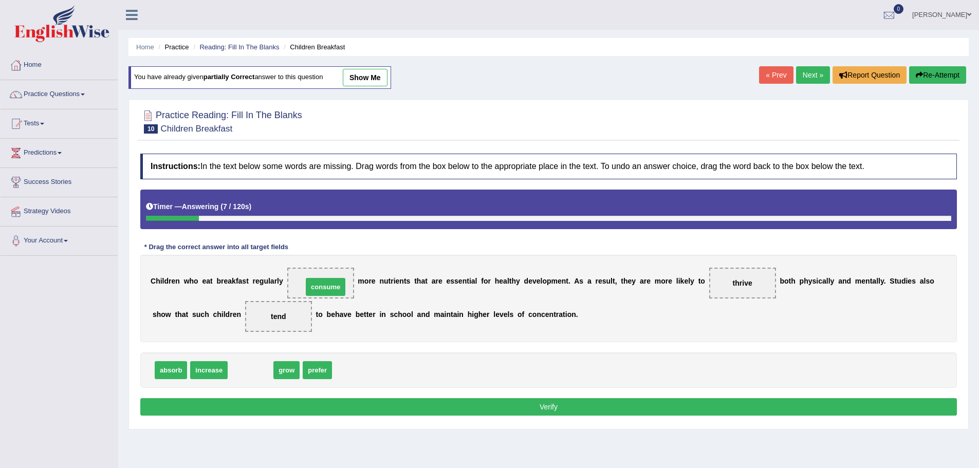
drag, startPoint x: 253, startPoint y: 370, endPoint x: 324, endPoint y: 292, distance: 105.1
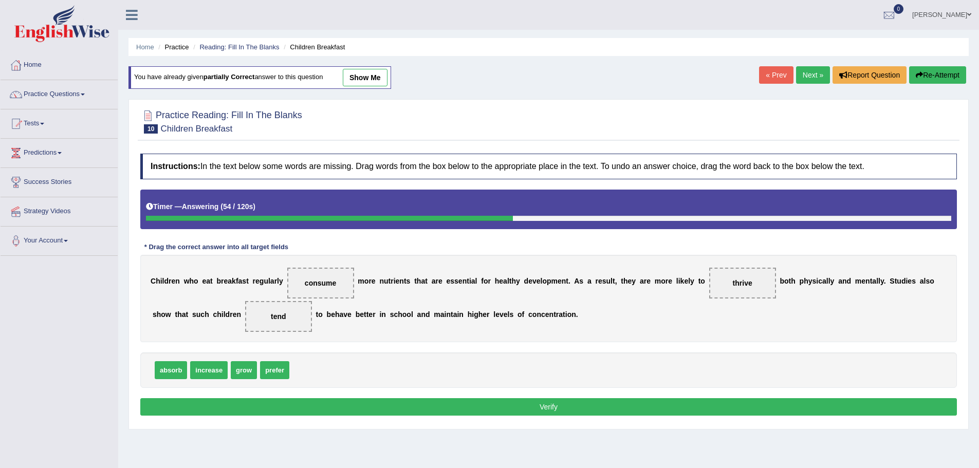
click at [560, 402] on button "Verify" at bounding box center [548, 406] width 817 height 17
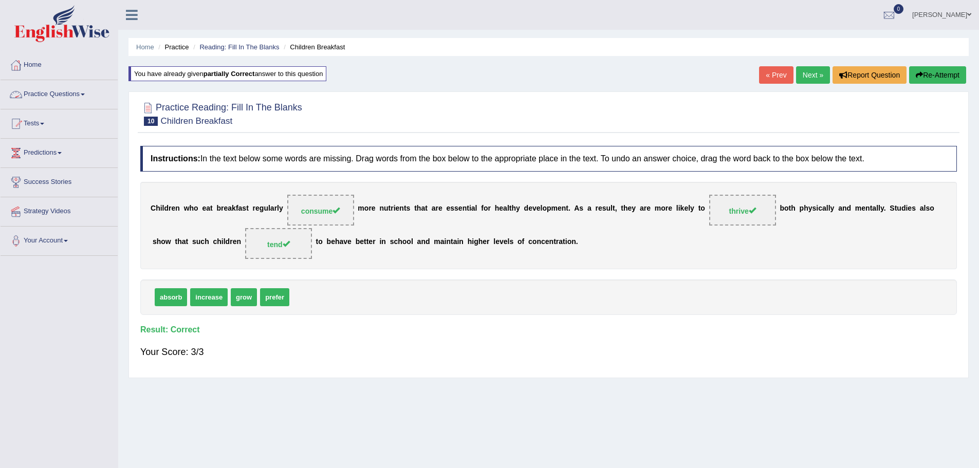
click at [79, 91] on link "Practice Questions" at bounding box center [59, 93] width 117 height 26
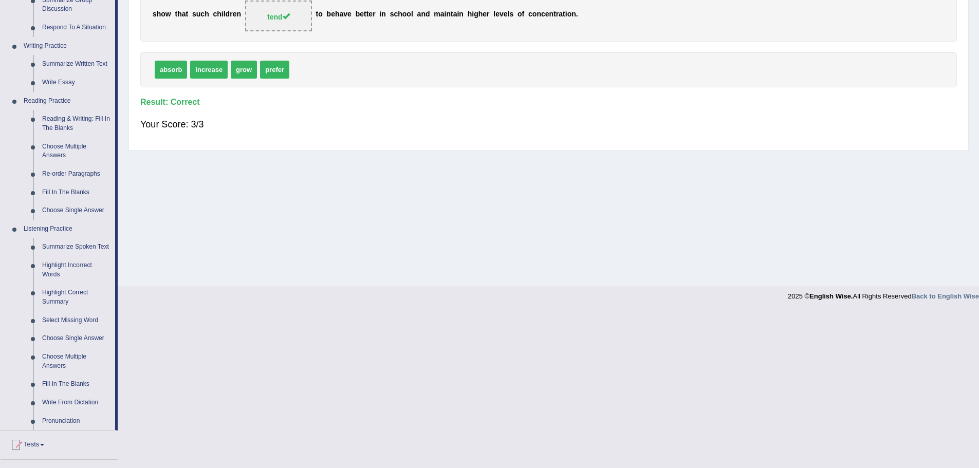
scroll to position [257, 0]
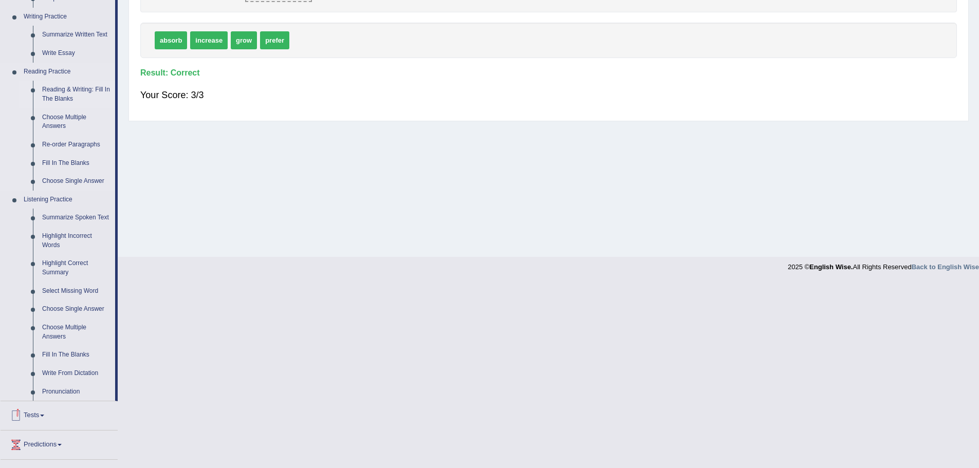
click at [75, 87] on link "Reading & Writing: Fill In The Blanks" at bounding box center [77, 94] width 78 height 27
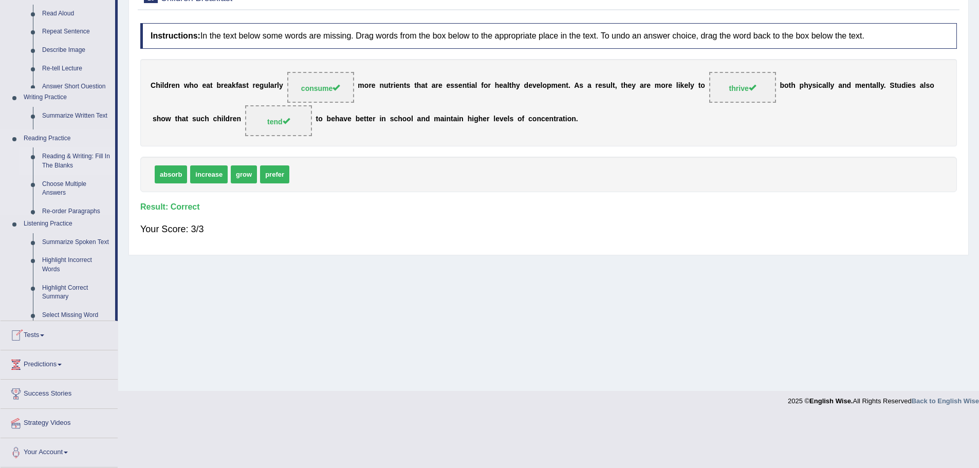
scroll to position [71, 0]
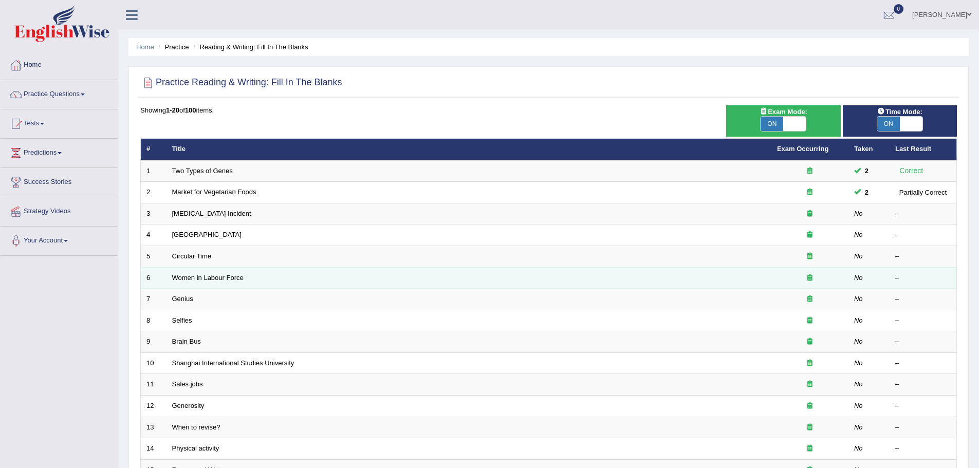
click at [348, 274] on td "Women in Labour Force" at bounding box center [469, 278] width 605 height 22
click at [234, 275] on link "Women in Labour Force" at bounding box center [207, 278] width 71 height 8
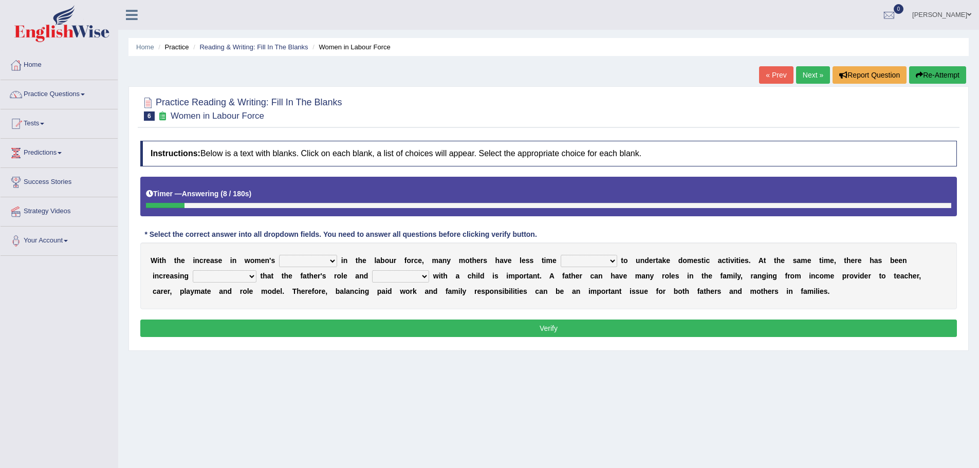
click at [334, 262] on select "attendance substitution participation definition" at bounding box center [308, 261] width 58 height 12
click at [383, 414] on div "Home Practice Reading & Writing: Fill In The Blanks Women in Labour Force « Pre…" at bounding box center [548, 257] width 861 height 514
click at [335, 260] on select "attendance substitution participation definition" at bounding box center [308, 261] width 58 height 12
select select "participation"
click at [279, 255] on select "attendance substitution participation definition" at bounding box center [308, 261] width 58 height 12
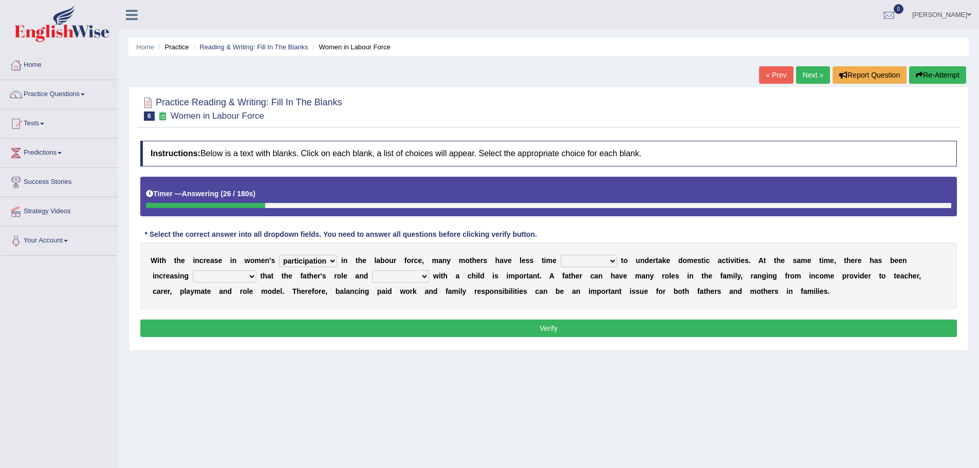
click at [605, 263] on select "available related consumable useful" at bounding box center [589, 261] width 57 height 12
select select "related"
click at [561, 255] on select "available related consumable useful" at bounding box center [589, 261] width 57 height 12
click at [251, 275] on select "recognition discrimination resolution recreation" at bounding box center [225, 276] width 64 height 12
select select "discrimination"
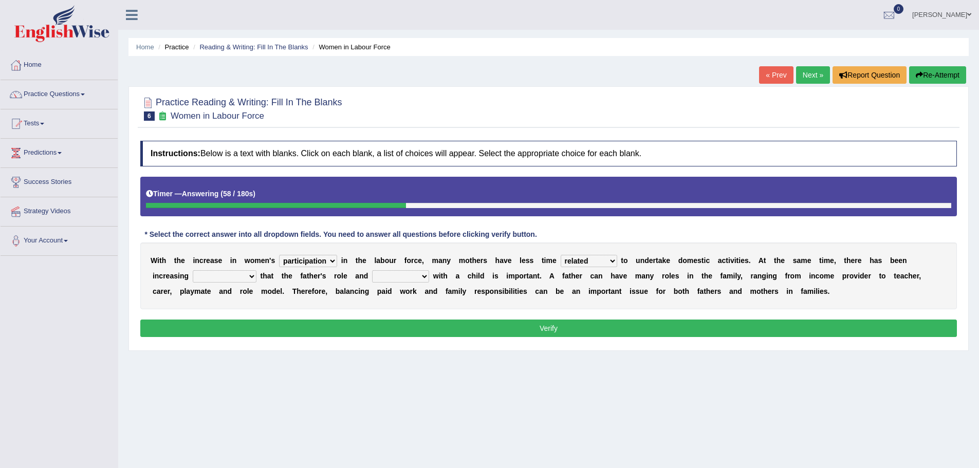
click at [193, 270] on select "recognition discrimination resolution recreation" at bounding box center [225, 276] width 64 height 12
click at [411, 276] on select "scholarship realtionship worship employment" at bounding box center [400, 276] width 57 height 12
select select "realtionship"
click at [372, 270] on select "scholarship realtionship worship employment" at bounding box center [400, 276] width 57 height 12
click at [405, 274] on select "scholarship realtionship worship employment" at bounding box center [400, 276] width 57 height 12
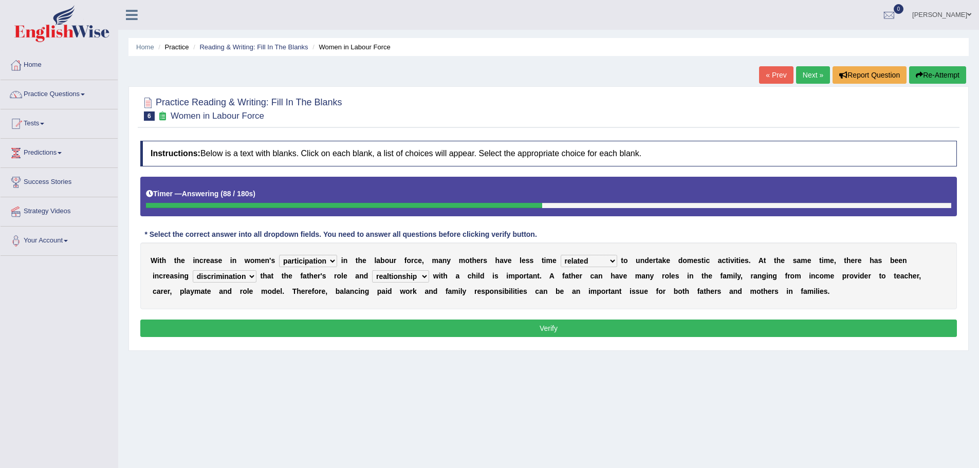
click at [688, 410] on div "Home Practice Reading & Writing: Fill In The Blanks Women in Labour Force « Pre…" at bounding box center [548, 257] width 861 height 514
click at [598, 329] on button "Verify" at bounding box center [548, 328] width 817 height 17
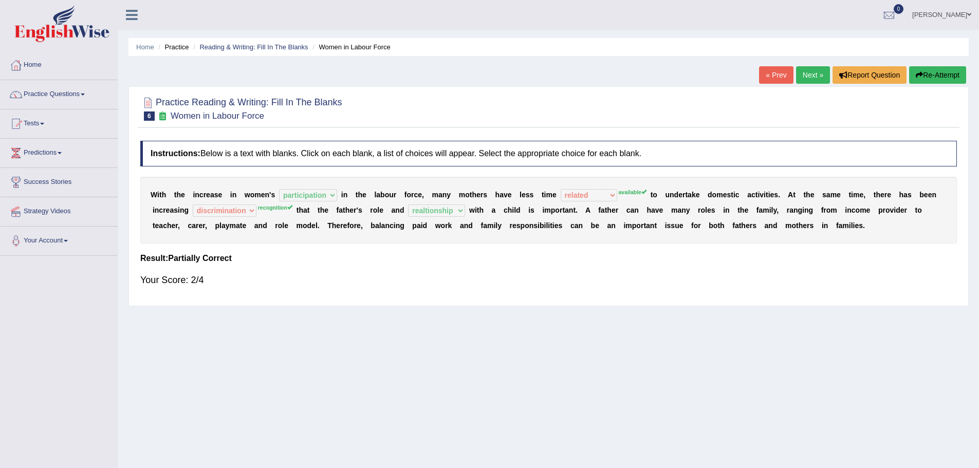
click at [930, 76] on button "Re-Attempt" at bounding box center [937, 74] width 57 height 17
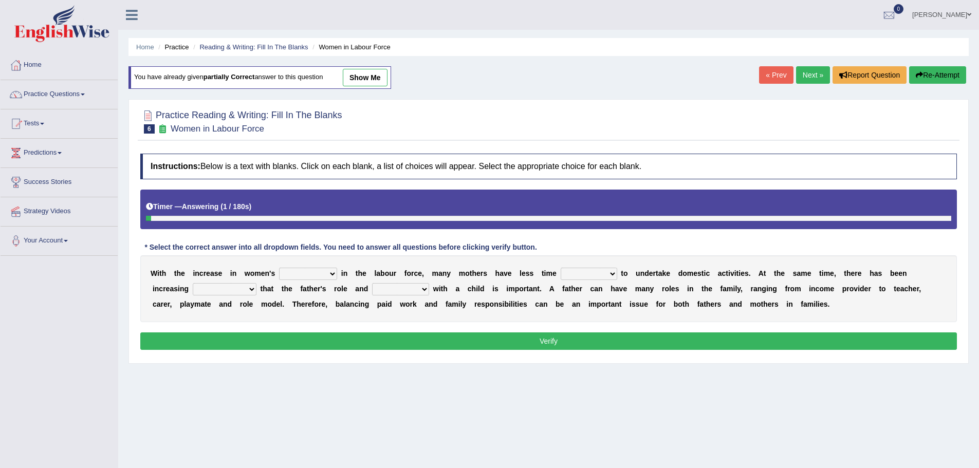
click at [328, 271] on select "attendance substitution participation definition" at bounding box center [308, 274] width 58 height 12
select select "participation"
click at [279, 268] on select "attendance substitution participation definition" at bounding box center [308, 274] width 58 height 12
click at [605, 278] on select "available related consumable useful" at bounding box center [589, 274] width 57 height 12
click at [561, 268] on select "available related consumable useful" at bounding box center [589, 274] width 57 height 12
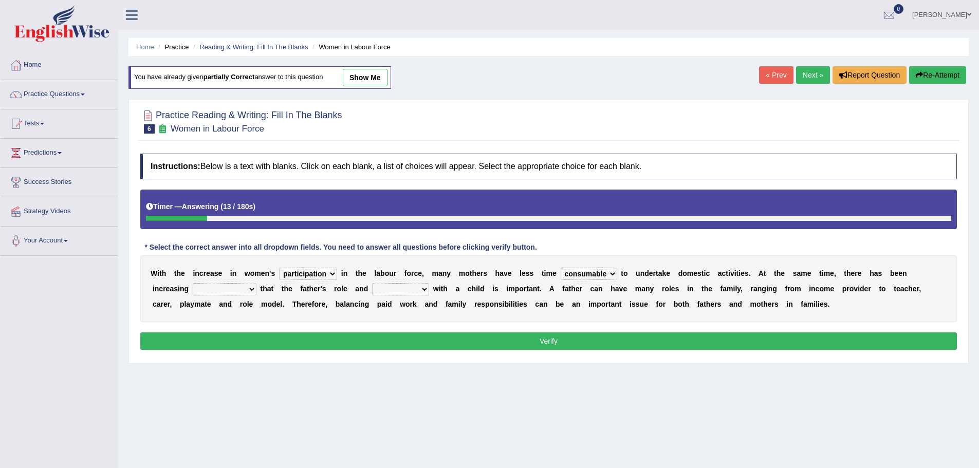
click at [593, 273] on select "available related consumable useful" at bounding box center [589, 274] width 57 height 12
click at [663, 416] on div "Home Practice Reading & Writing: Fill In The Blanks Women in Labour Force You h…" at bounding box center [548, 257] width 861 height 514
click at [242, 290] on select "recognition discrimination resolution recreation" at bounding box center [225, 289] width 64 height 12
click at [602, 276] on select "available related consumable useful" at bounding box center [589, 274] width 57 height 12
select select "related"
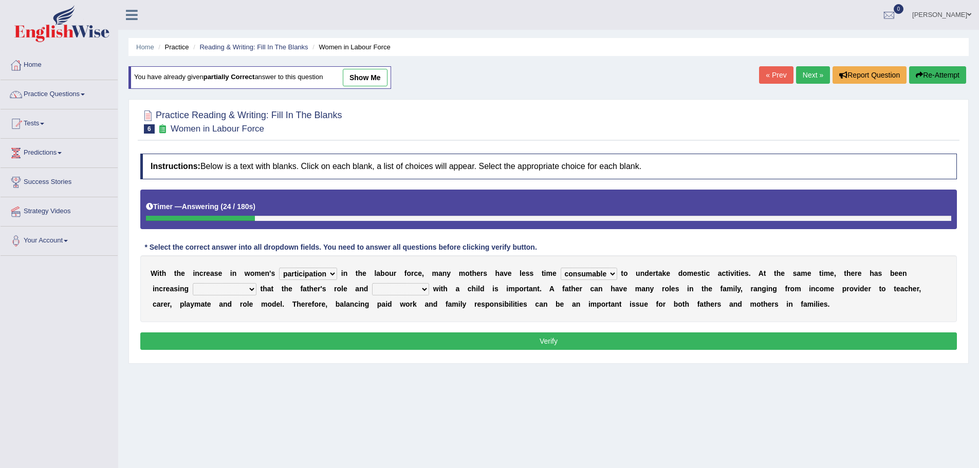
click at [561, 268] on select "available related consumable useful" at bounding box center [589, 274] width 57 height 12
click at [227, 289] on select "recognition discrimination resolution recreation" at bounding box center [225, 289] width 64 height 12
click at [395, 286] on select "scholarship realtionship worship employment" at bounding box center [400, 289] width 57 height 12
select select "realtionship"
click at [372, 283] on select "scholarship realtionship worship employment" at bounding box center [400, 289] width 57 height 12
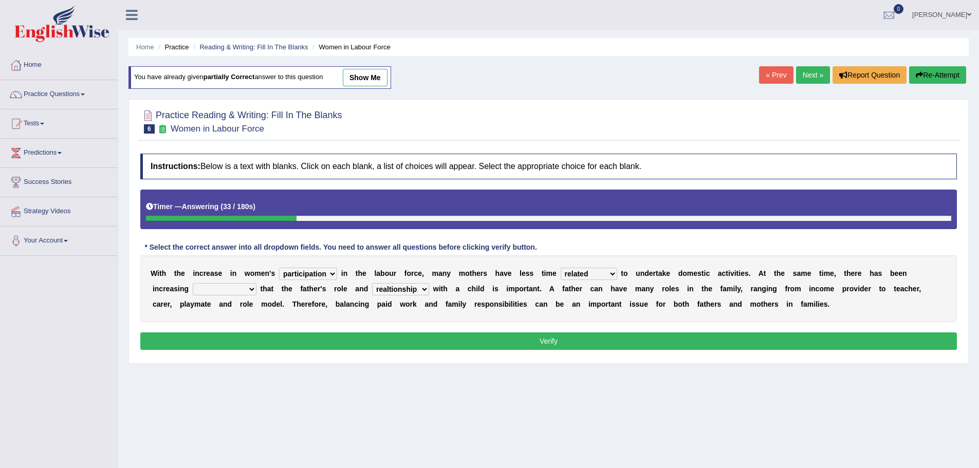
click at [209, 290] on select "recognition discrimination resolution recreation" at bounding box center [225, 289] width 64 height 12
select select "recognition"
click at [193, 283] on select "recognition discrimination resolution recreation" at bounding box center [225, 289] width 64 height 12
click at [265, 341] on button "Verify" at bounding box center [548, 341] width 817 height 17
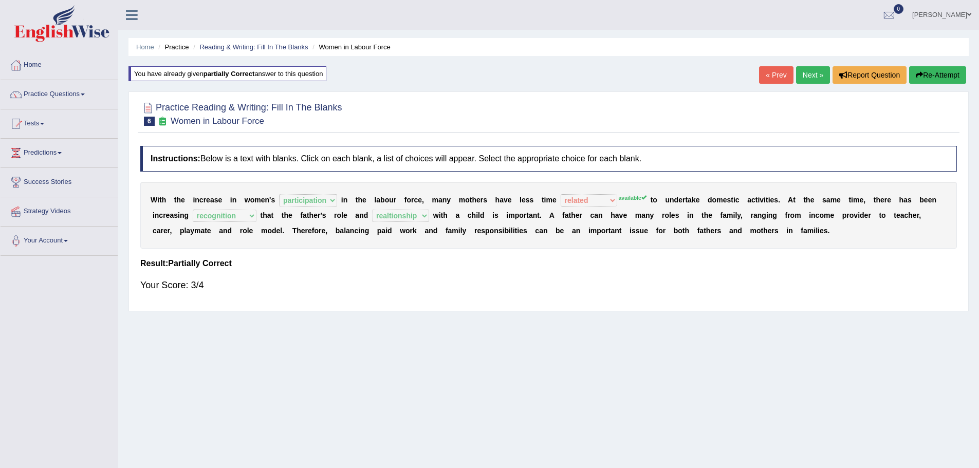
click at [941, 75] on button "Re-Attempt" at bounding box center [937, 74] width 57 height 17
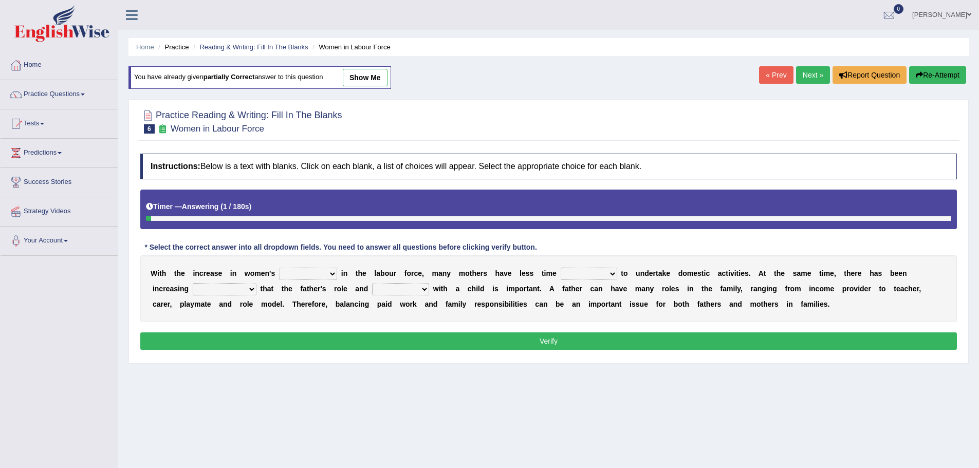
click at [322, 274] on select "attendance substitution participation definition" at bounding box center [308, 274] width 58 height 12
select select "participation"
click at [279, 268] on select "attendance substitution participation definition" at bounding box center [308, 274] width 58 height 12
click at [564, 268] on select "available related consumable useful" at bounding box center [589, 274] width 57 height 12
select select "available"
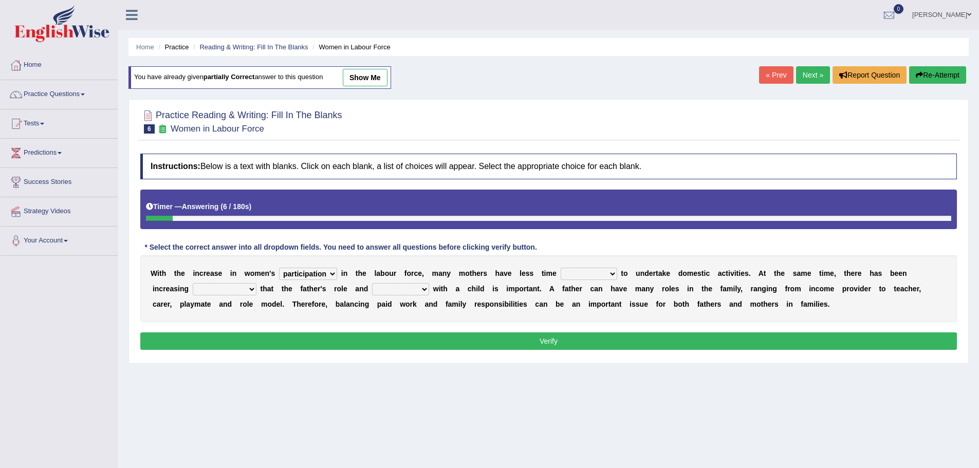
click at [561, 268] on select "available related consumable useful" at bounding box center [589, 274] width 57 height 12
click at [249, 287] on select "recognition discrimination resolution recreation" at bounding box center [225, 289] width 64 height 12
select select "recognition"
click at [193, 283] on select "recognition discrimination resolution recreation" at bounding box center [225, 289] width 64 height 12
click at [409, 291] on select "scholarship realtionship worship employment" at bounding box center [400, 289] width 57 height 12
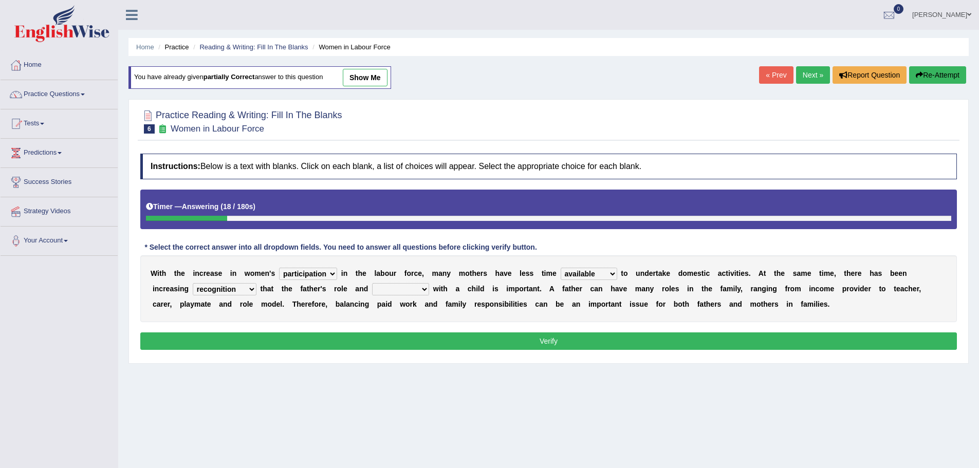
select select "realtionship"
click at [372, 283] on select "scholarship realtionship worship employment" at bounding box center [400, 289] width 57 height 12
click at [424, 342] on button "Verify" at bounding box center [548, 341] width 817 height 17
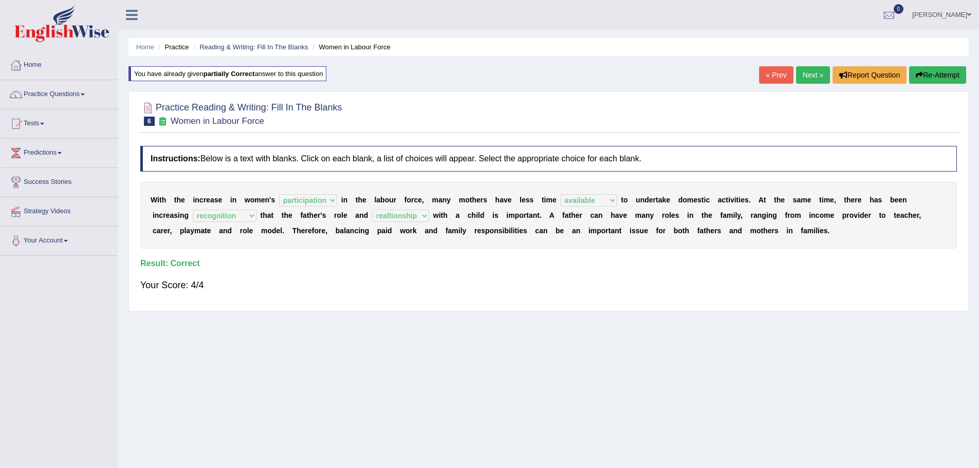
click at [807, 72] on link "Next »" at bounding box center [813, 74] width 34 height 17
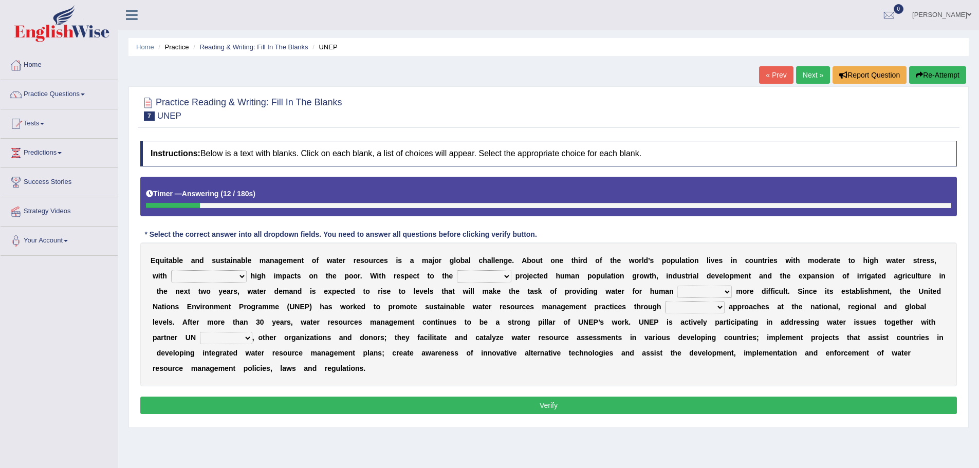
click at [240, 281] on select "proportionately disproportionaley largely evenly" at bounding box center [209, 276] width 76 height 12
select select "disproportionaley"
click at [171, 270] on select "proportionately disproportionaley largely evenly" at bounding box center [209, 276] width 76 height 12
click at [493, 278] on select "substitute reactionary sustenance current" at bounding box center [484, 276] width 54 height 12
select select "sustenance"
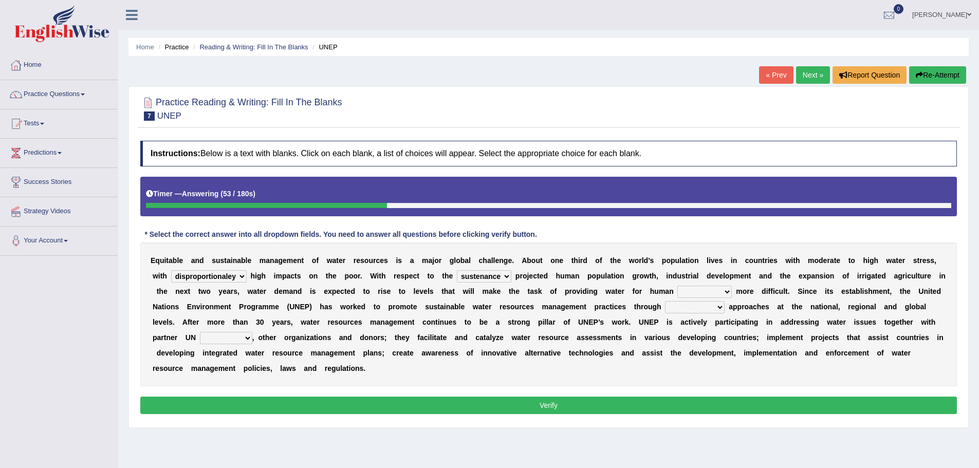
click at [457, 270] on select "substitute reactionary sustenance current" at bounding box center [484, 276] width 54 height 12
click at [696, 291] on select "sustenance substitute substance sustainable" at bounding box center [704, 292] width 54 height 12
select select "substitute"
click at [677, 286] on select "sustenance substitute substance sustainable" at bounding box center [704, 292] width 54 height 12
click at [682, 306] on select "opration cooperating collaborative collaborating" at bounding box center [695, 307] width 60 height 12
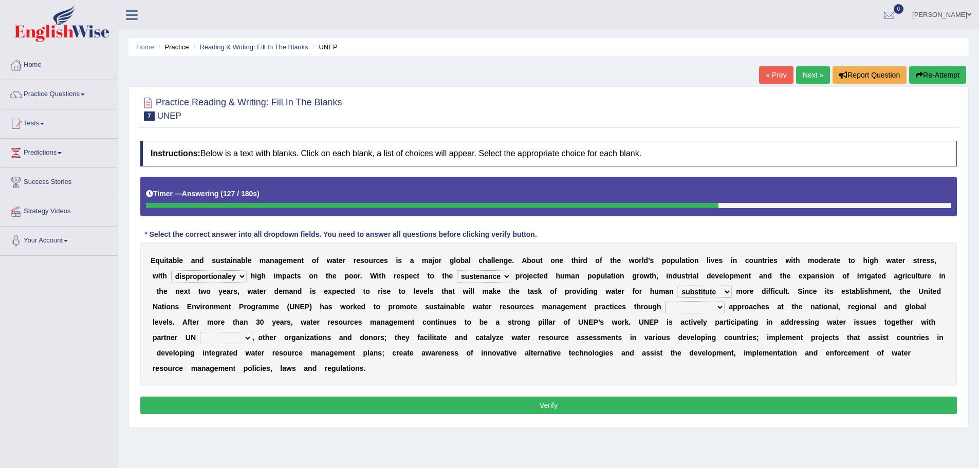
select select "opration"
click at [665, 301] on select "opration cooperating collaborative collaborating" at bounding box center [695, 307] width 60 height 12
click at [233, 335] on select "sectors agencies factors segements" at bounding box center [226, 338] width 52 height 12
select select "agencies"
click at [200, 332] on select "sectors agencies factors segements" at bounding box center [226, 338] width 52 height 12
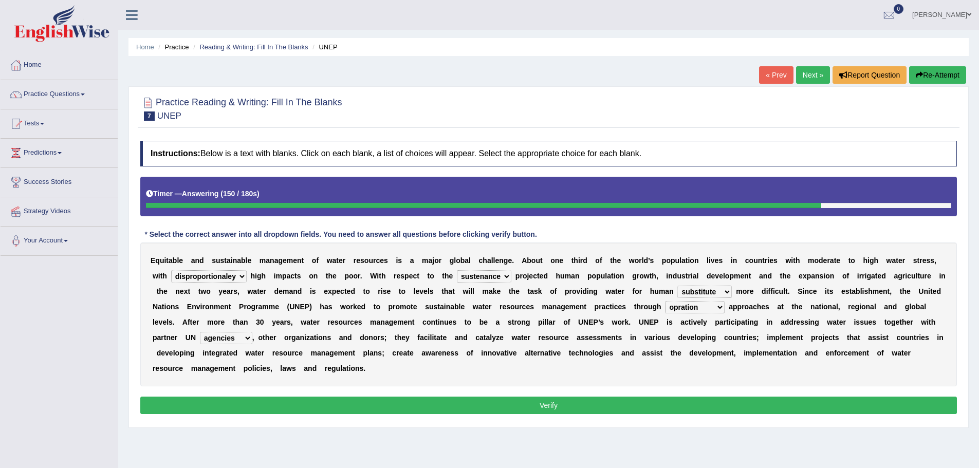
click at [286, 399] on button "Verify" at bounding box center [548, 405] width 817 height 17
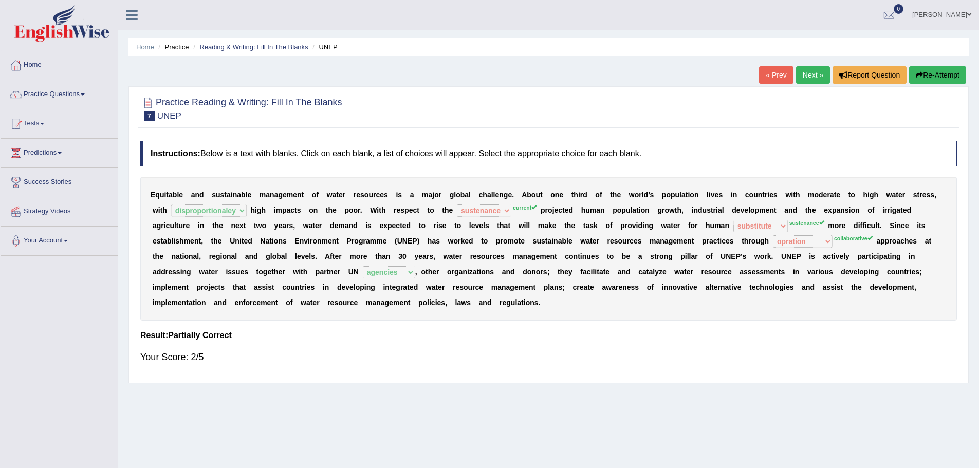
click at [941, 75] on button "Re-Attempt" at bounding box center [937, 74] width 57 height 17
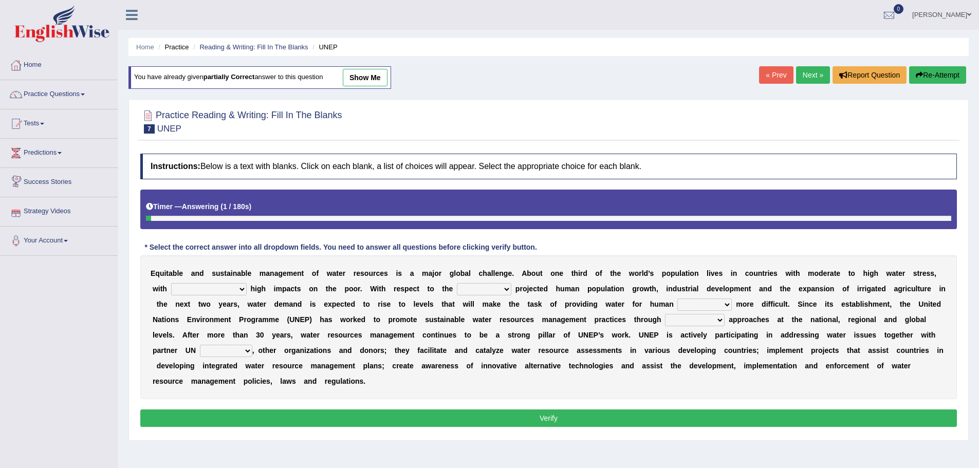
click at [236, 289] on select "proportionately disproportionaley largely evenly" at bounding box center [209, 289] width 76 height 12
select select "disproportionaley"
click at [171, 283] on select "proportionately disproportionaley largely evenly" at bounding box center [209, 289] width 76 height 12
click at [482, 288] on select "substitute reactionary sustenance current" at bounding box center [484, 289] width 54 height 12
select select "current"
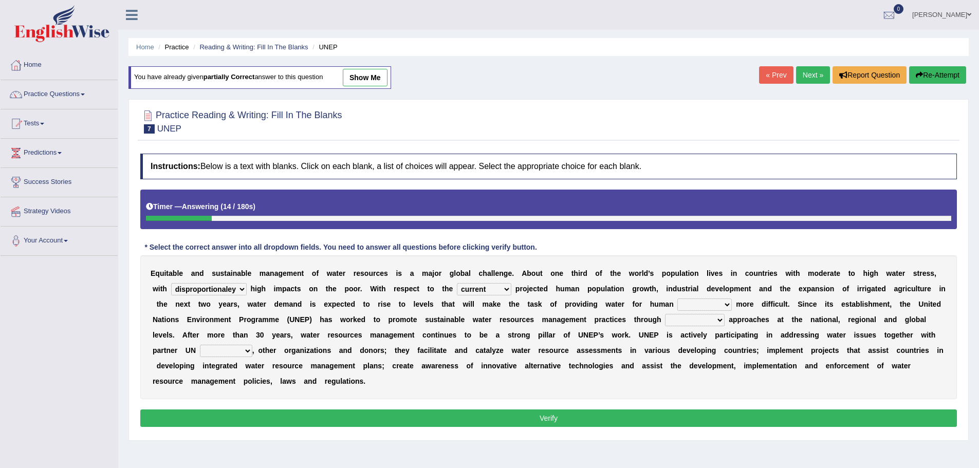
click at [457, 283] on select "substitute reactionary sustenance current" at bounding box center [484, 289] width 54 height 12
click at [706, 302] on select "sustenance substitute substance sustainable" at bounding box center [704, 305] width 54 height 12
select select "sustenance"
click at [677, 299] on select "sustenance substitute substance sustainable" at bounding box center [704, 305] width 54 height 12
click at [695, 315] on select "opration cooperating collaborative collaborating" at bounding box center [695, 320] width 60 height 12
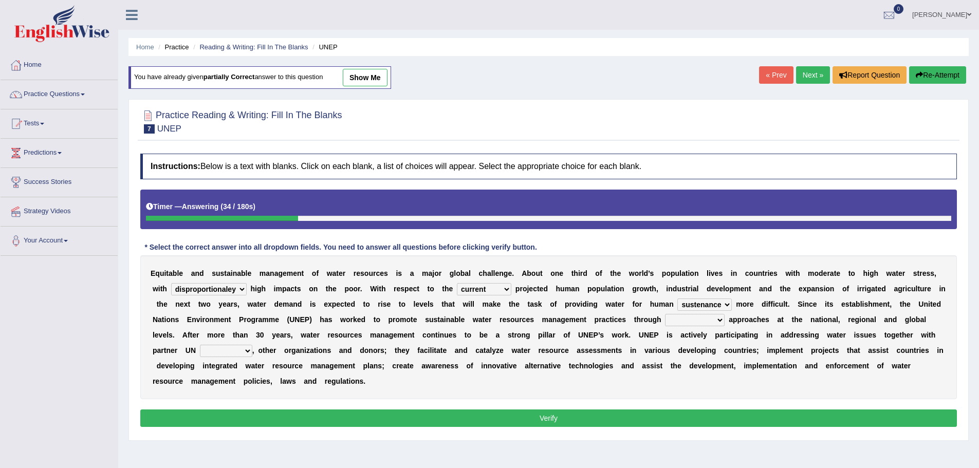
select select "collaborating"
click at [665, 314] on select "opration cooperating collaborative collaborating" at bounding box center [695, 320] width 60 height 12
drag, startPoint x: 232, startPoint y: 357, endPoint x: 237, endPoint y: 355, distance: 6.0
click at [235, 356] on select "sectors agencies factors segements" at bounding box center [226, 351] width 52 height 12
select select "agencies"
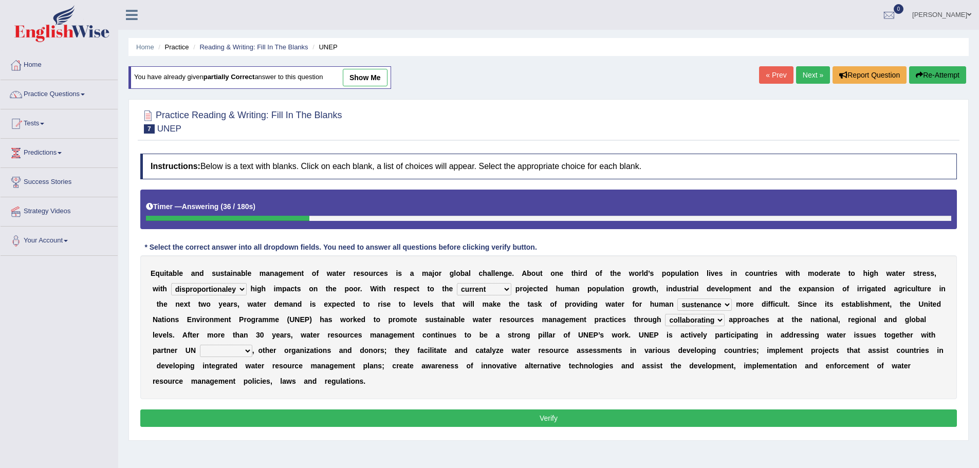
click at [200, 345] on select "sectors agencies factors segements" at bounding box center [226, 351] width 52 height 12
click at [304, 419] on button "Verify" at bounding box center [548, 418] width 817 height 17
